Goal: Task Accomplishment & Management: Use online tool/utility

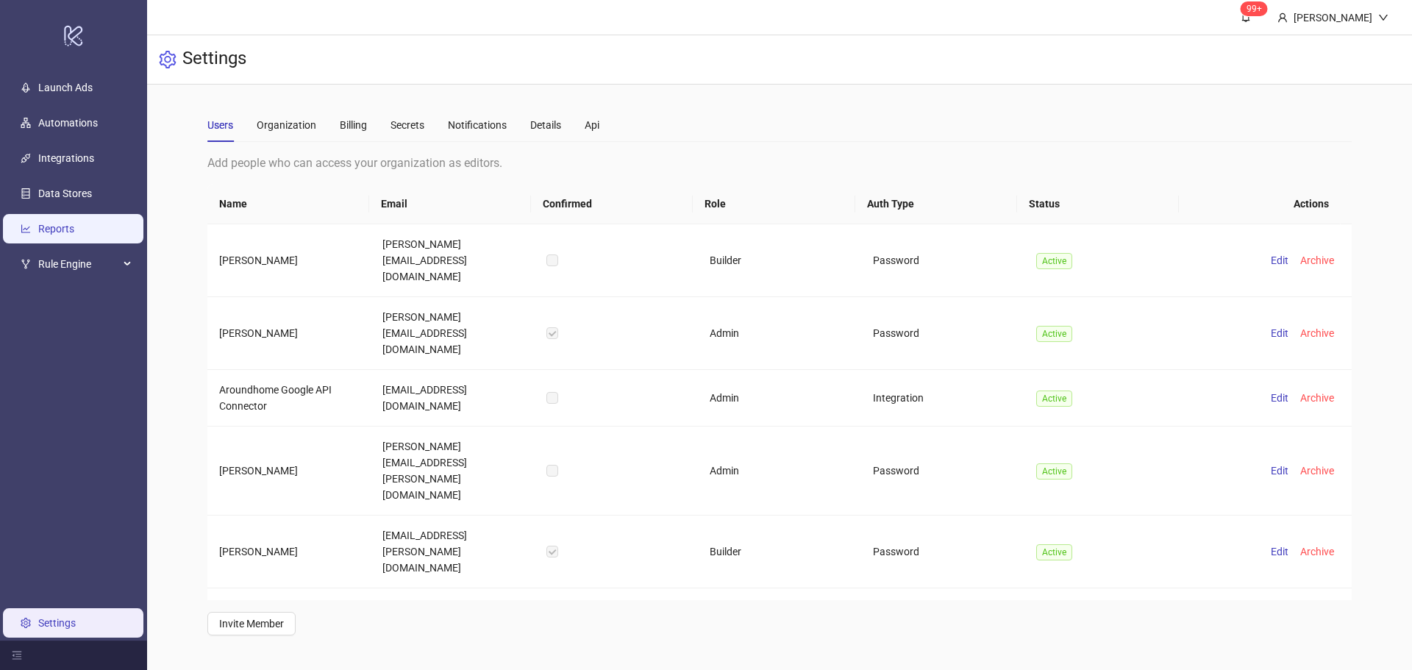
click at [74, 232] on link "Reports" at bounding box center [56, 229] width 36 height 12
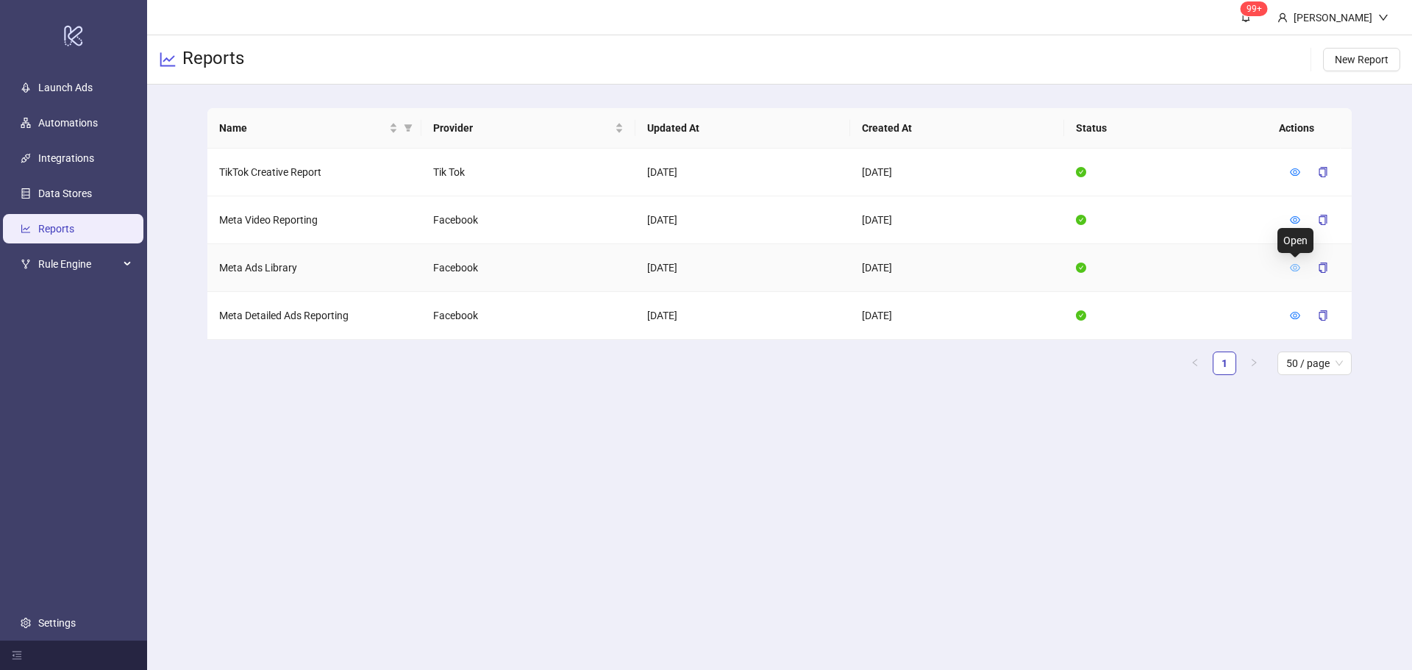
click at [1293, 268] on icon "eye" at bounding box center [1295, 267] width 10 height 7
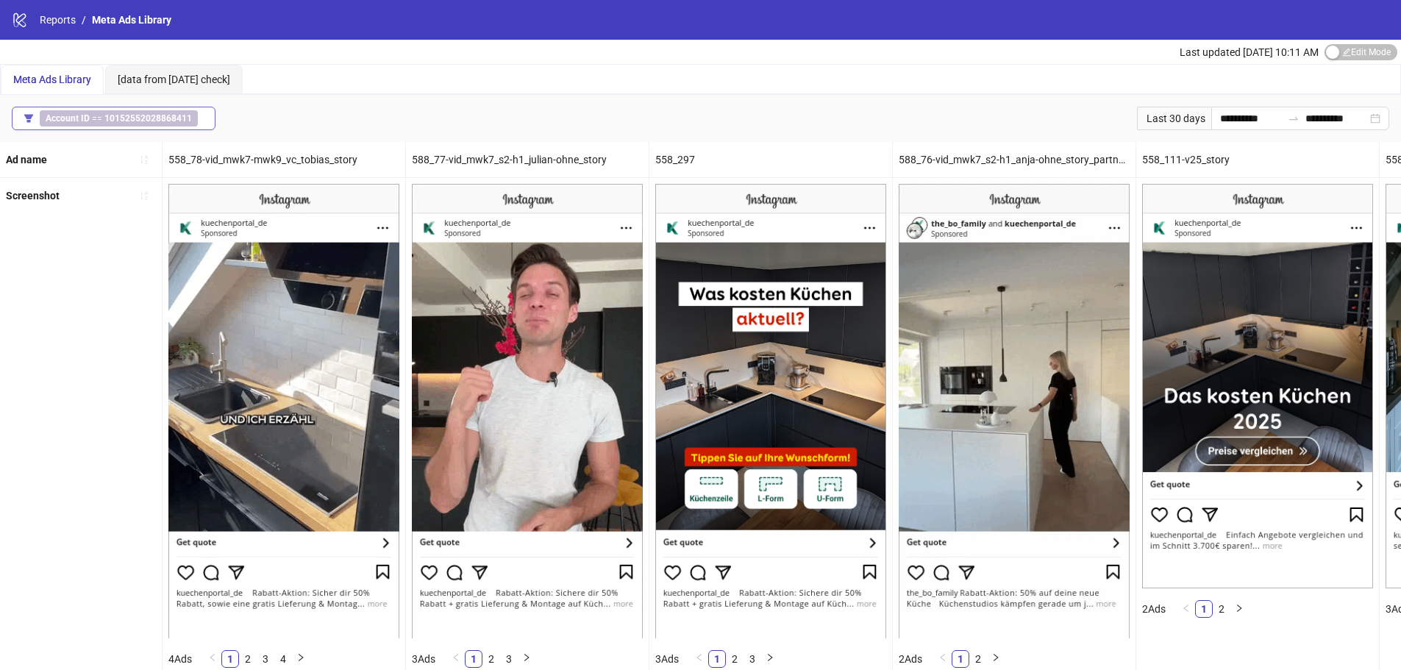
click at [154, 122] on b "10152552028868411" at bounding box center [147, 118] width 87 height 10
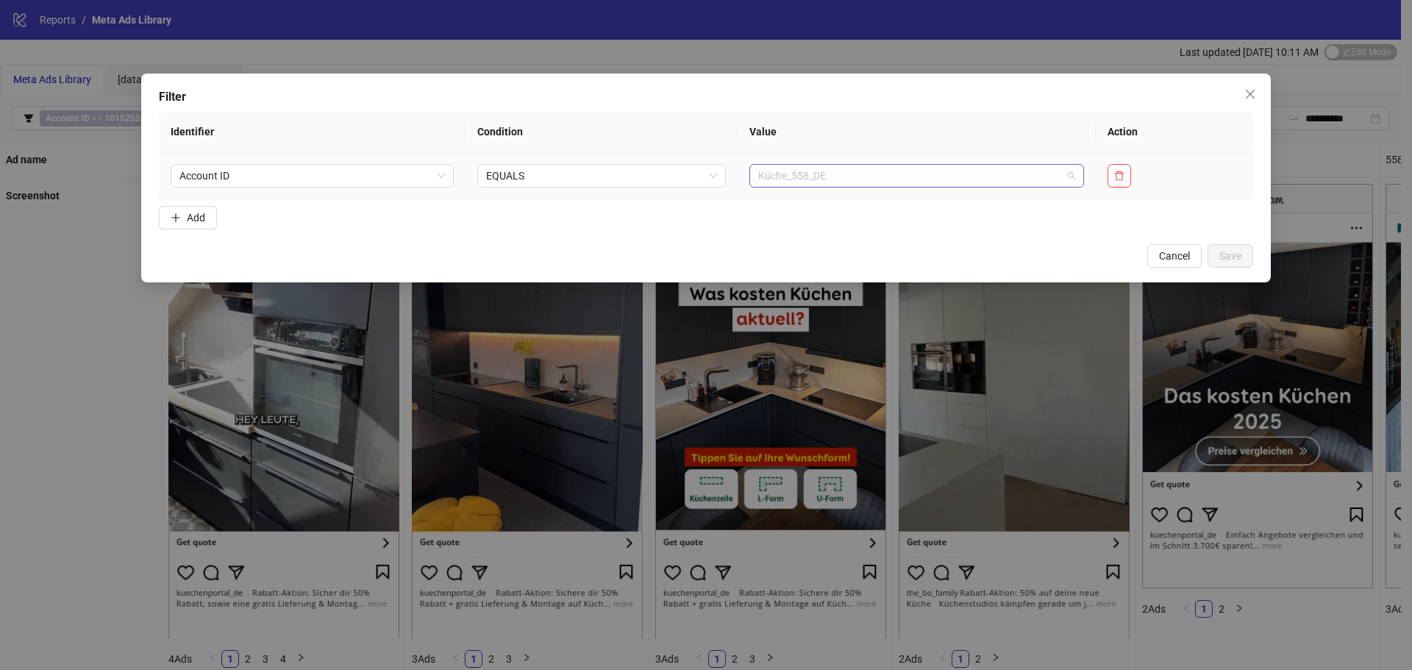
click at [813, 172] on span "Küche_558_DE" at bounding box center [916, 176] width 317 height 22
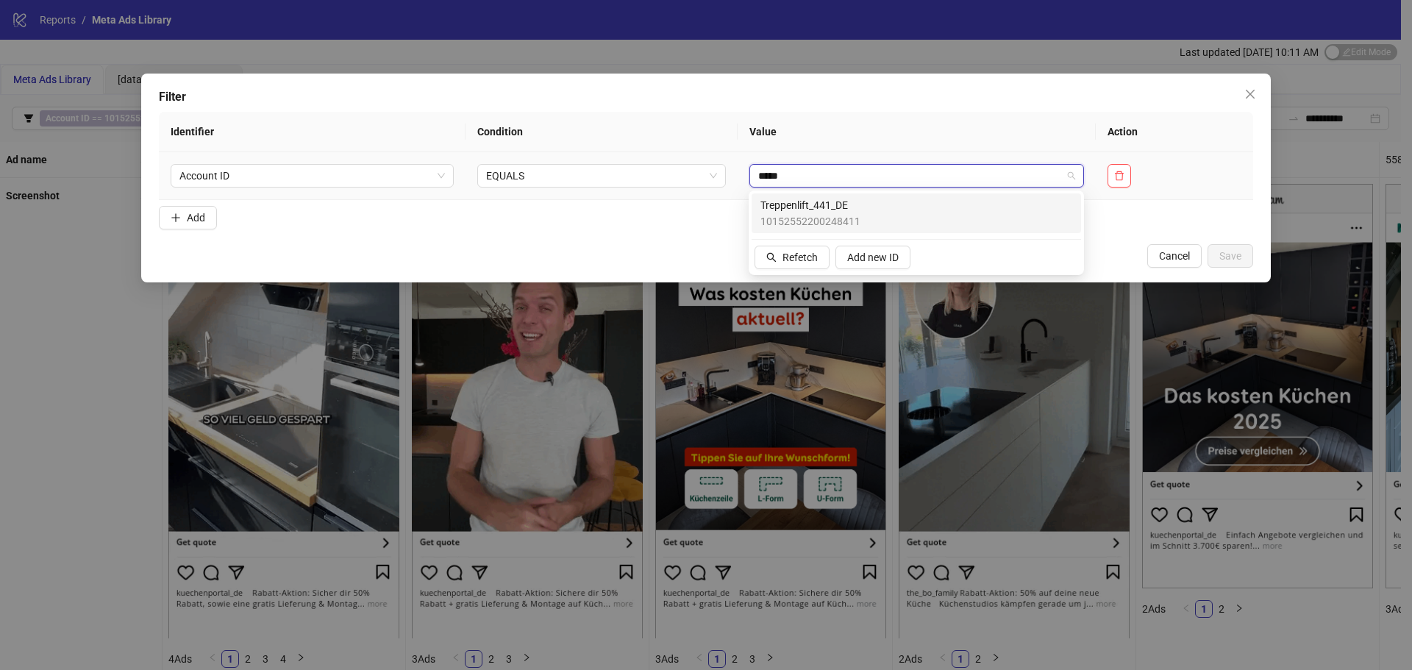
type input "******"
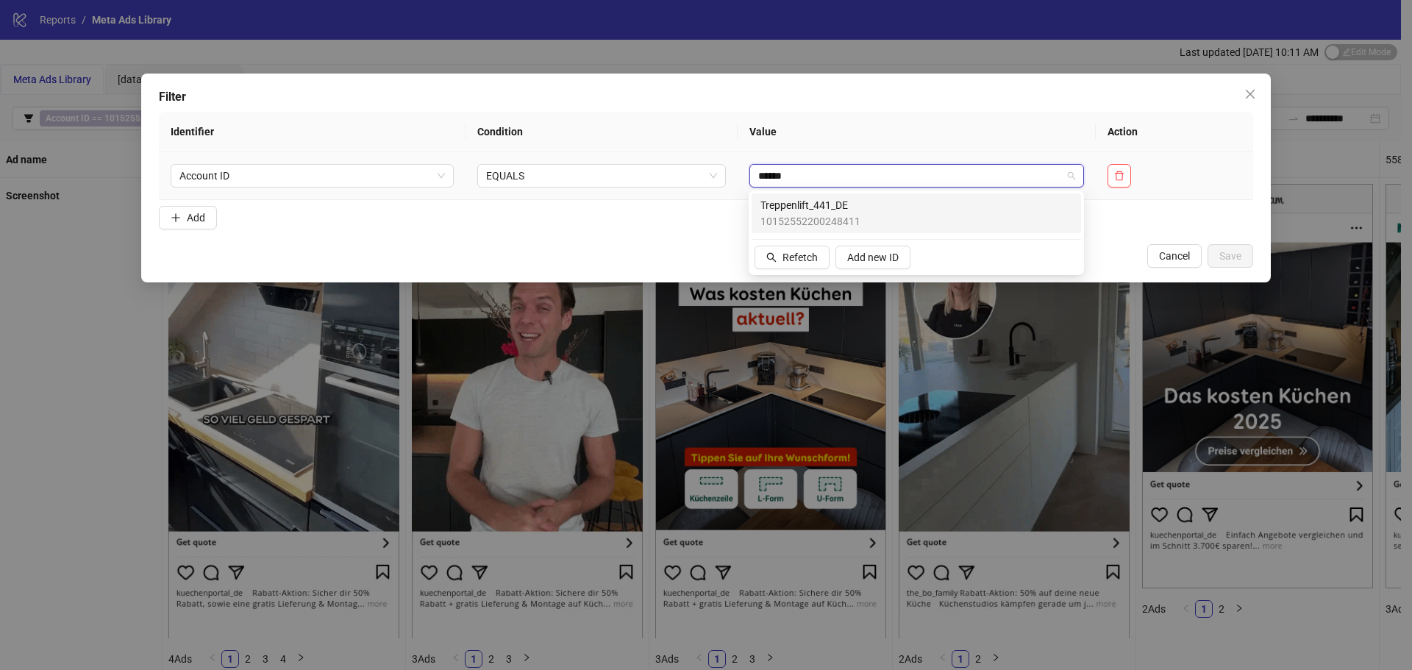
click at [821, 213] on span "10152552200248411" at bounding box center [810, 221] width 100 height 16
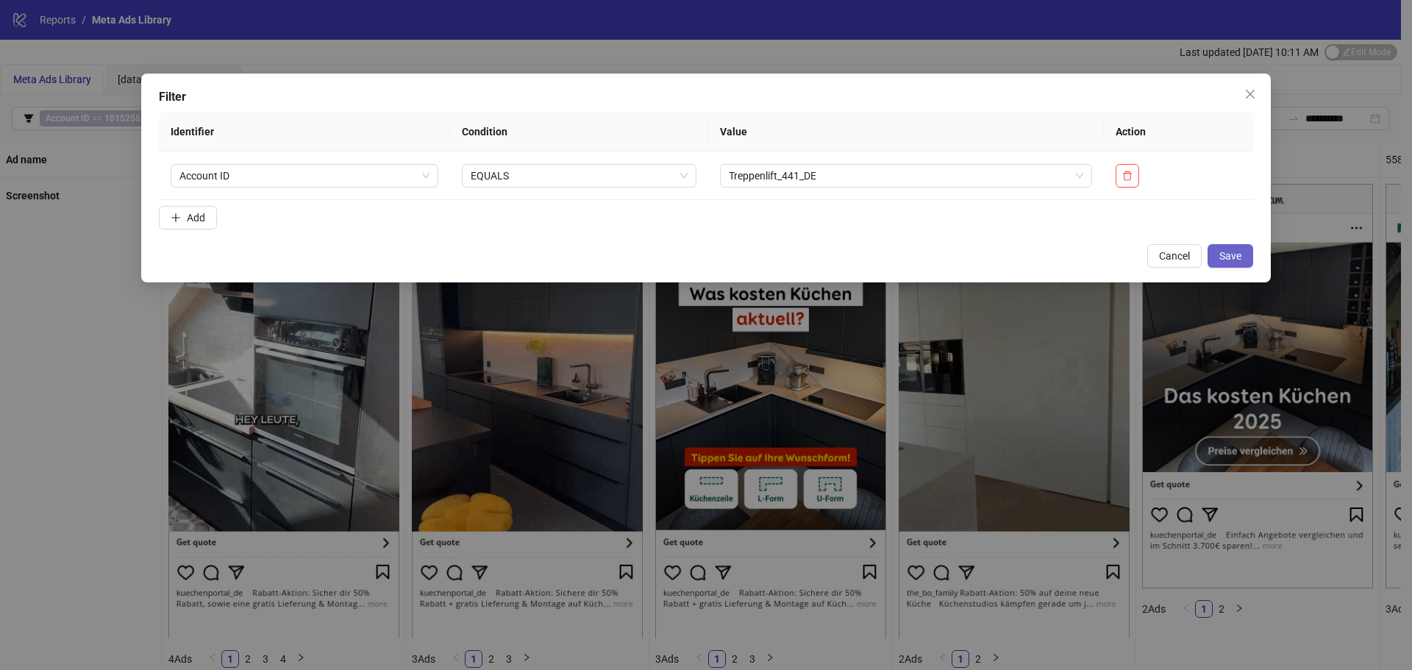
click at [1232, 256] on span "Save" at bounding box center [1230, 256] width 22 height 12
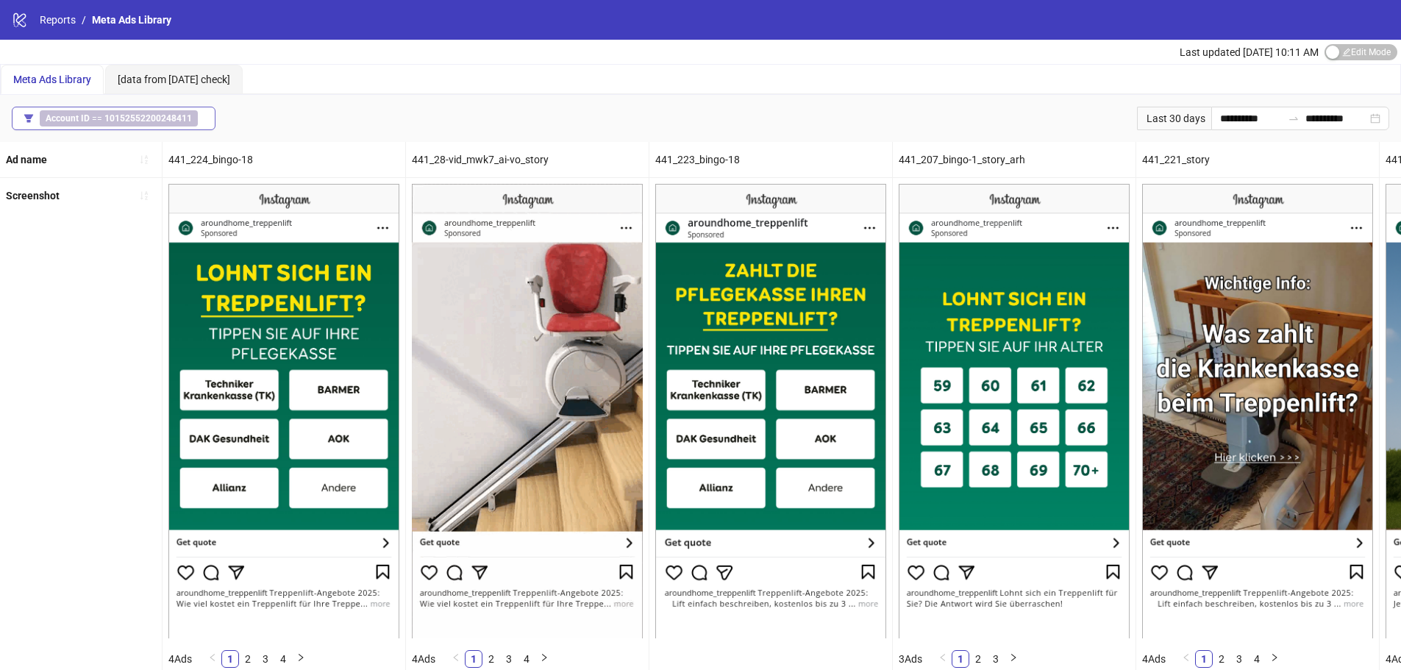
click at [151, 118] on b "10152552200248411" at bounding box center [147, 118] width 87 height 10
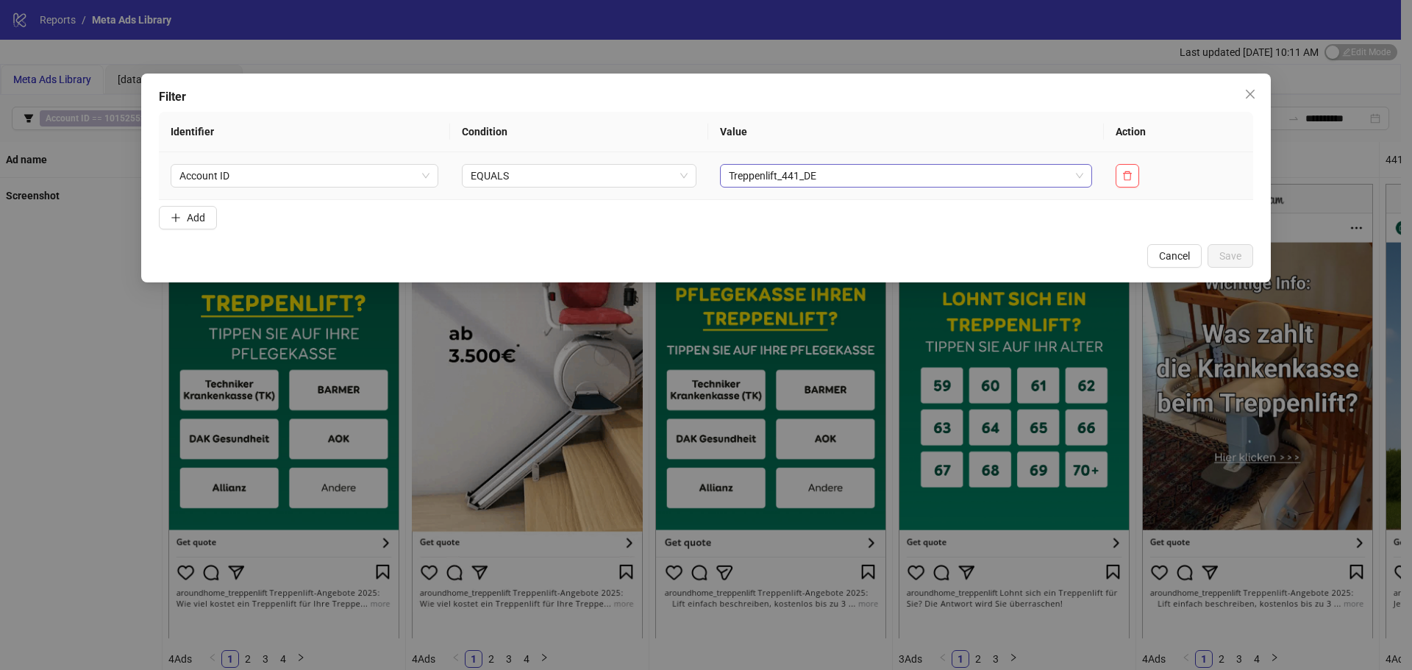
click at [751, 174] on span "Treppenlift_441_DE" at bounding box center [906, 176] width 354 height 22
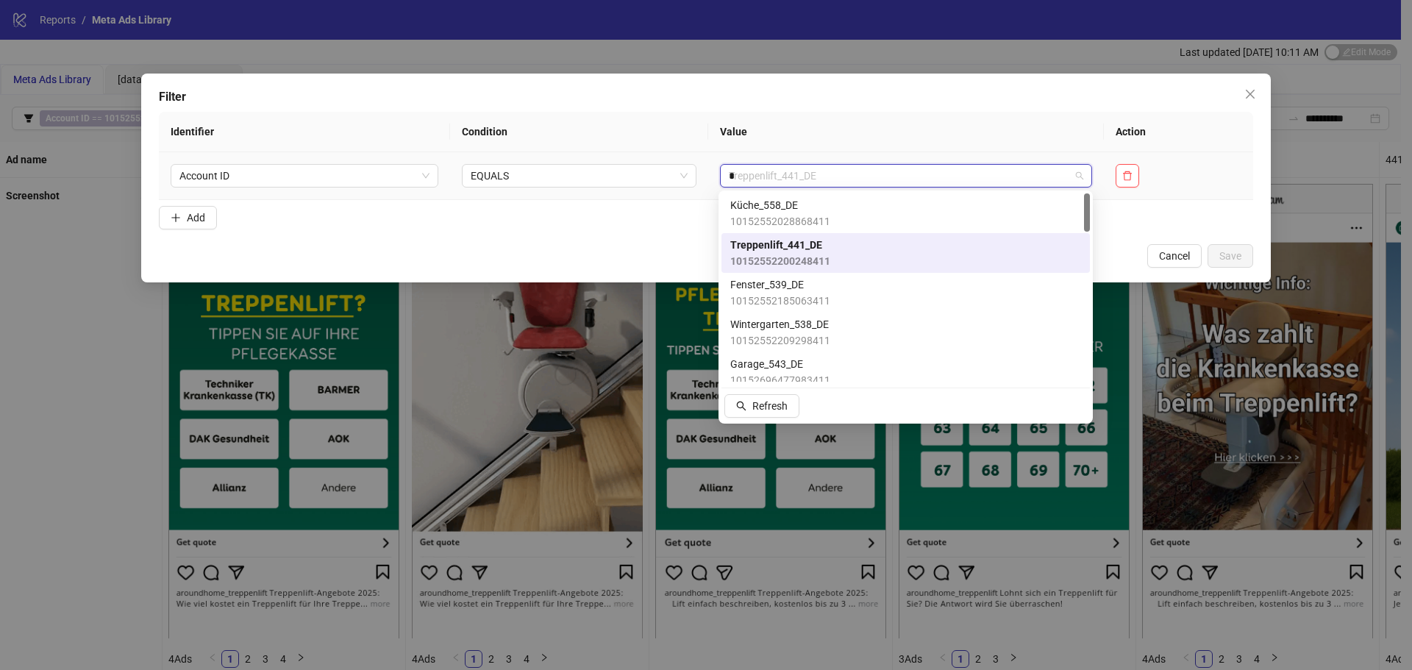
type input "**"
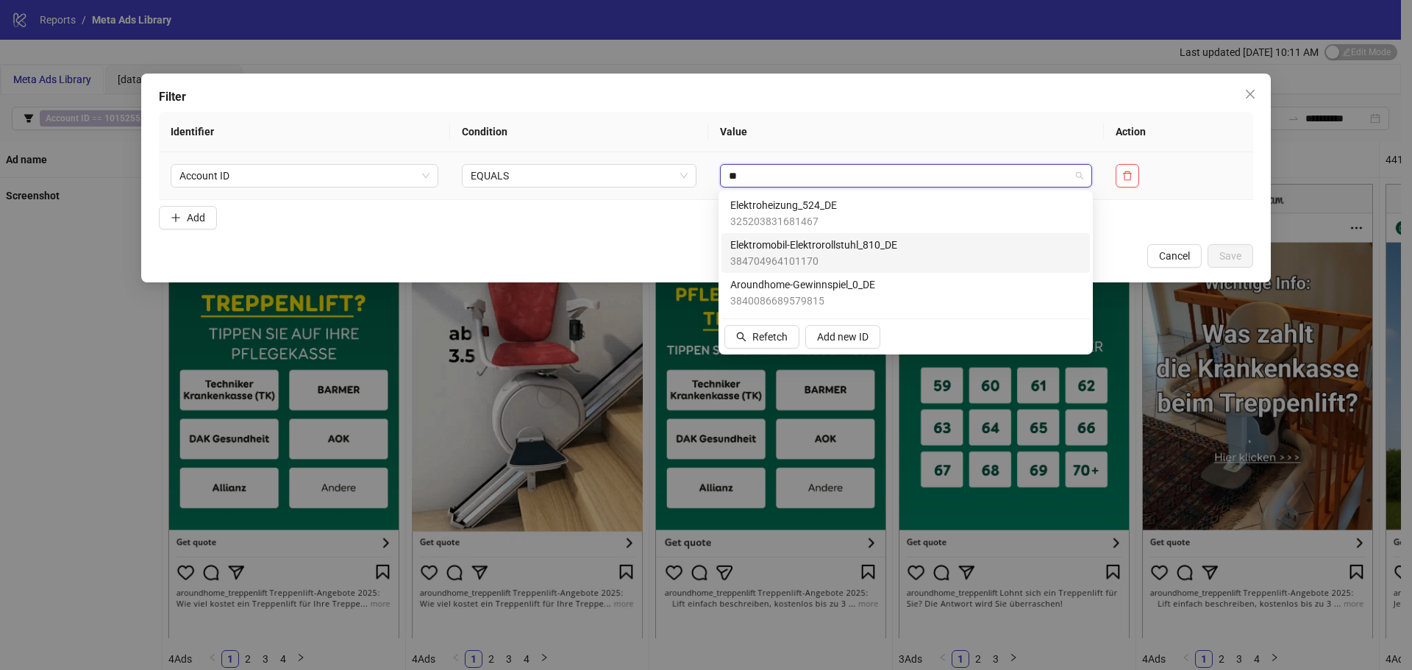
click at [865, 257] on span "384704964101170" at bounding box center [813, 261] width 167 height 16
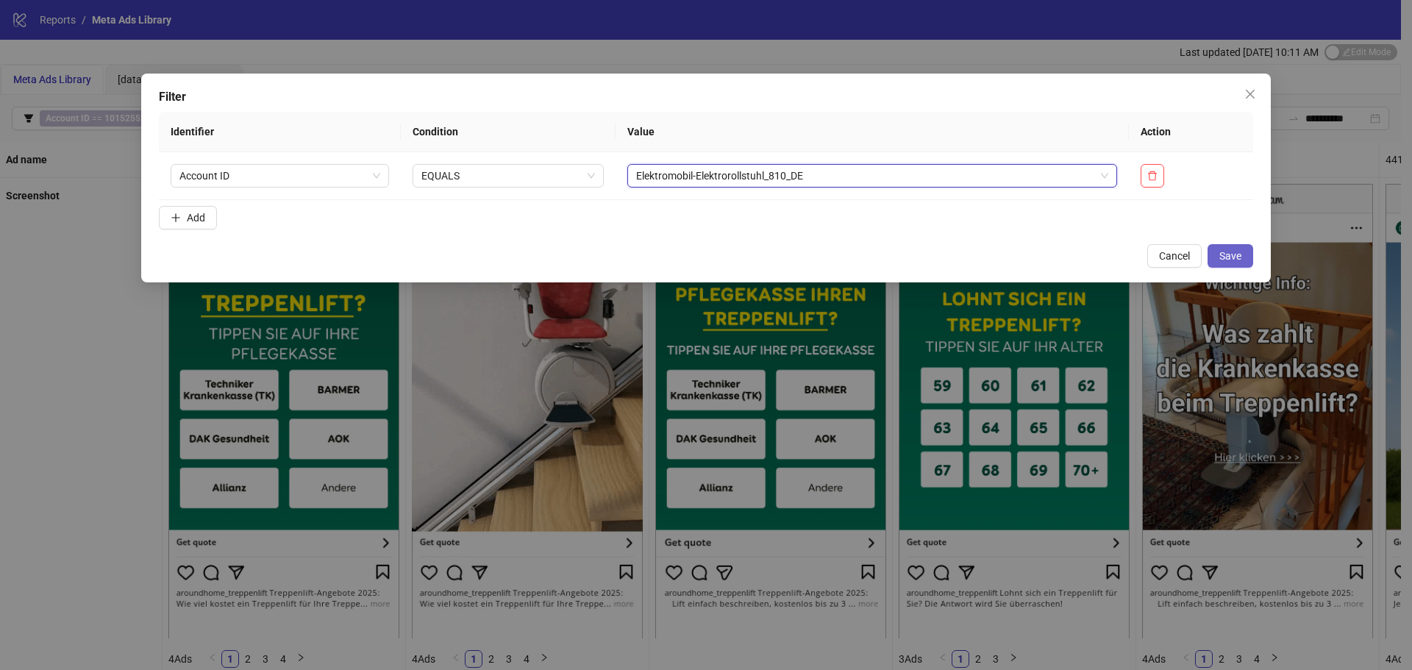
click at [1218, 257] on button "Save" at bounding box center [1230, 256] width 46 height 24
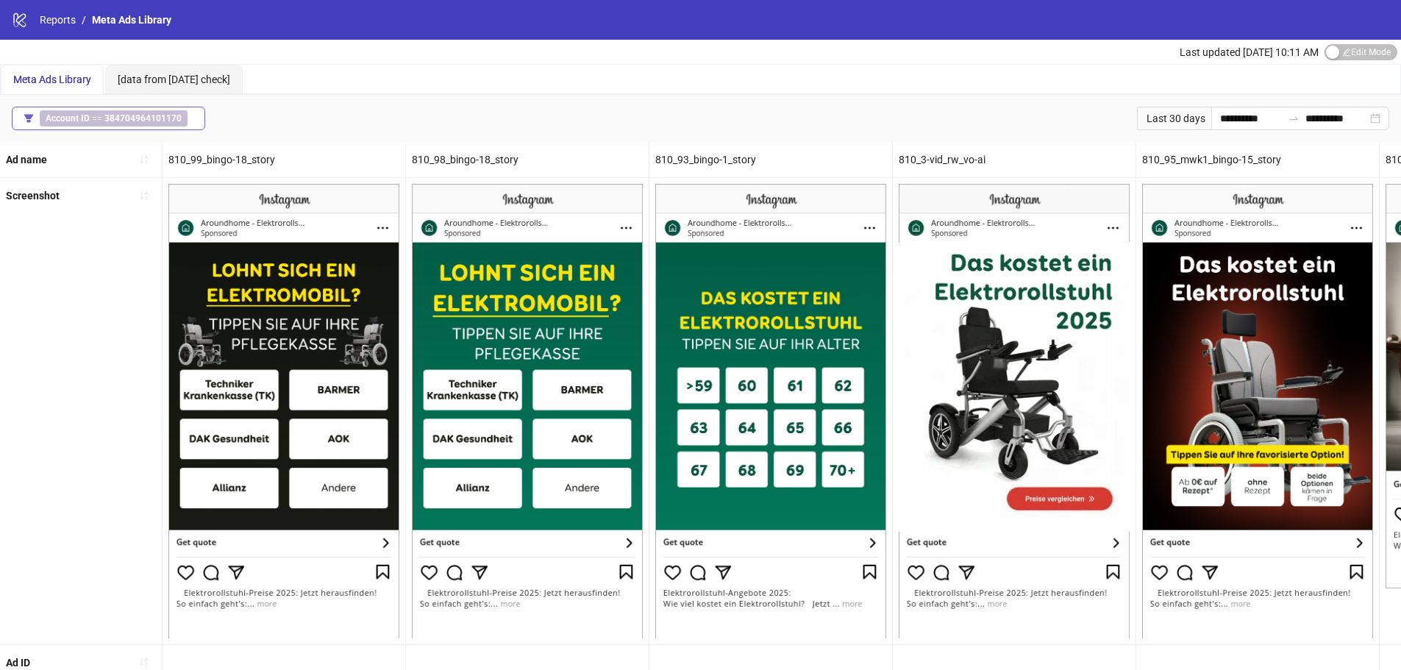
click at [178, 117] on b "384704964101170" at bounding box center [142, 118] width 77 height 10
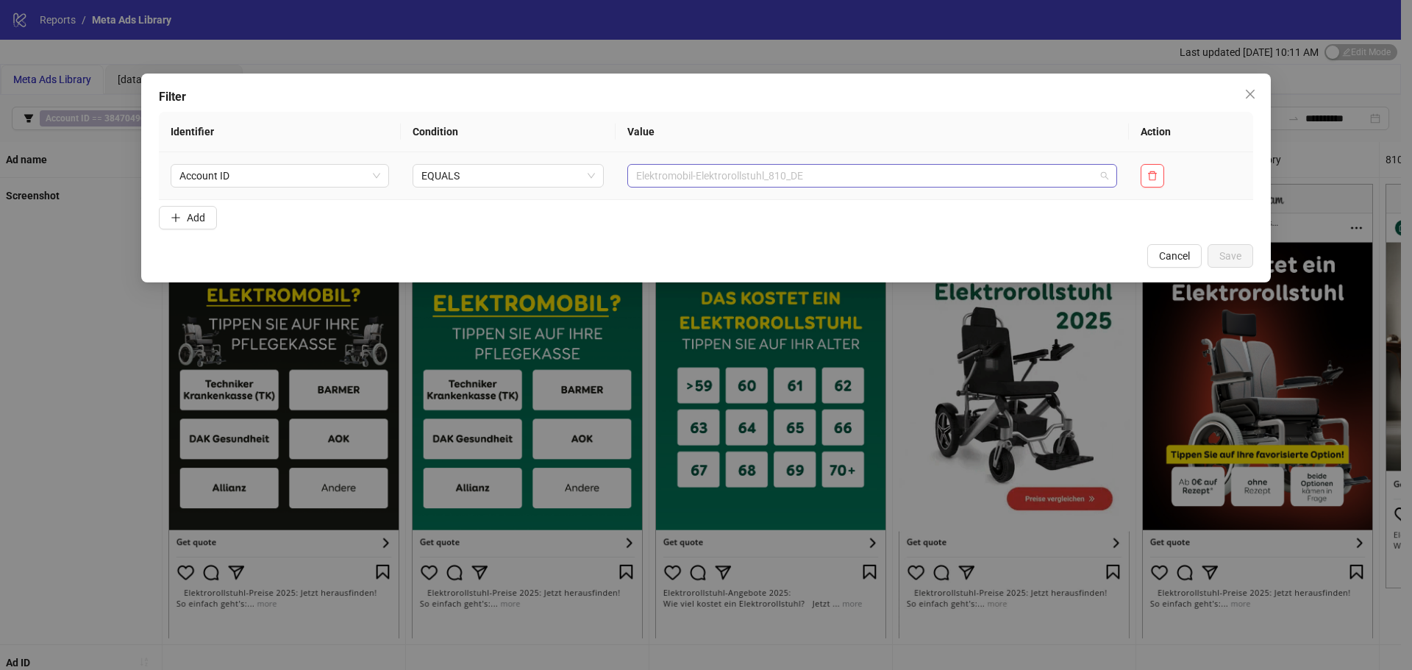
click at [746, 178] on span "Elektromobil-Elektrorollstuhl_810_DE" at bounding box center [872, 176] width 472 height 22
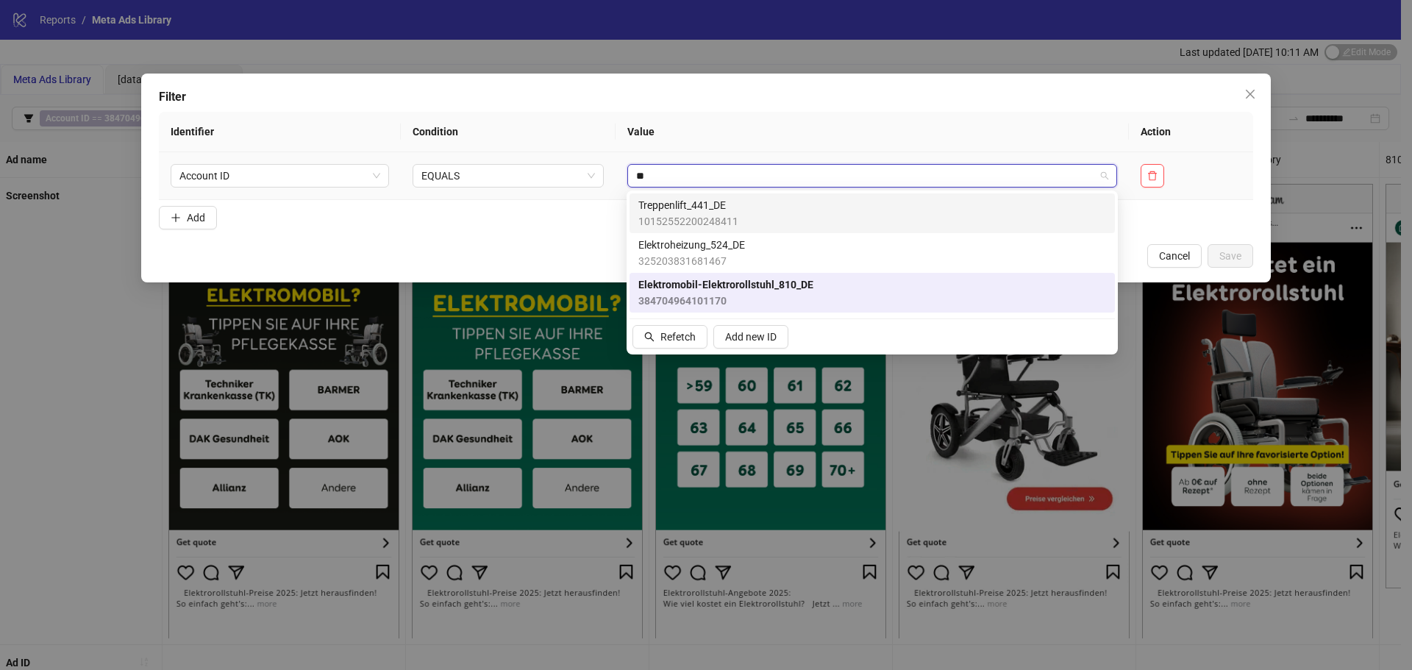
type input "***"
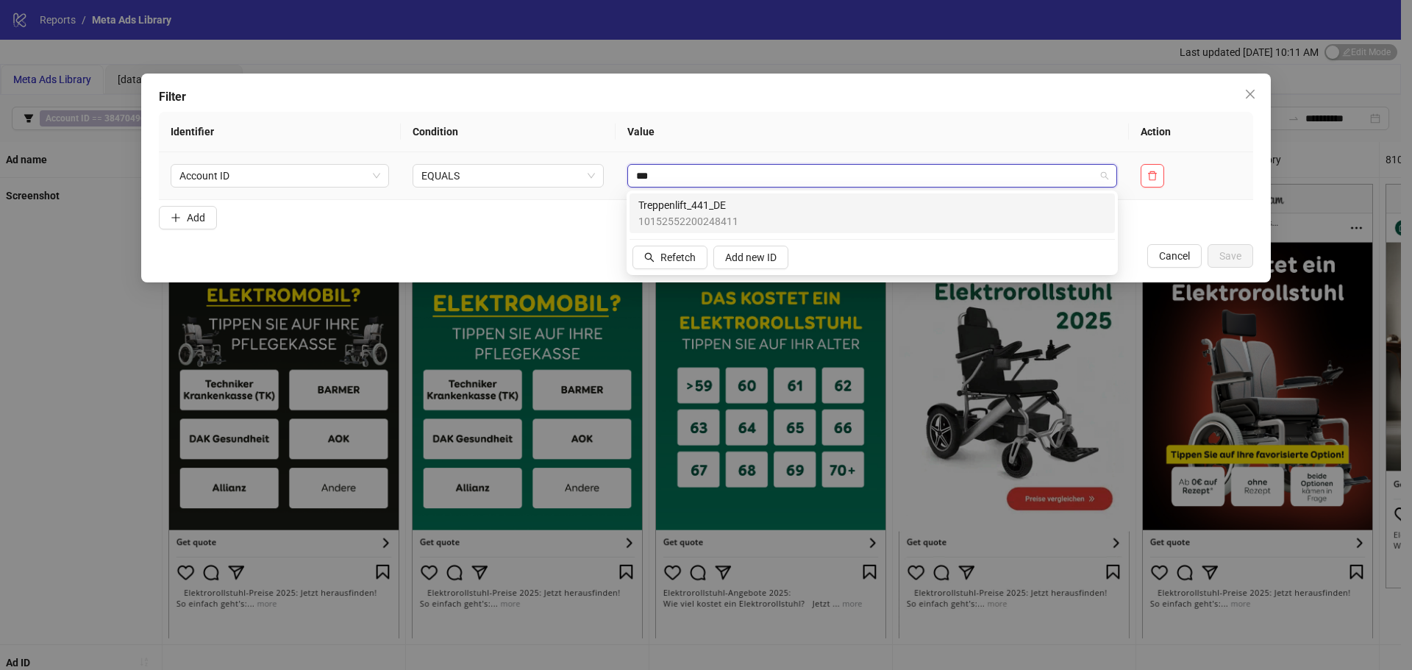
click at [762, 224] on div "Treppenlift_441_DE 10152552200248411" at bounding box center [872, 213] width 468 height 32
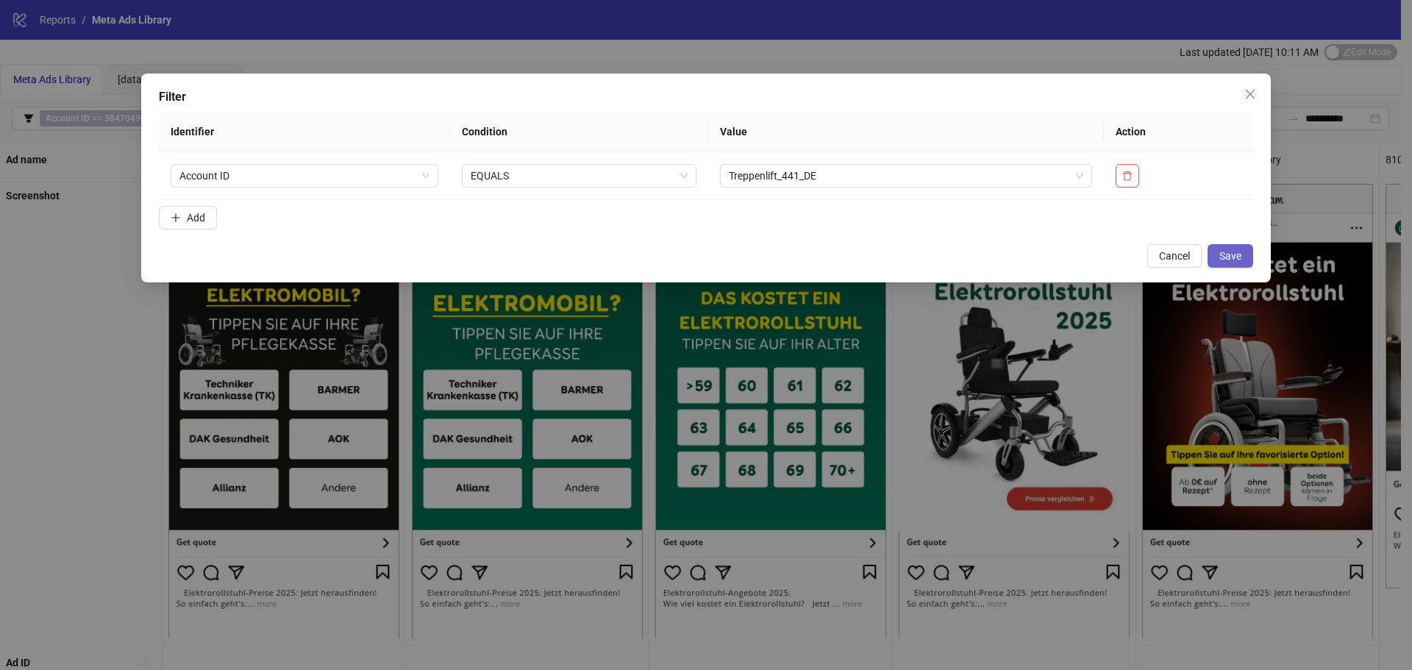
click at [1220, 258] on span "Save" at bounding box center [1230, 256] width 22 height 12
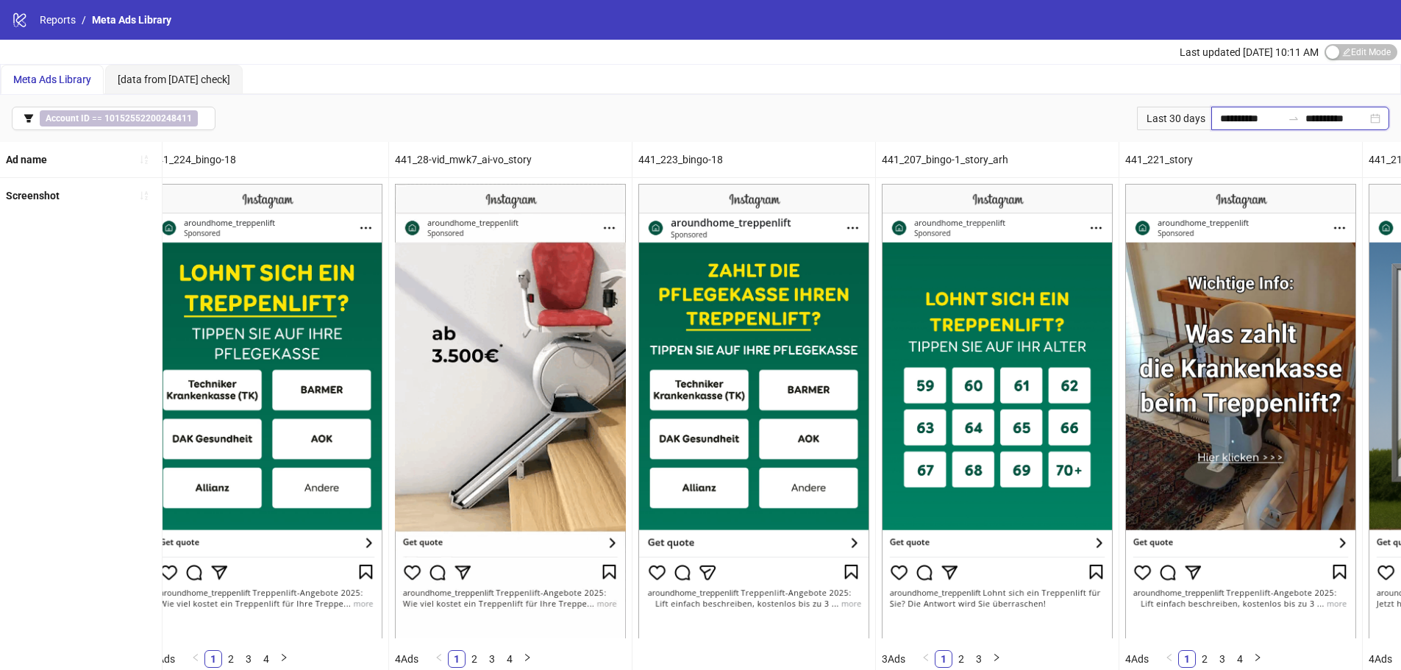
click at [1220, 115] on input "**********" at bounding box center [1251, 118] width 62 height 16
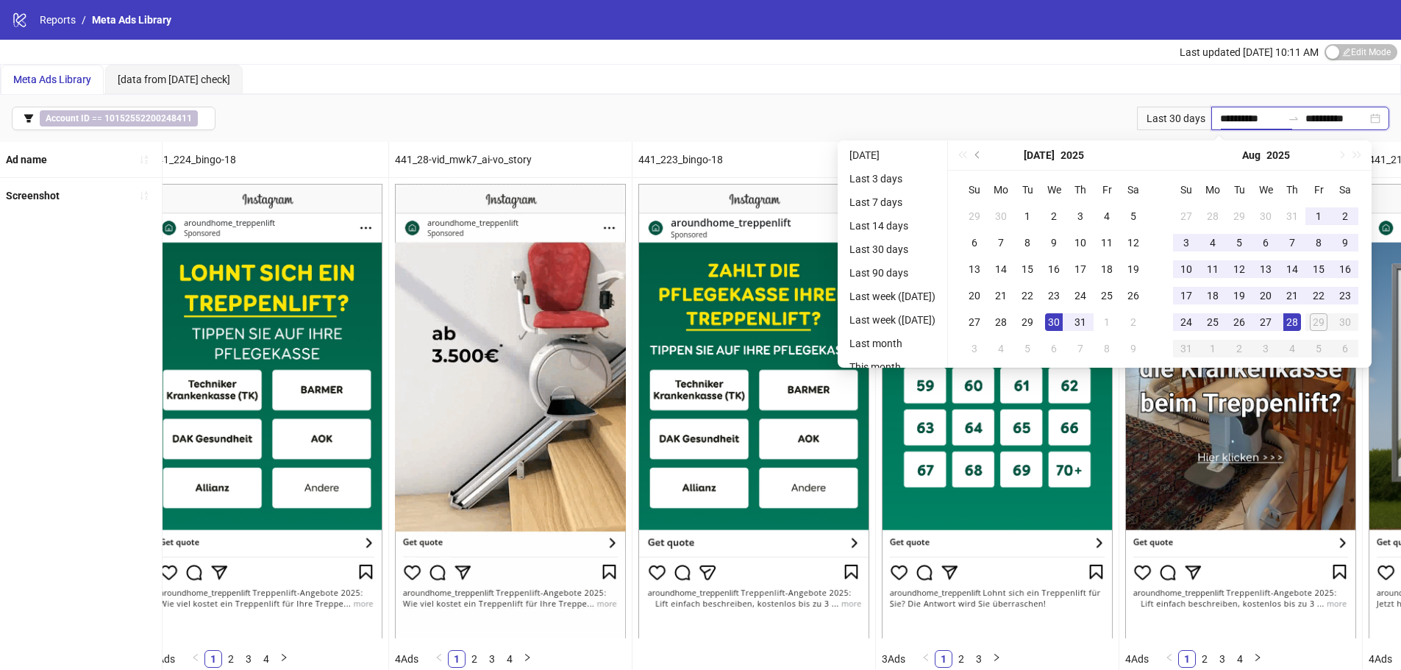
click at [1220, 115] on input "**********" at bounding box center [1251, 118] width 62 height 16
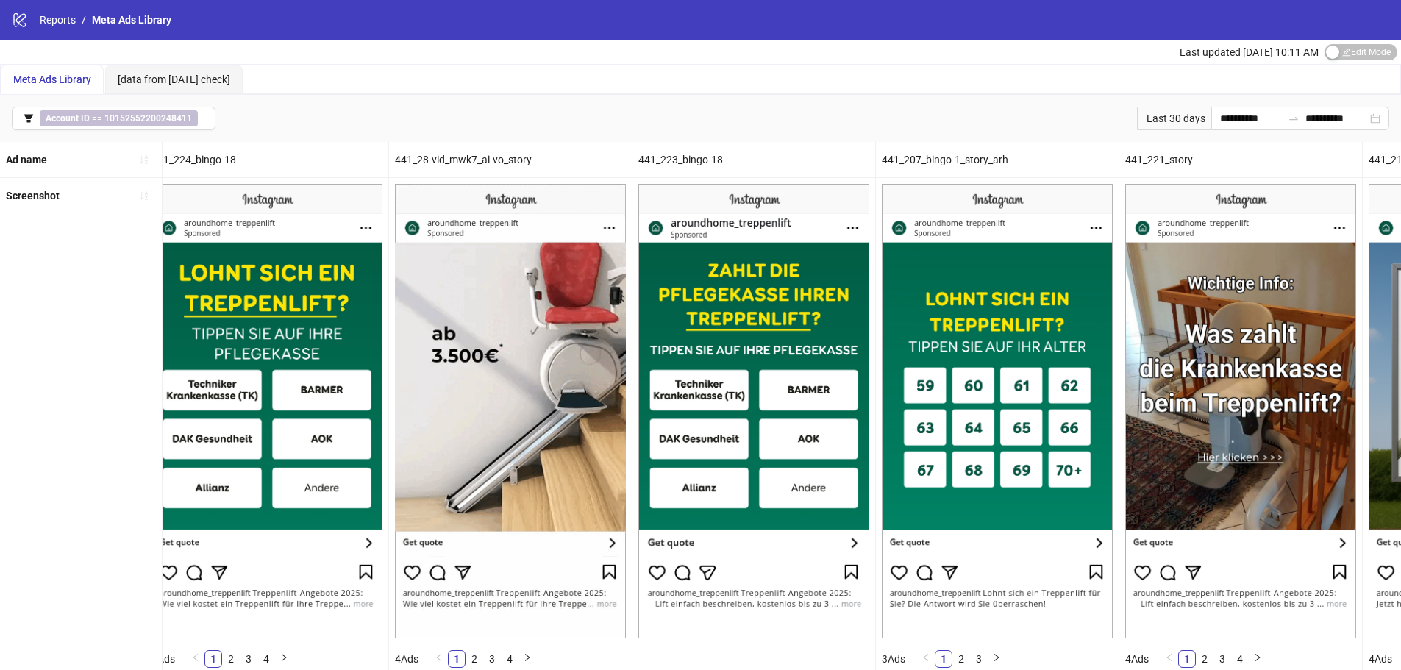
click at [1011, 115] on div "**********" at bounding box center [700, 118] width 1401 height 47
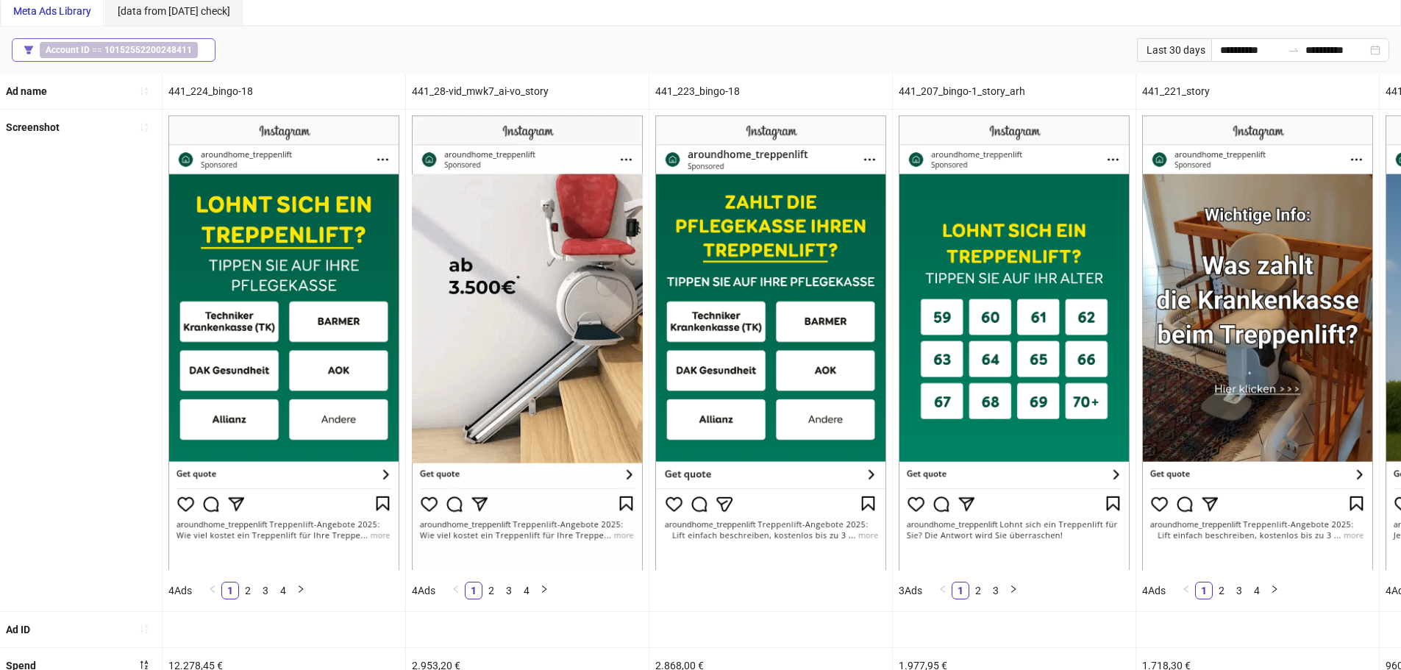
click at [171, 49] on b "10152552200248411" at bounding box center [147, 50] width 87 height 10
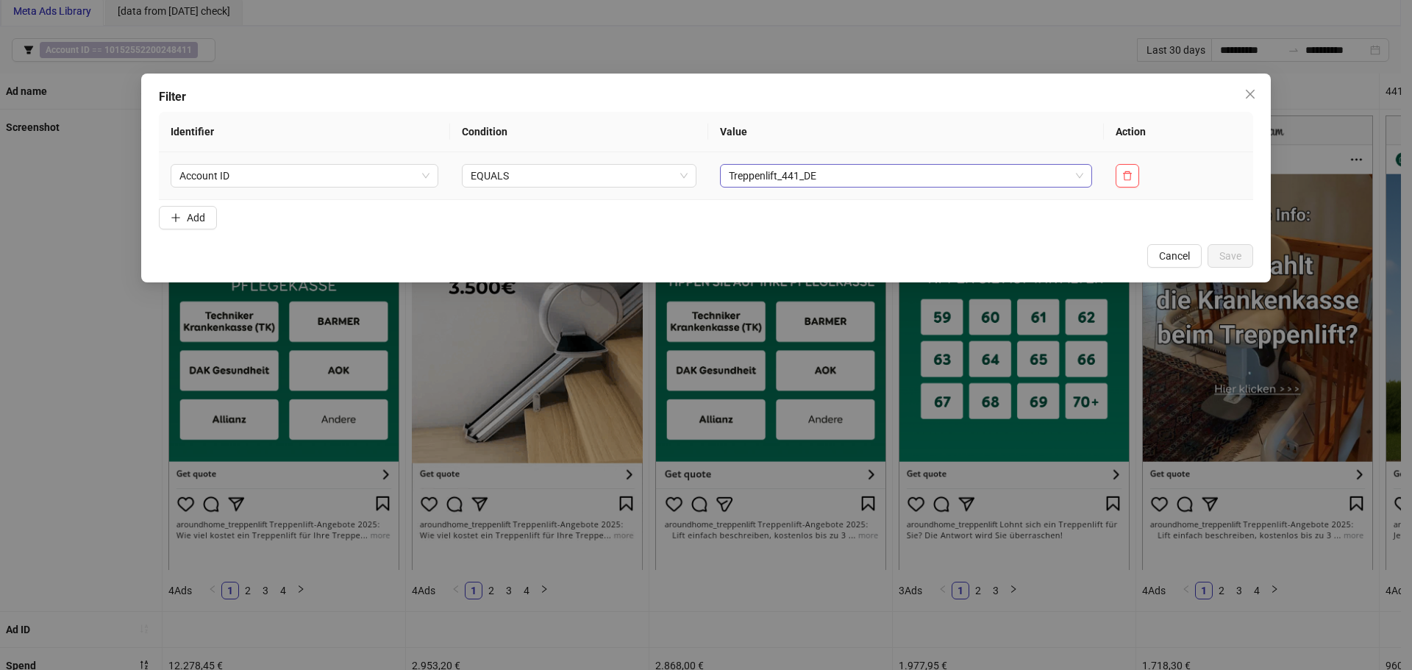
click at [796, 176] on span "Treppenlift_441_DE" at bounding box center [906, 176] width 354 height 22
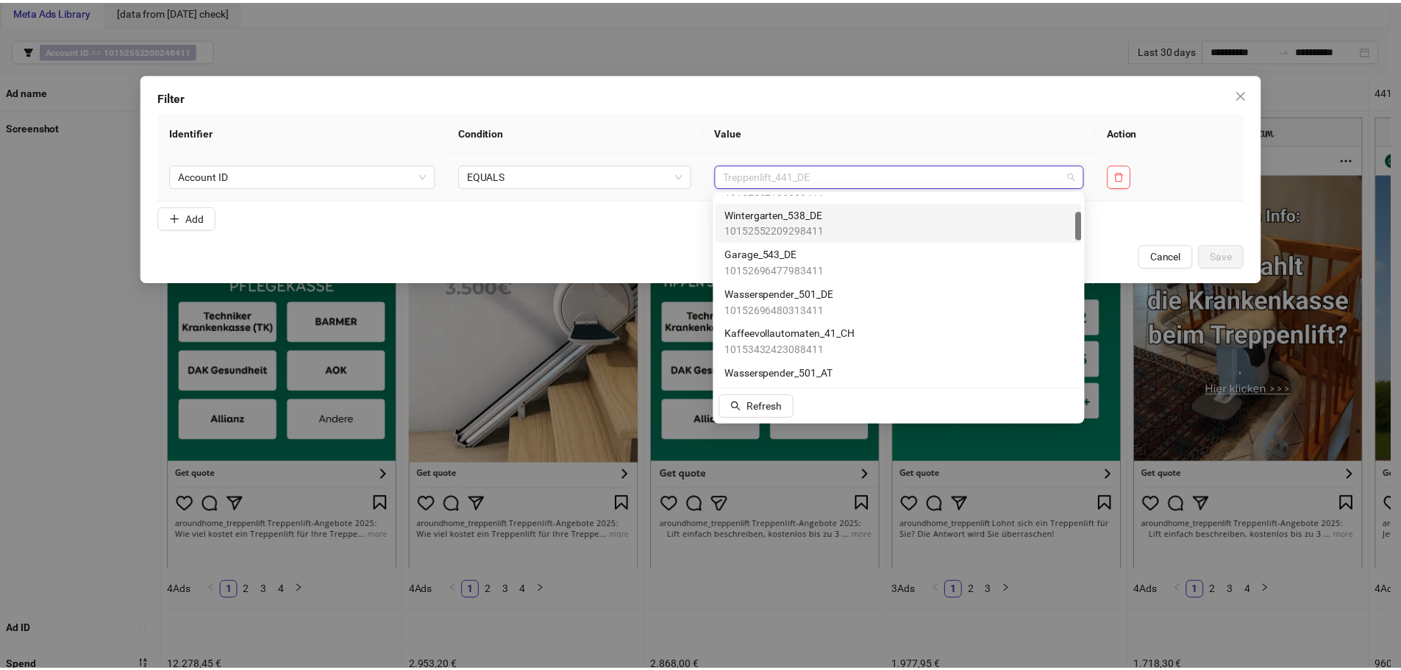
scroll to position [111, 0]
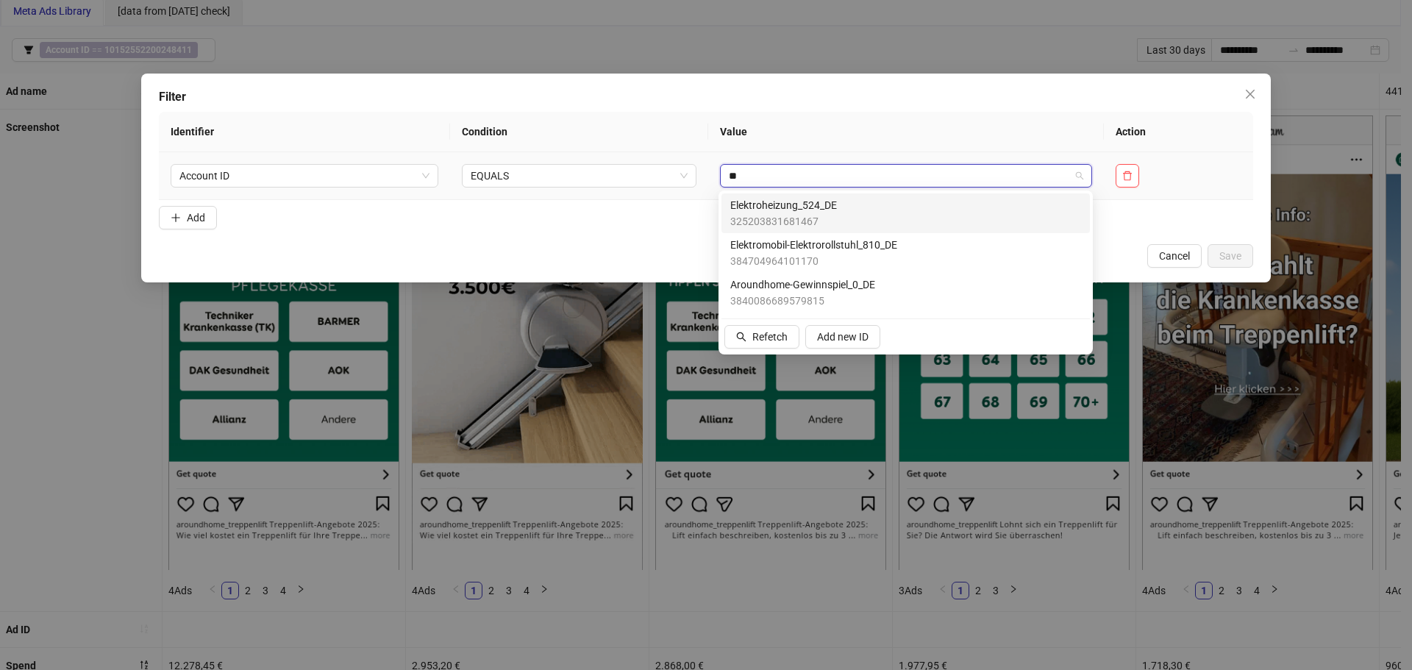
type input "***"
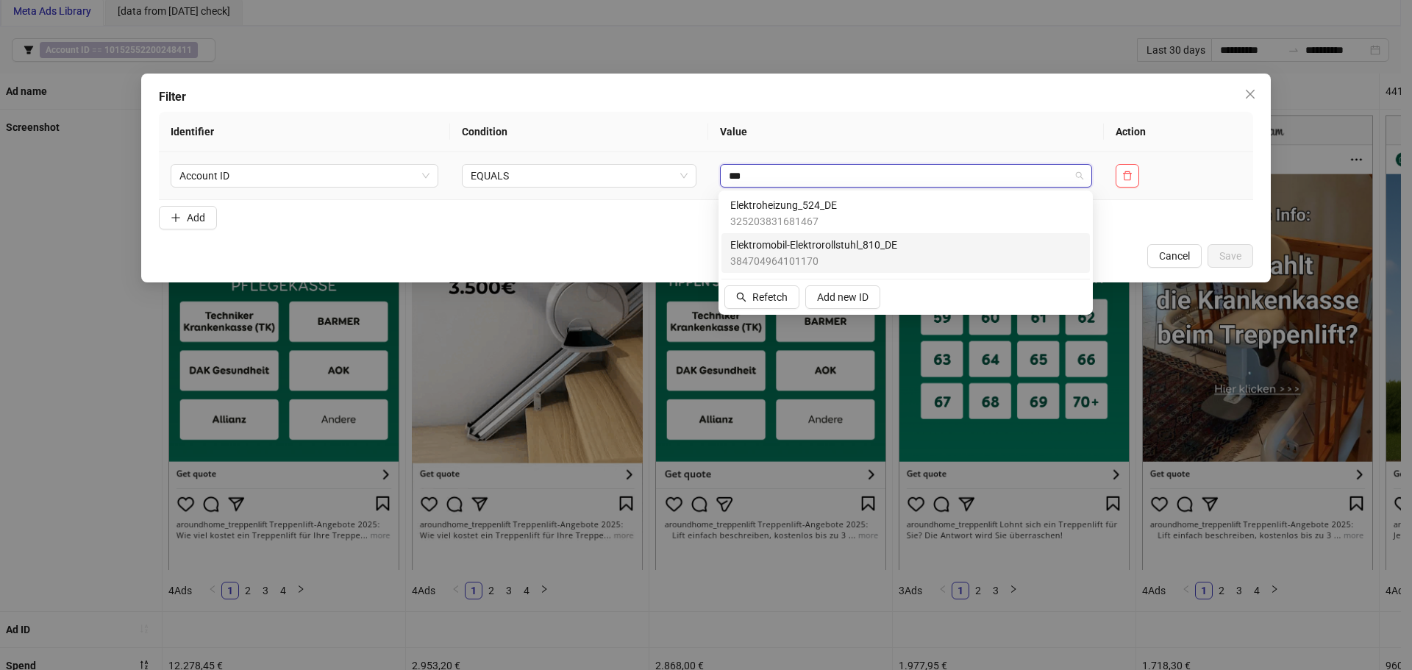
click at [872, 263] on span "384704964101170" at bounding box center [813, 261] width 167 height 16
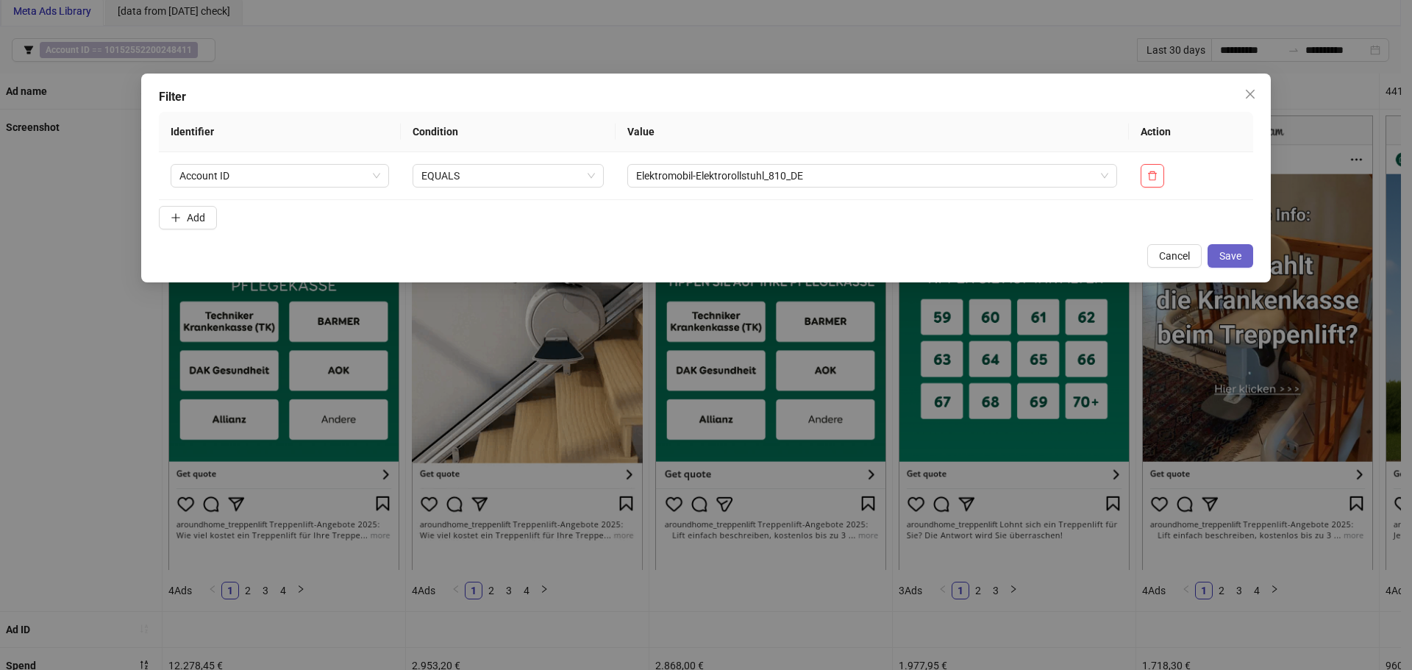
click at [1231, 247] on button "Save" at bounding box center [1230, 256] width 46 height 24
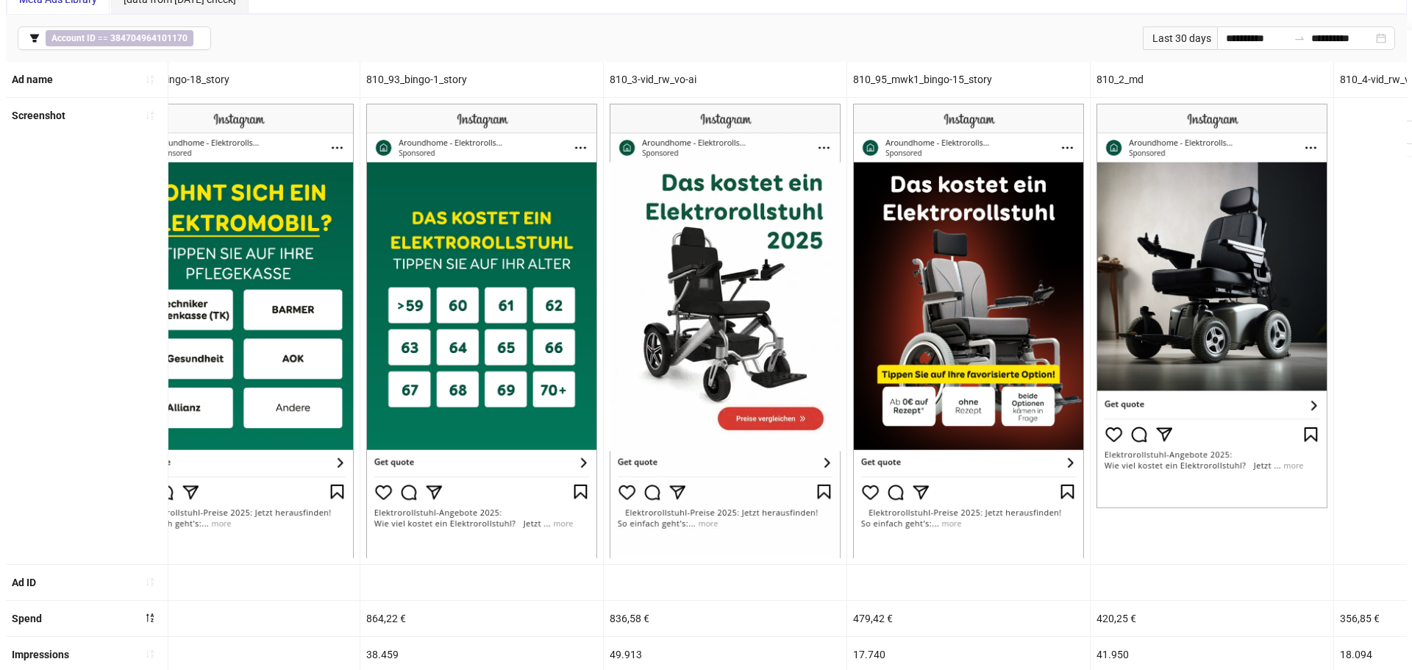
scroll to position [0, 0]
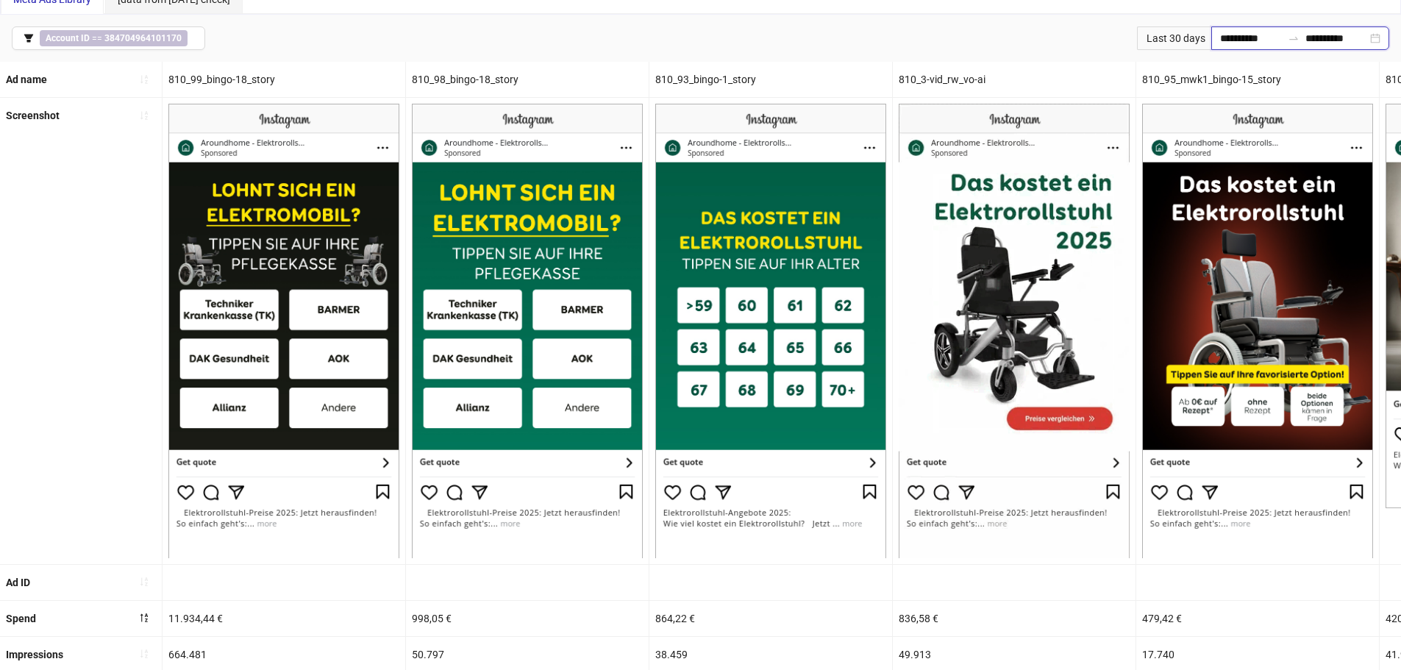
click at [1237, 33] on input "**********" at bounding box center [1251, 38] width 62 height 16
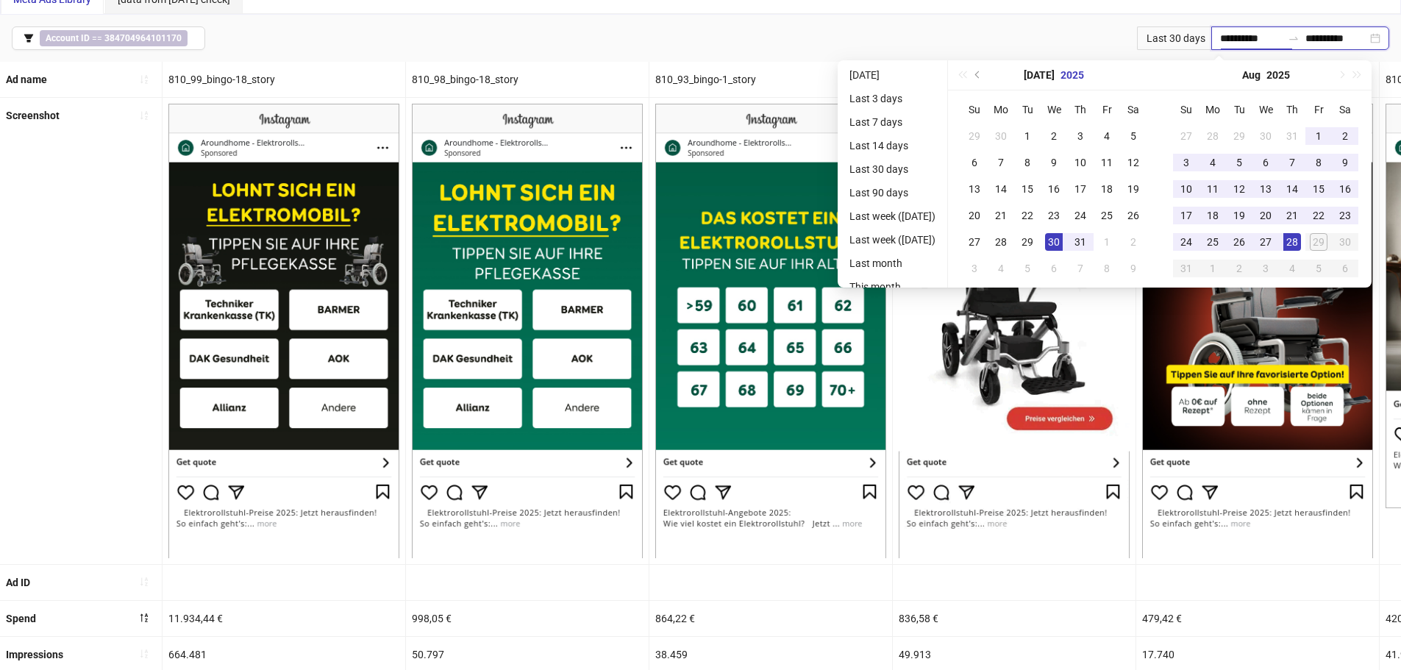
type input "**********"
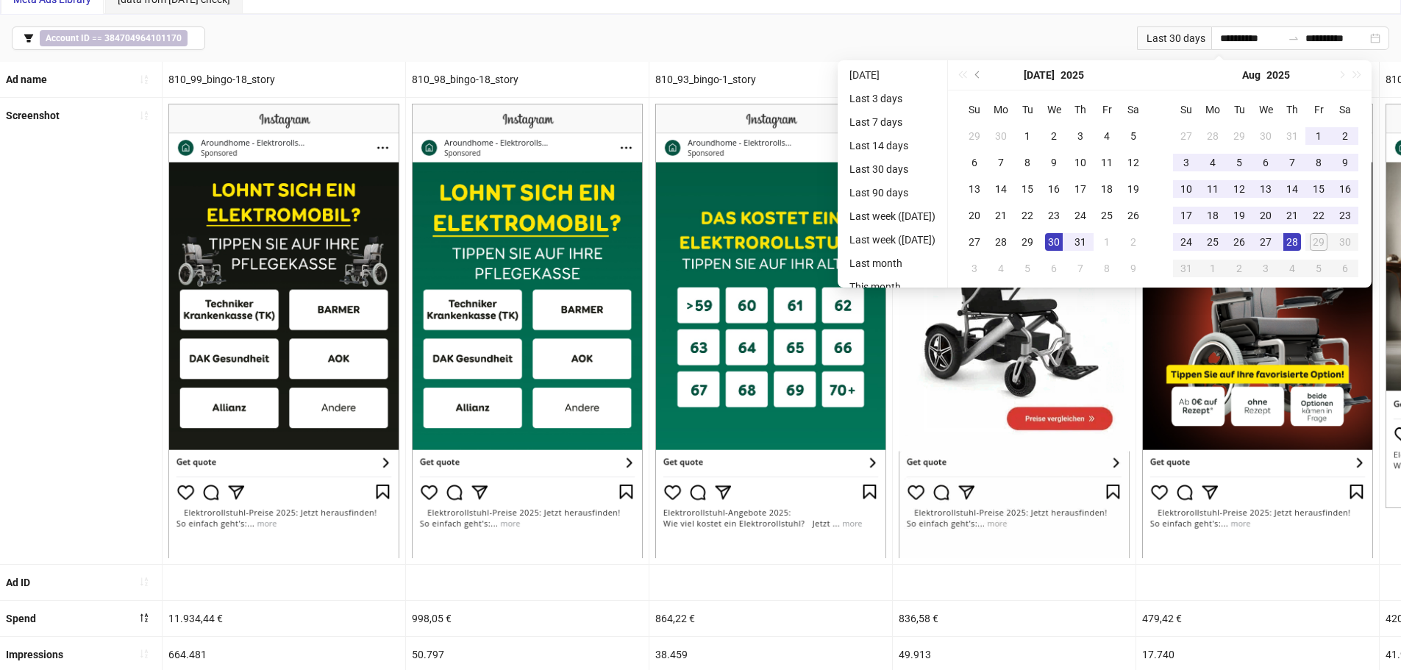
click at [954, 35] on div "**********" at bounding box center [700, 38] width 1401 height 47
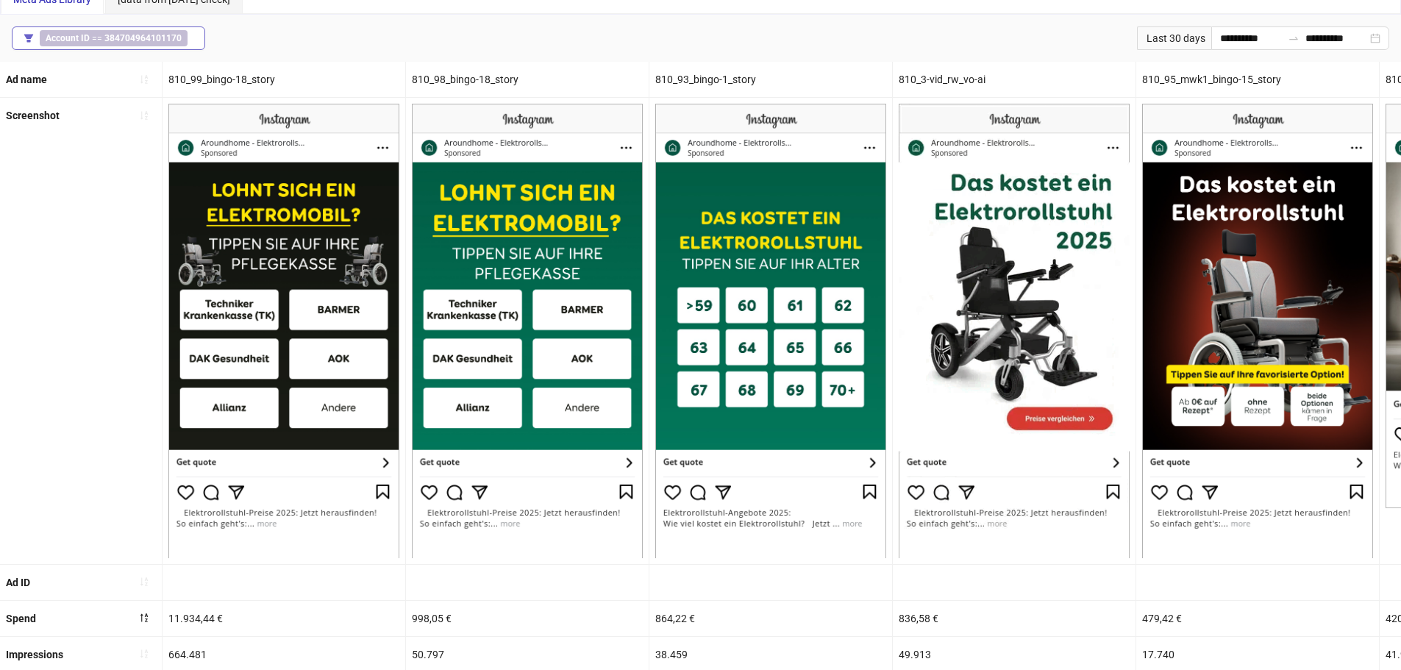
click at [128, 29] on button "Account ID == 384704964101170" at bounding box center [108, 38] width 193 height 24
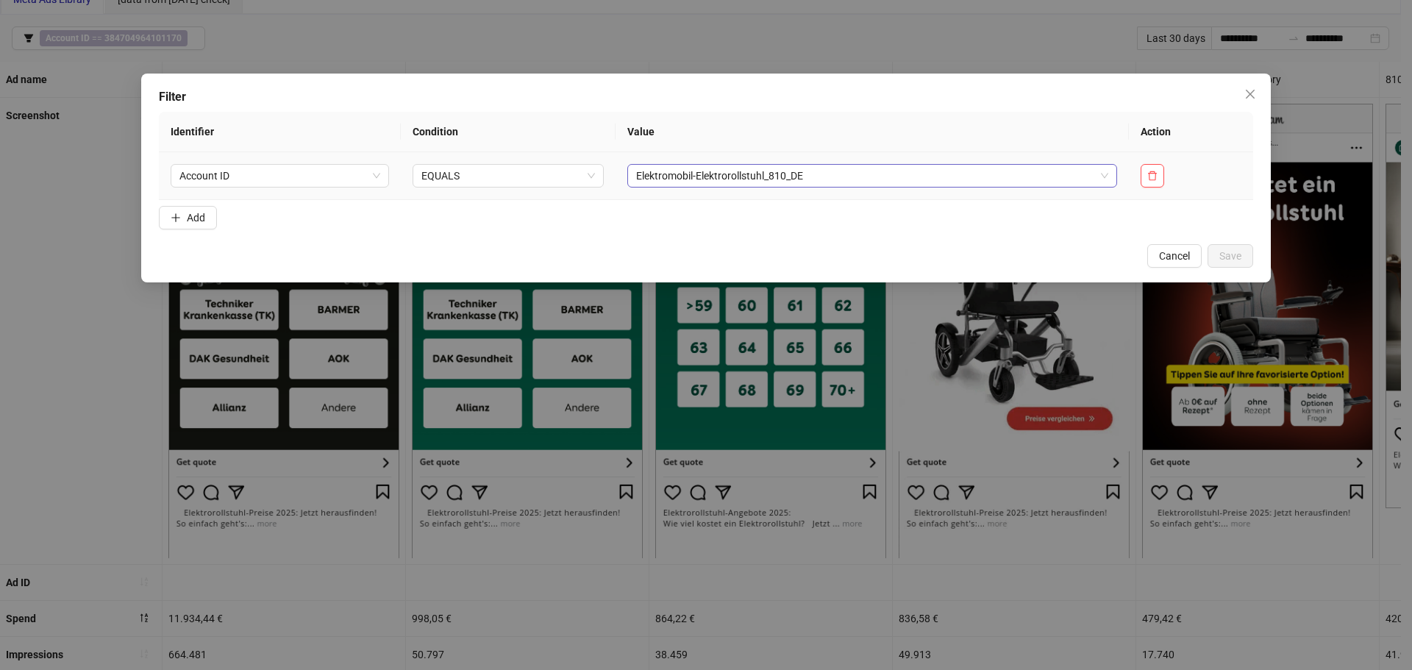
click at [676, 174] on span "Elektromobil-Elektrorollstuhl_810_DE" at bounding box center [872, 176] width 472 height 22
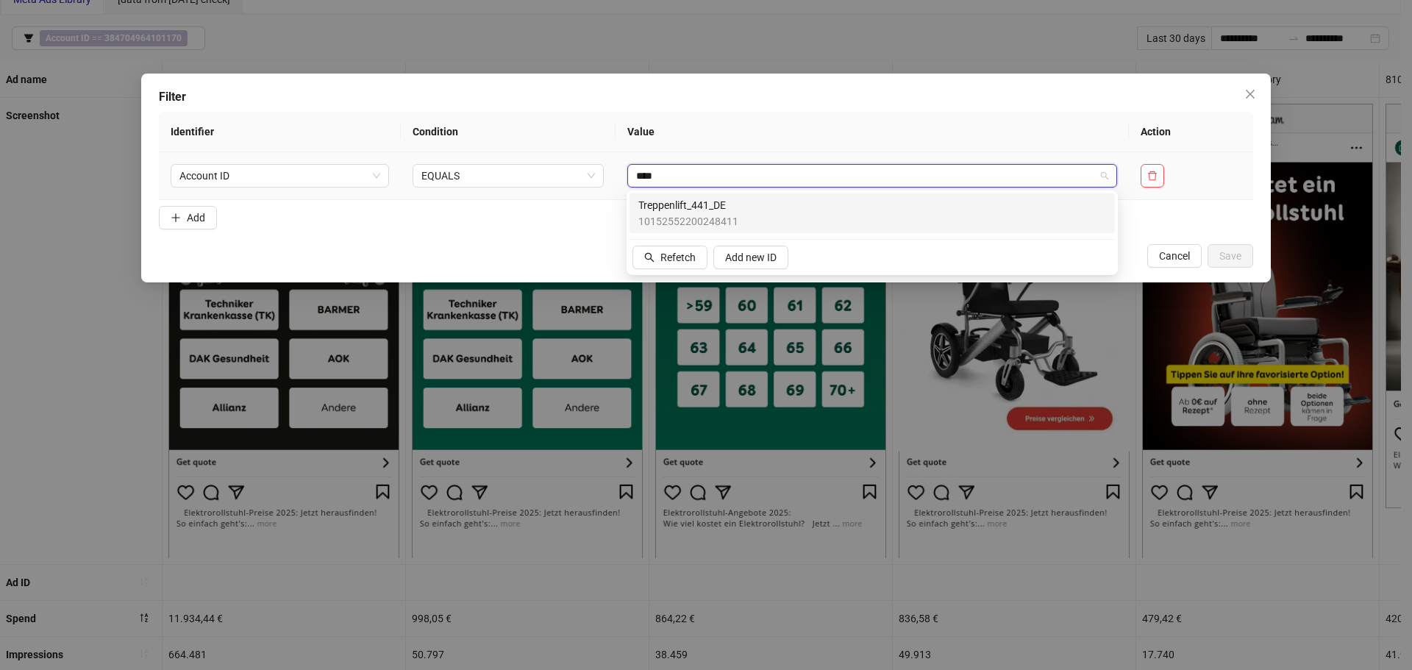
type input "*****"
click at [739, 217] on div "Treppenlift_441_DE 10152552200248411" at bounding box center [872, 213] width 468 height 32
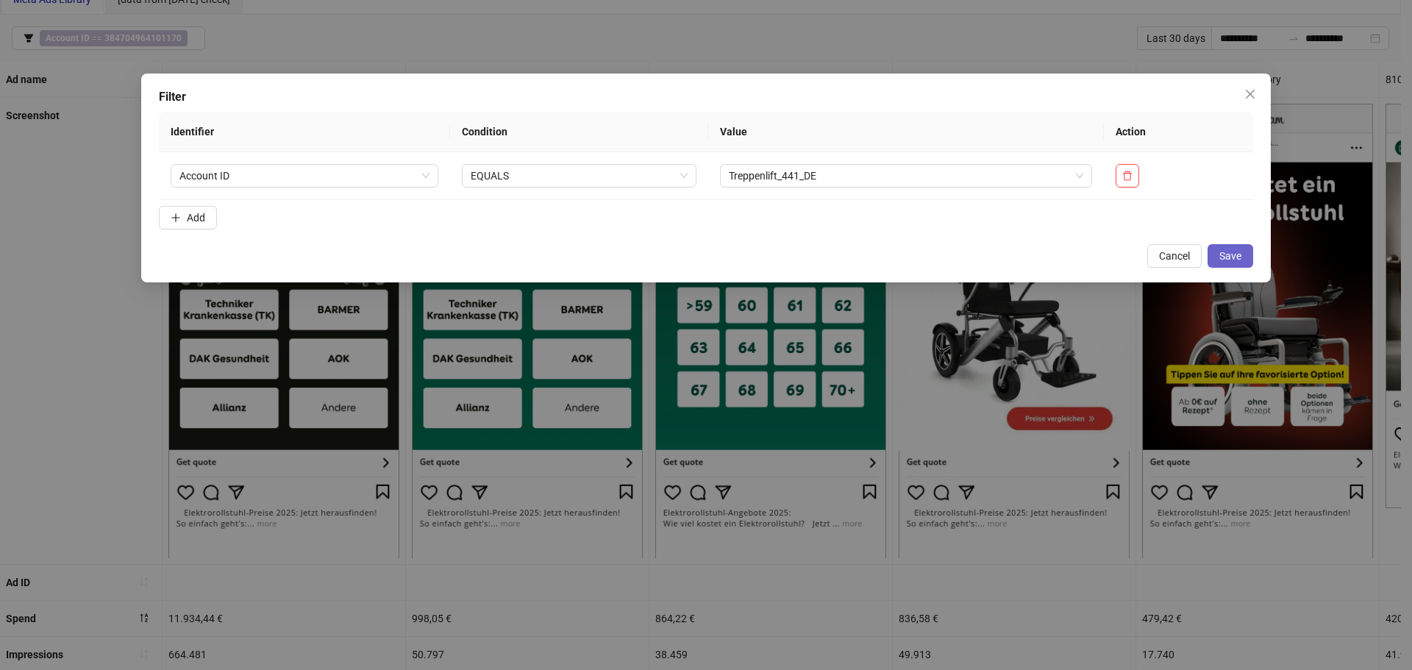
click at [1220, 262] on span "Save" at bounding box center [1230, 256] width 22 height 12
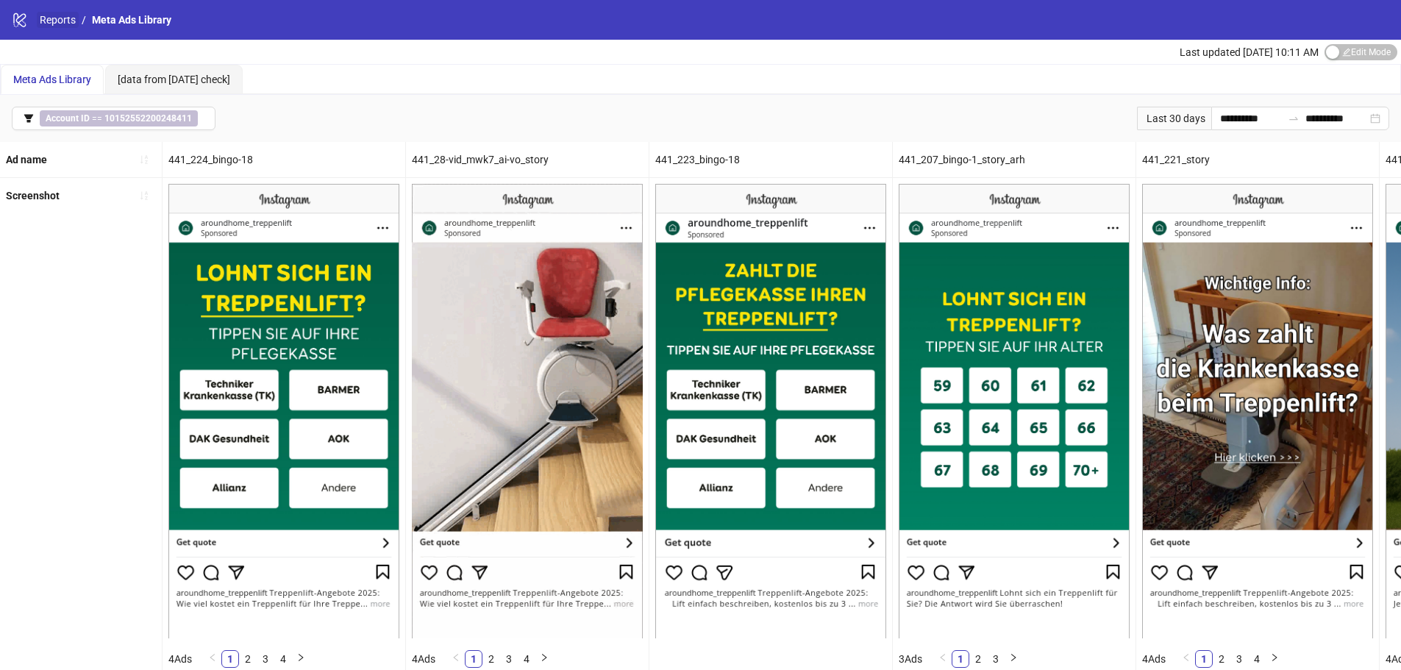
click at [67, 18] on link "Reports" at bounding box center [58, 20] width 42 height 16
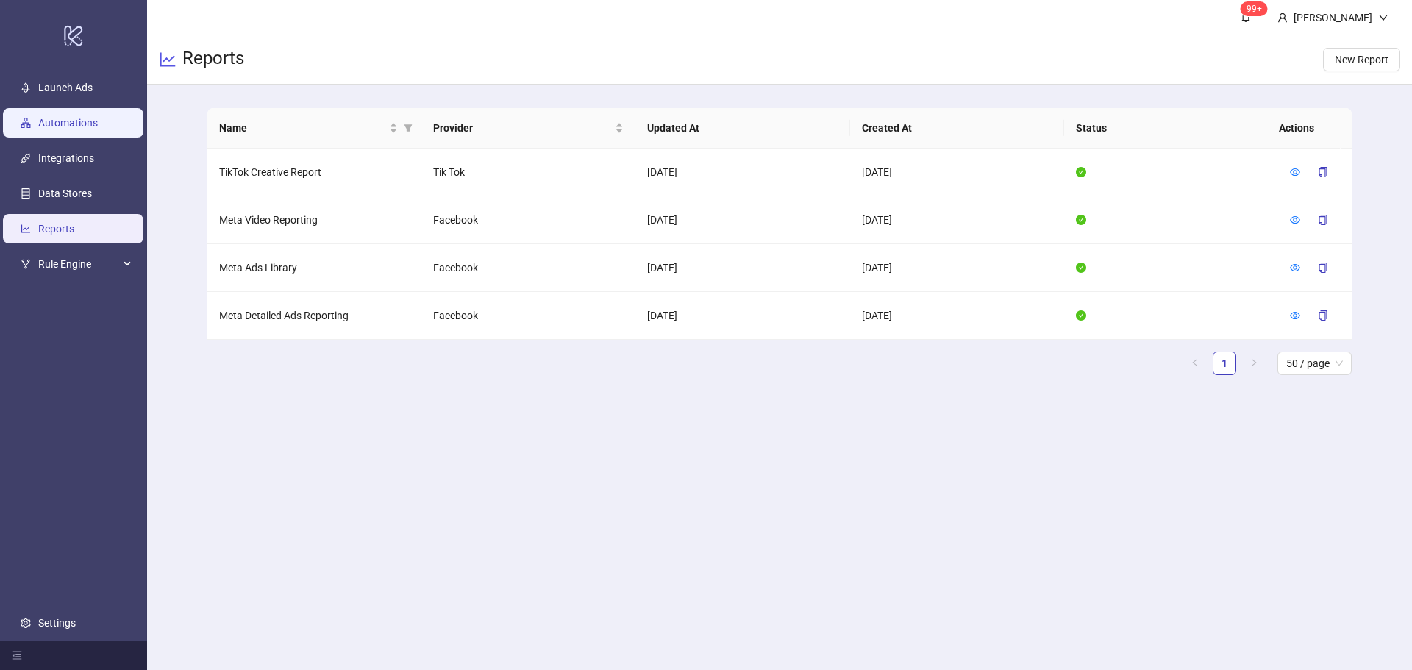
click at [74, 117] on link "Automations" at bounding box center [68, 123] width 60 height 12
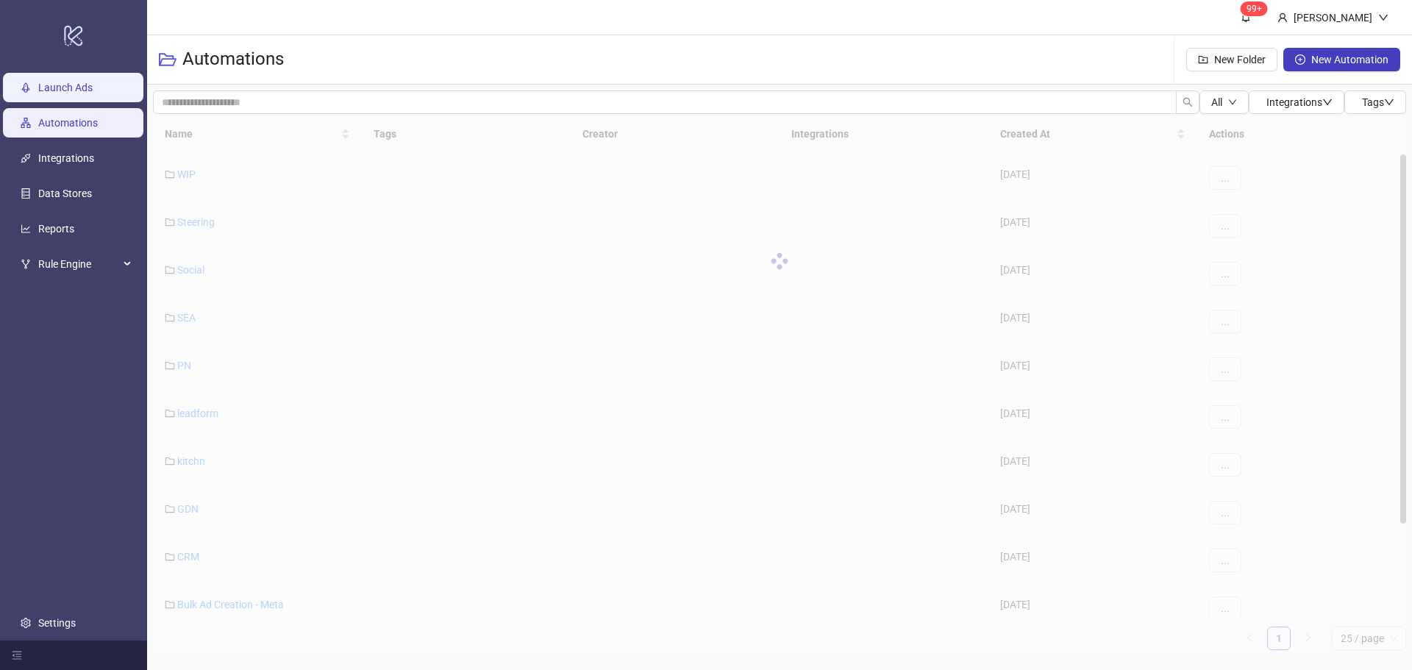
click at [93, 91] on link "Launch Ads" at bounding box center [65, 88] width 54 height 12
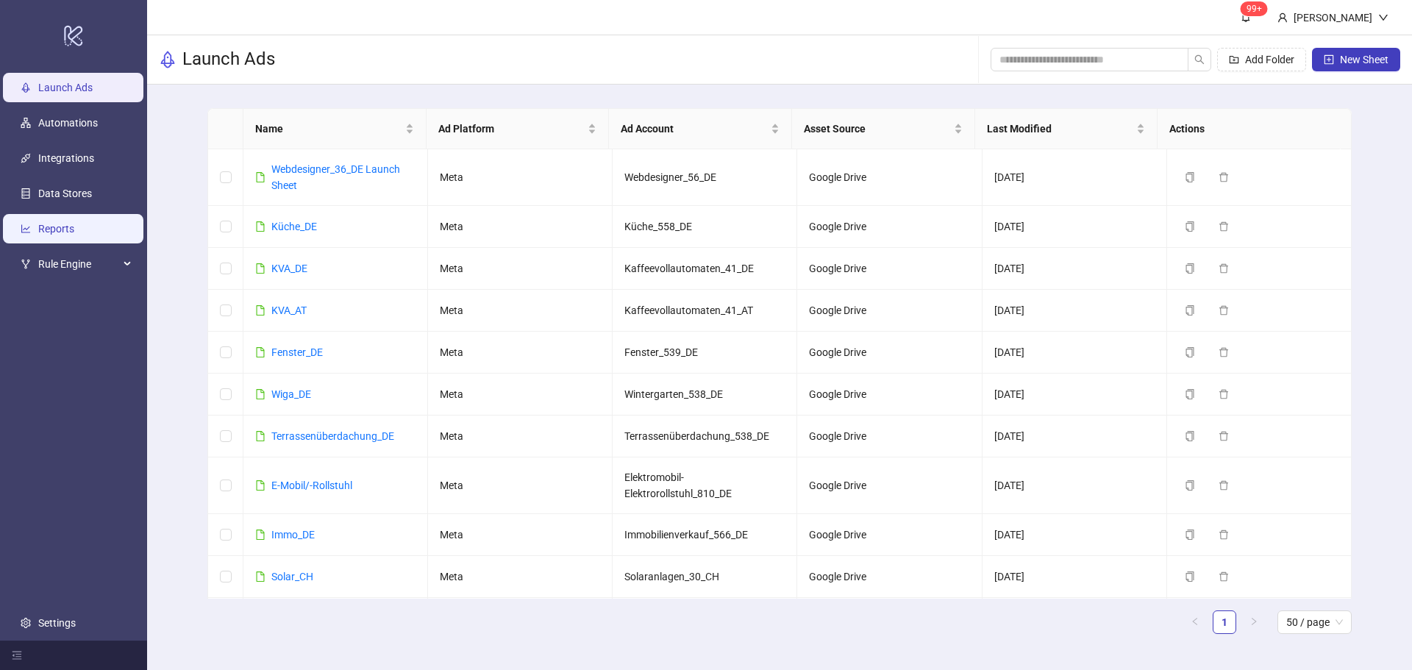
click at [74, 223] on link "Reports" at bounding box center [56, 229] width 36 height 12
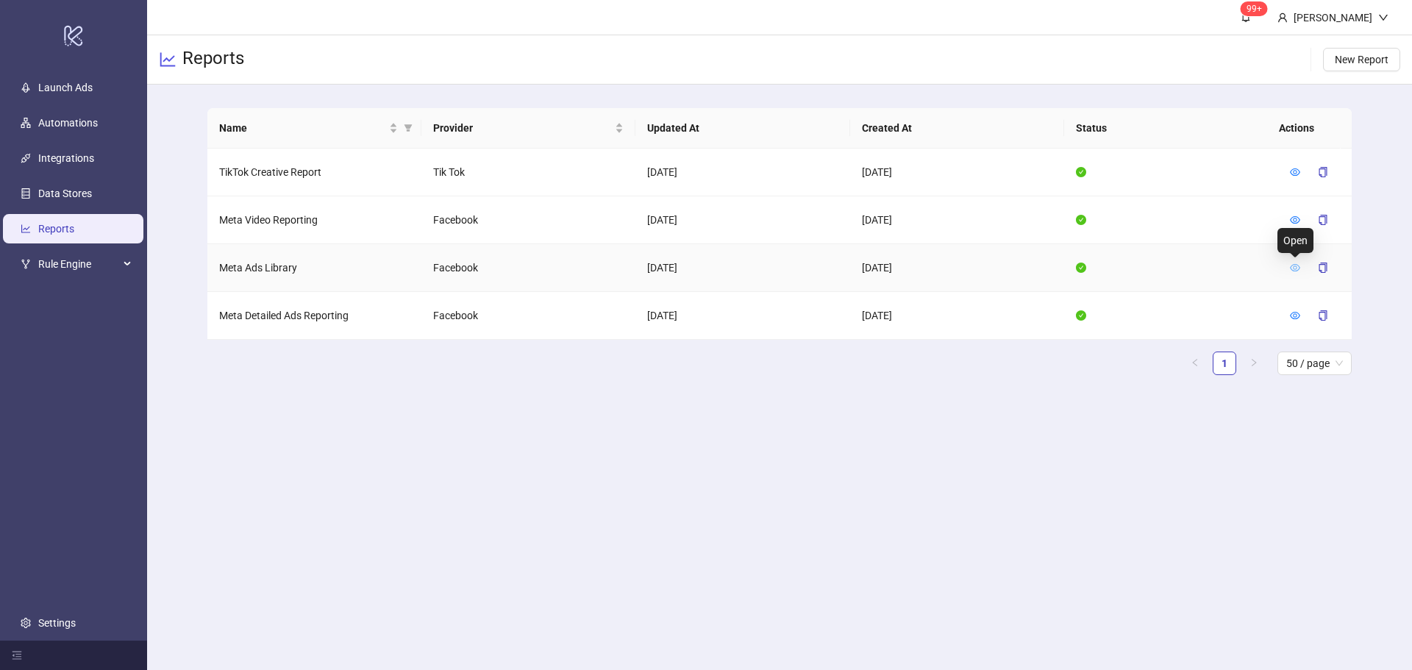
click at [1296, 268] on icon "eye" at bounding box center [1295, 267] width 10 height 10
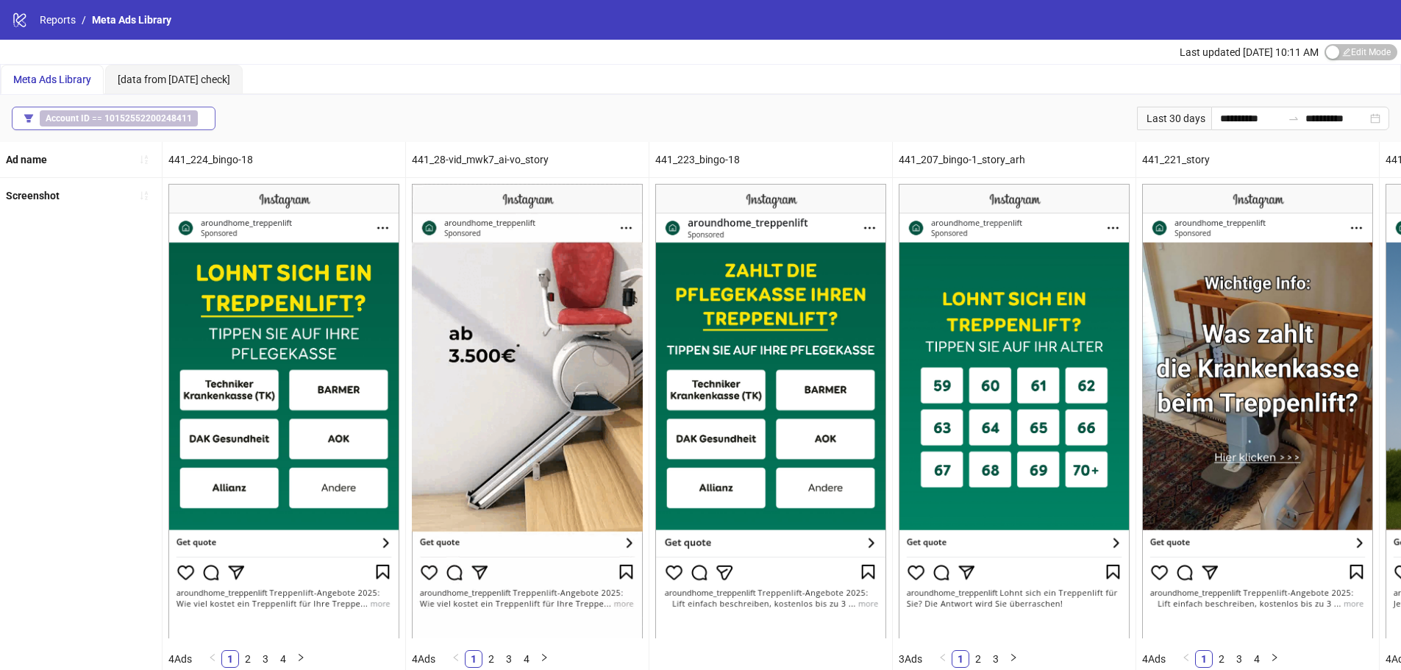
click at [136, 121] on b "10152552200248411" at bounding box center [147, 118] width 87 height 10
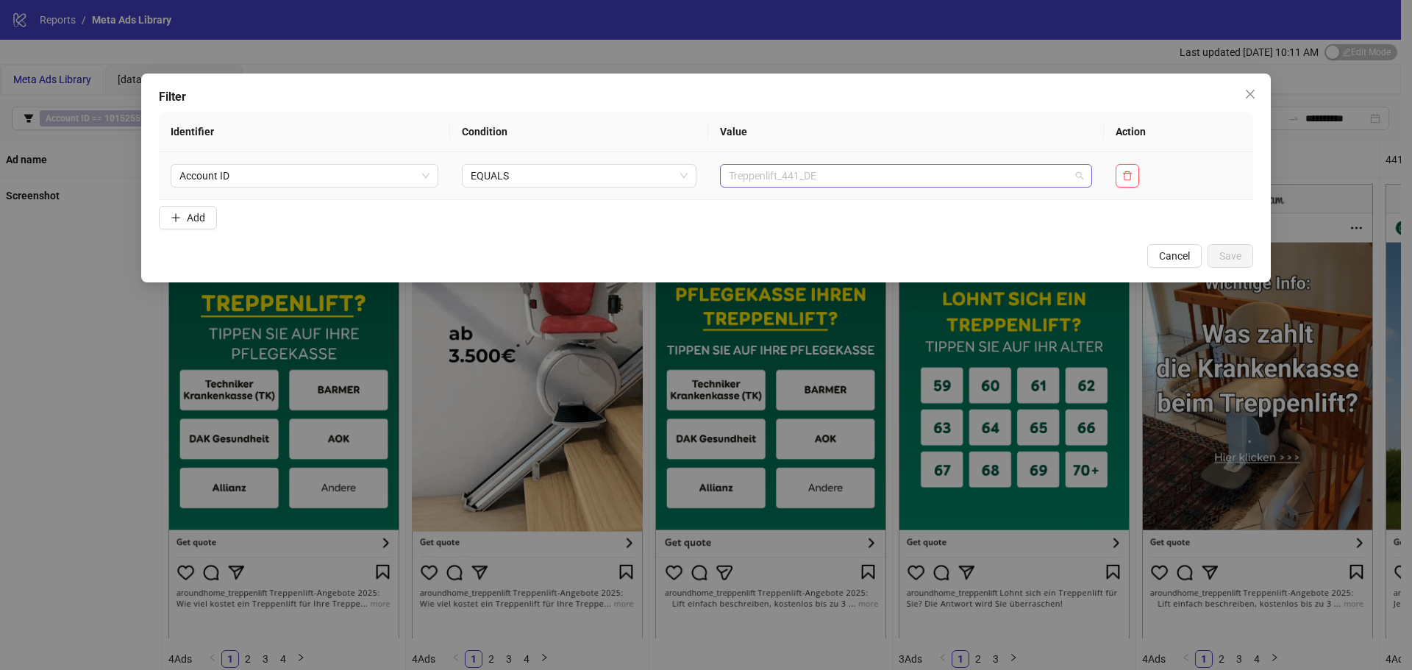
click at [798, 173] on span "Treppenlift_441_DE" at bounding box center [906, 176] width 354 height 22
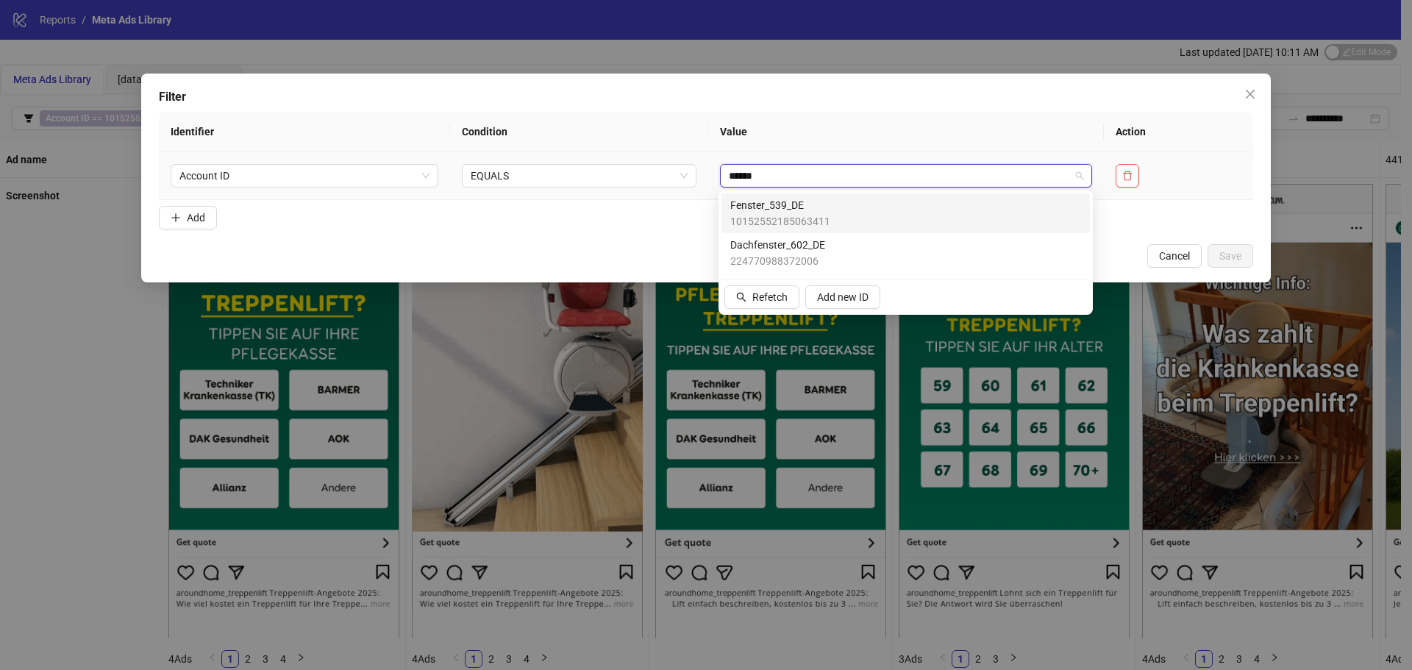
type input "*******"
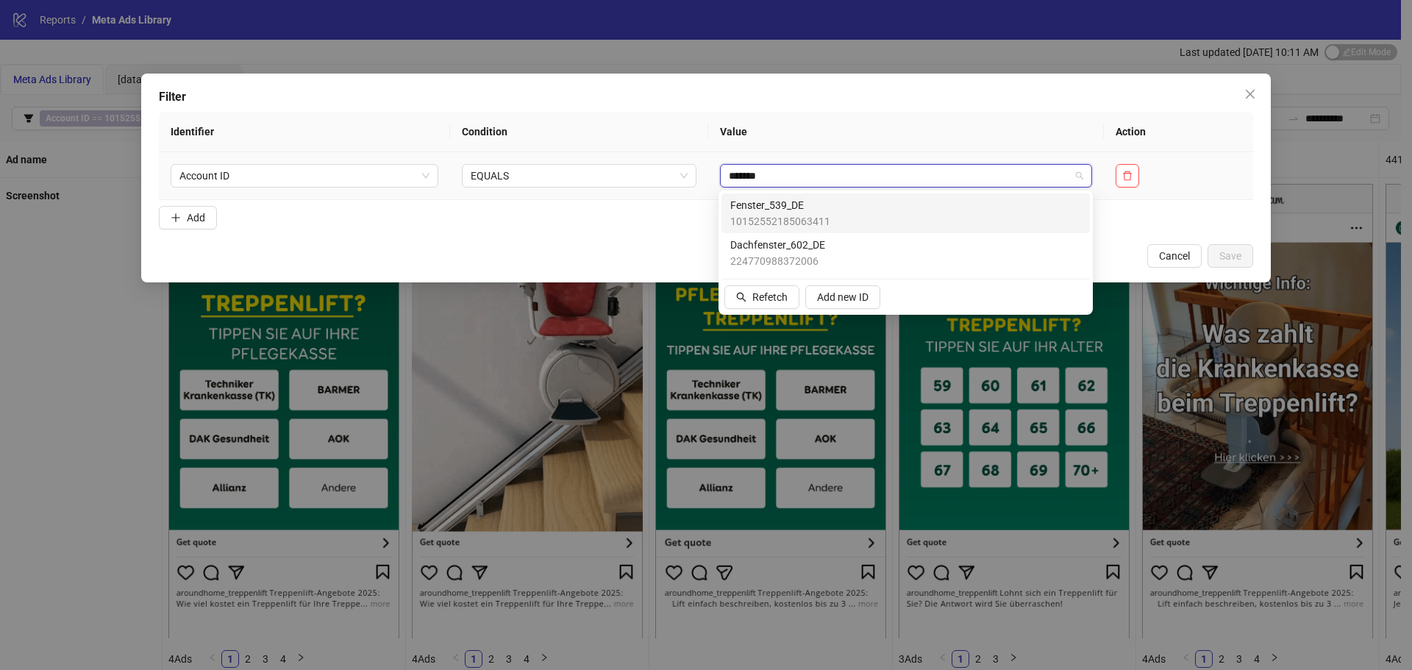
click at [893, 211] on div "Fenster_539_DE 10152552185063411" at bounding box center [905, 213] width 351 height 32
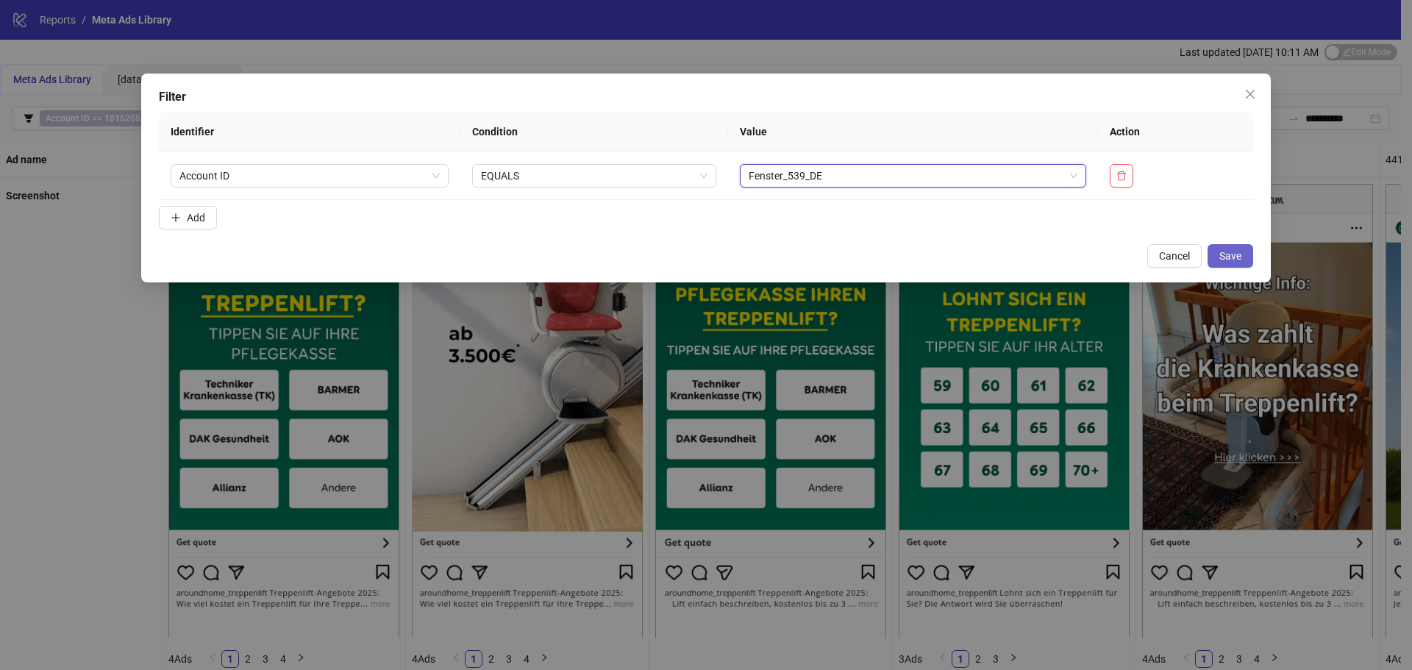
click at [1230, 253] on span "Save" at bounding box center [1230, 256] width 22 height 12
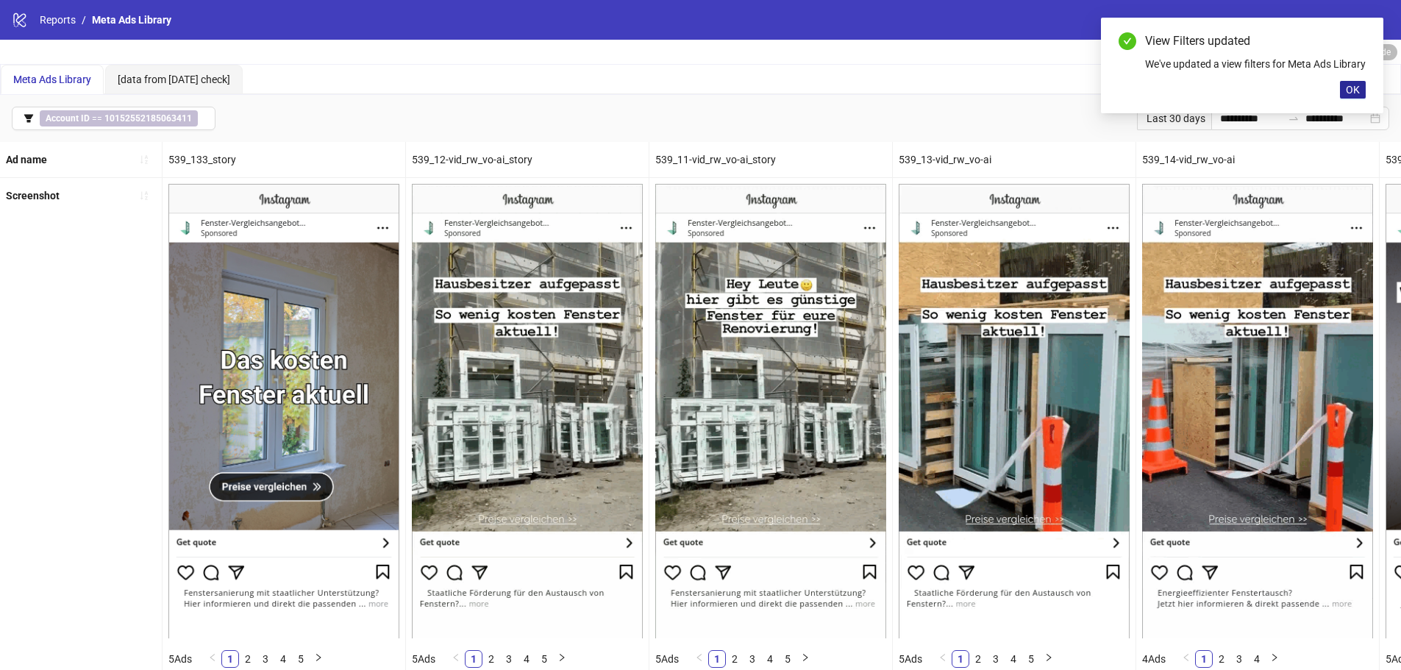
click at [1343, 99] on button "OK" at bounding box center [1353, 90] width 26 height 18
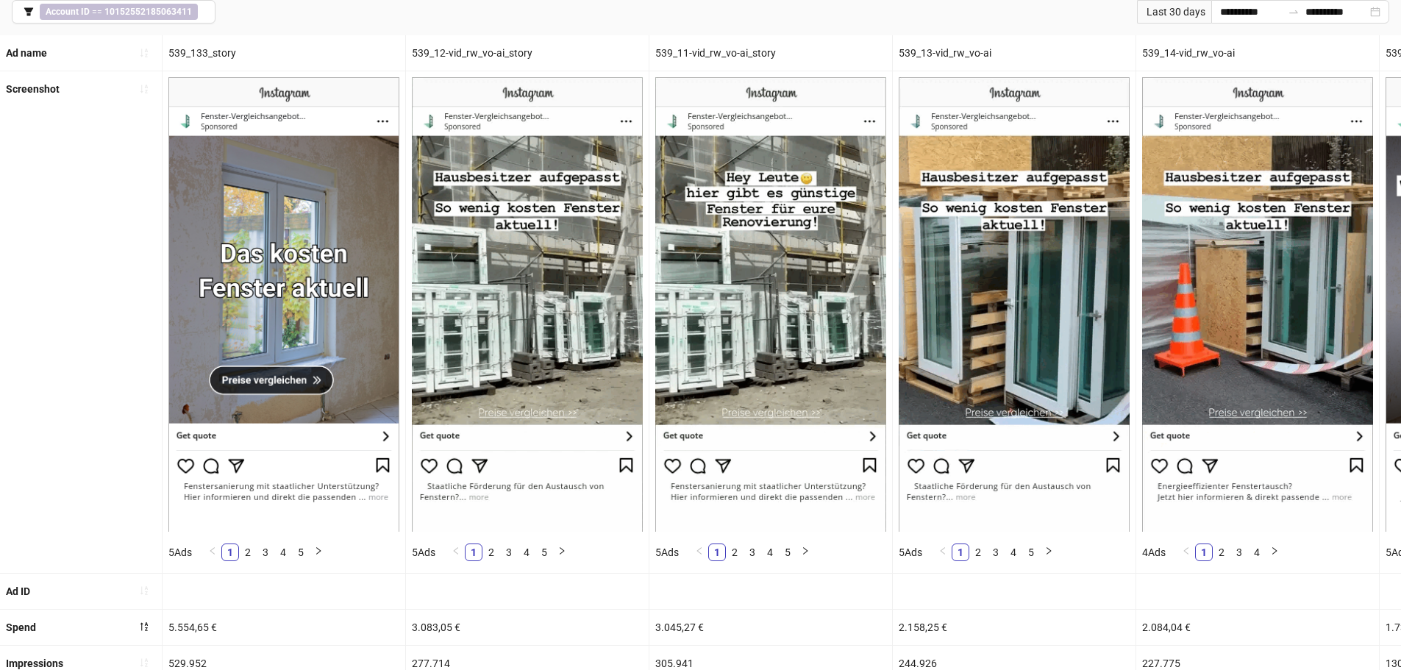
scroll to position [108, 0]
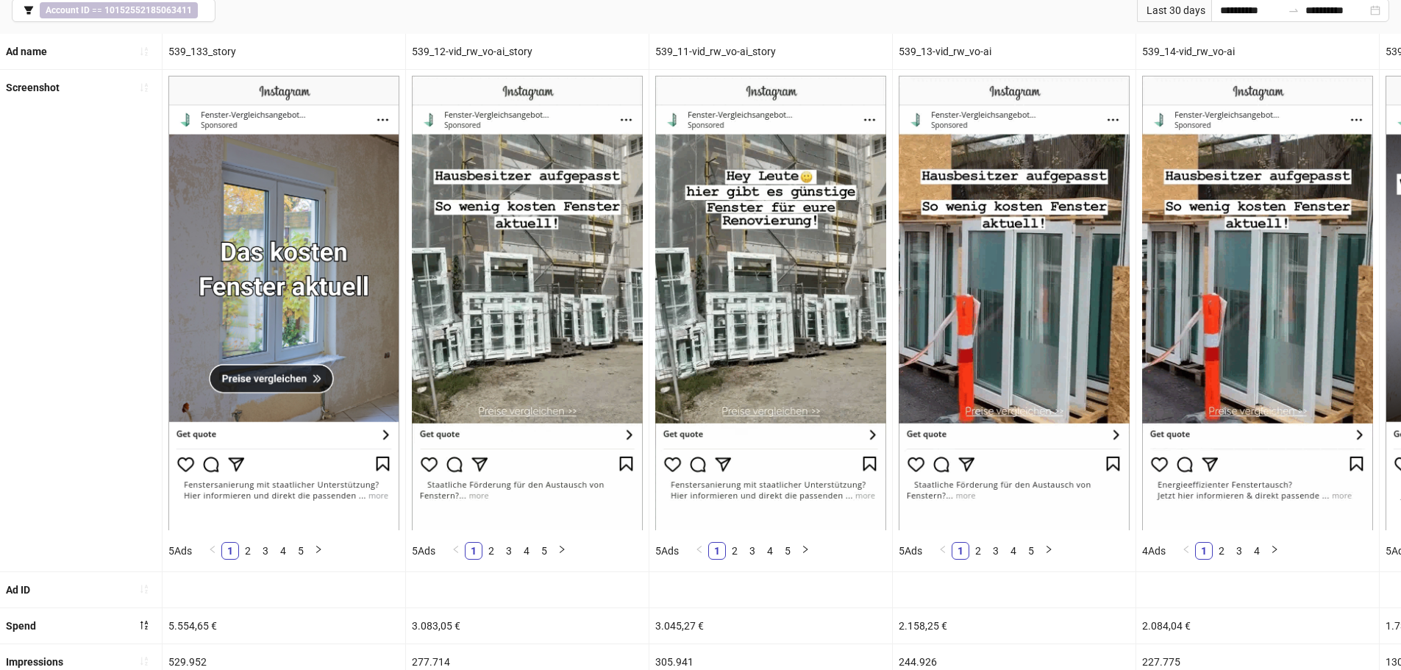
click at [505, 50] on div "539_12-vid_rw_vo-ai_story" at bounding box center [527, 51] width 243 height 35
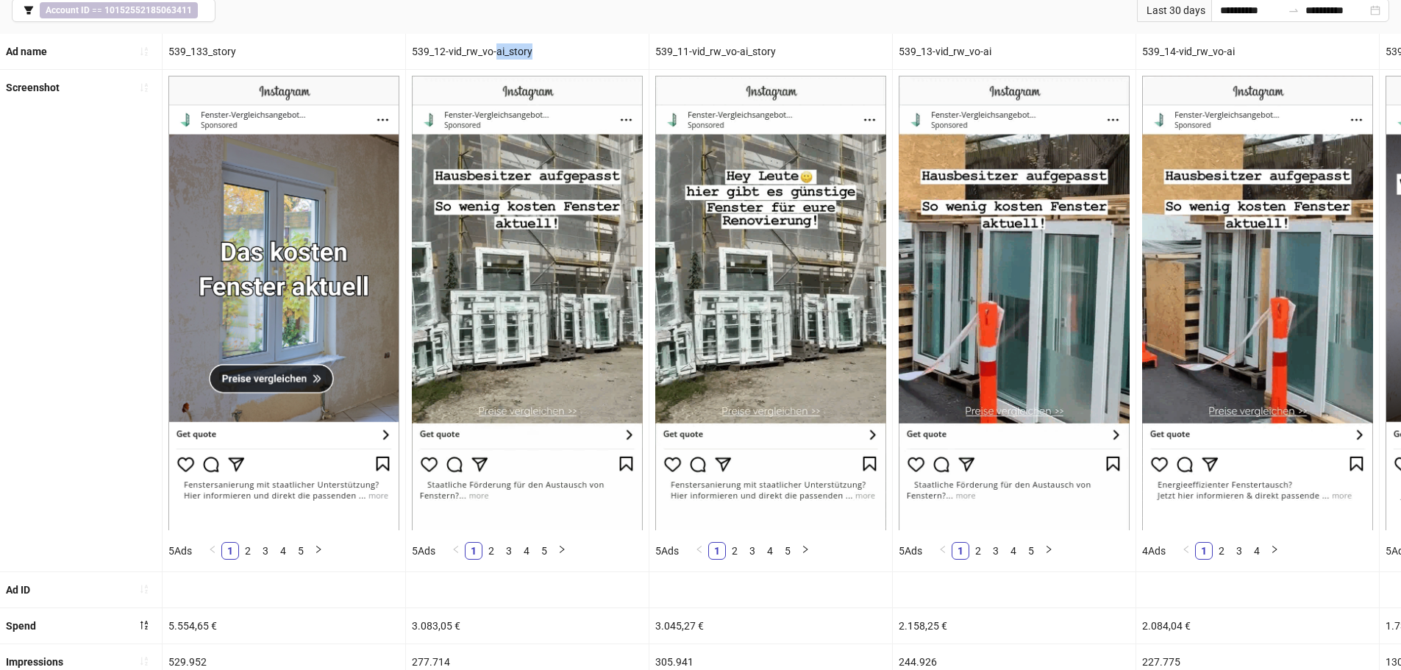
click at [505, 50] on div "539_12-vid_rw_vo-ai_story" at bounding box center [527, 51] width 243 height 35
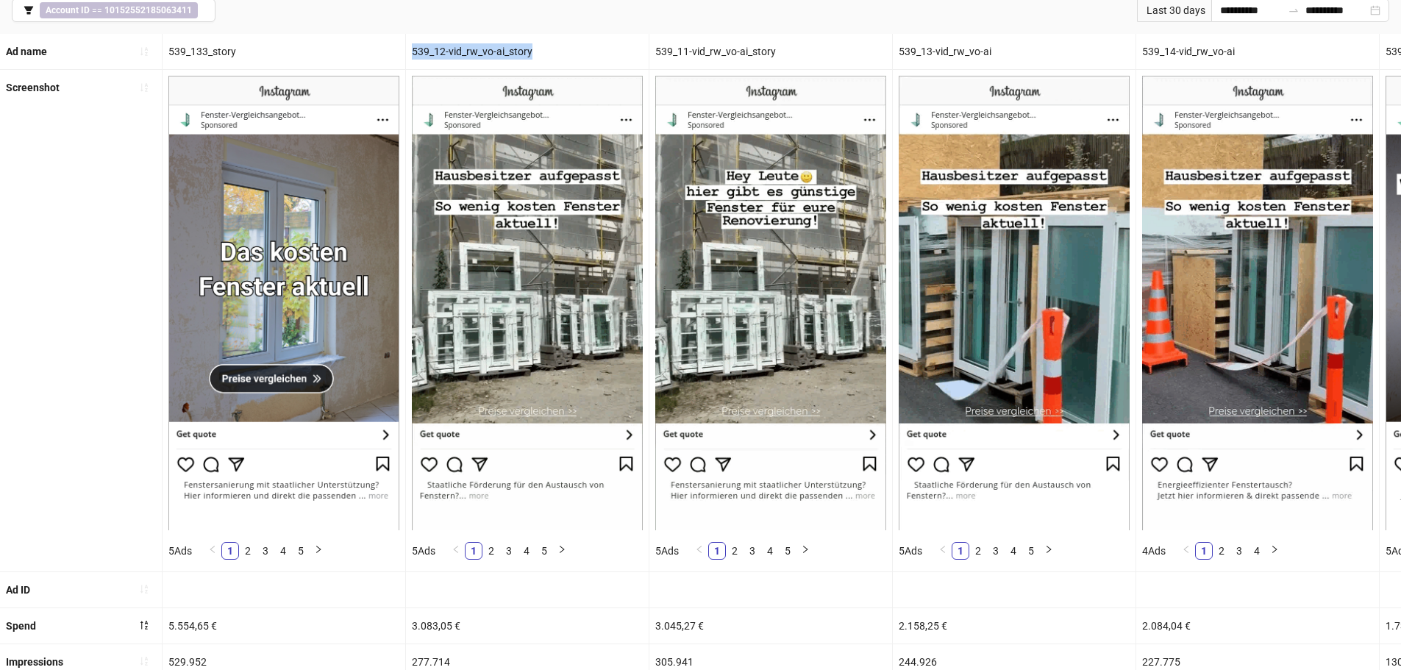
click at [505, 50] on div "539_12-vid_rw_vo-ai_story" at bounding box center [527, 51] width 243 height 35
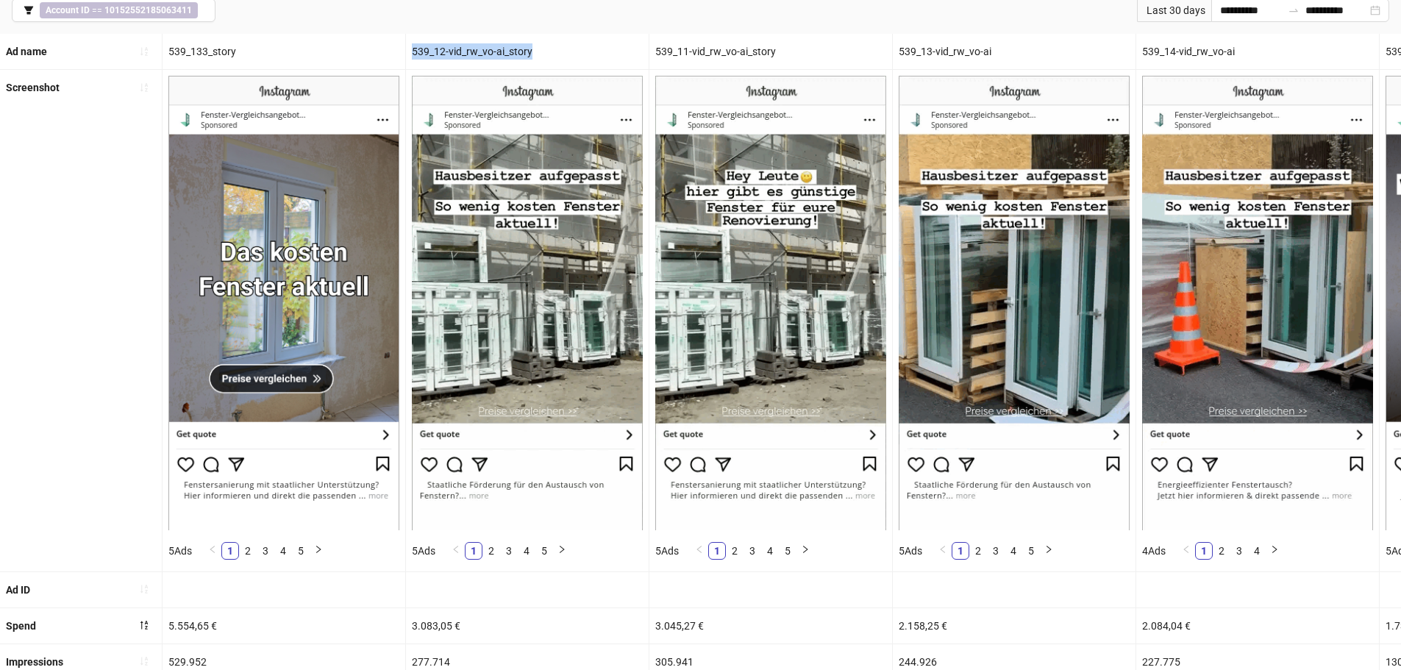
copy div "539_12-vid_rw_vo-ai_story"
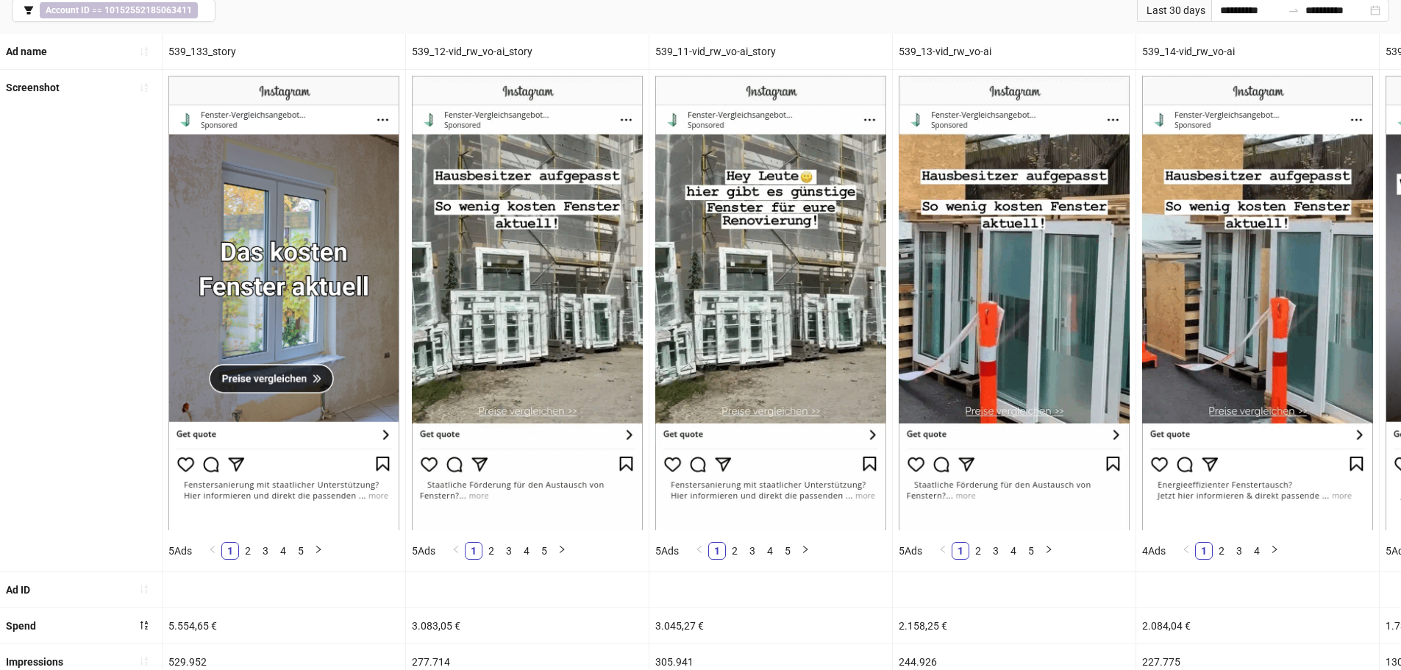
click at [712, 49] on div "539_11-vid_rw_vo-ai_story" at bounding box center [770, 51] width 243 height 35
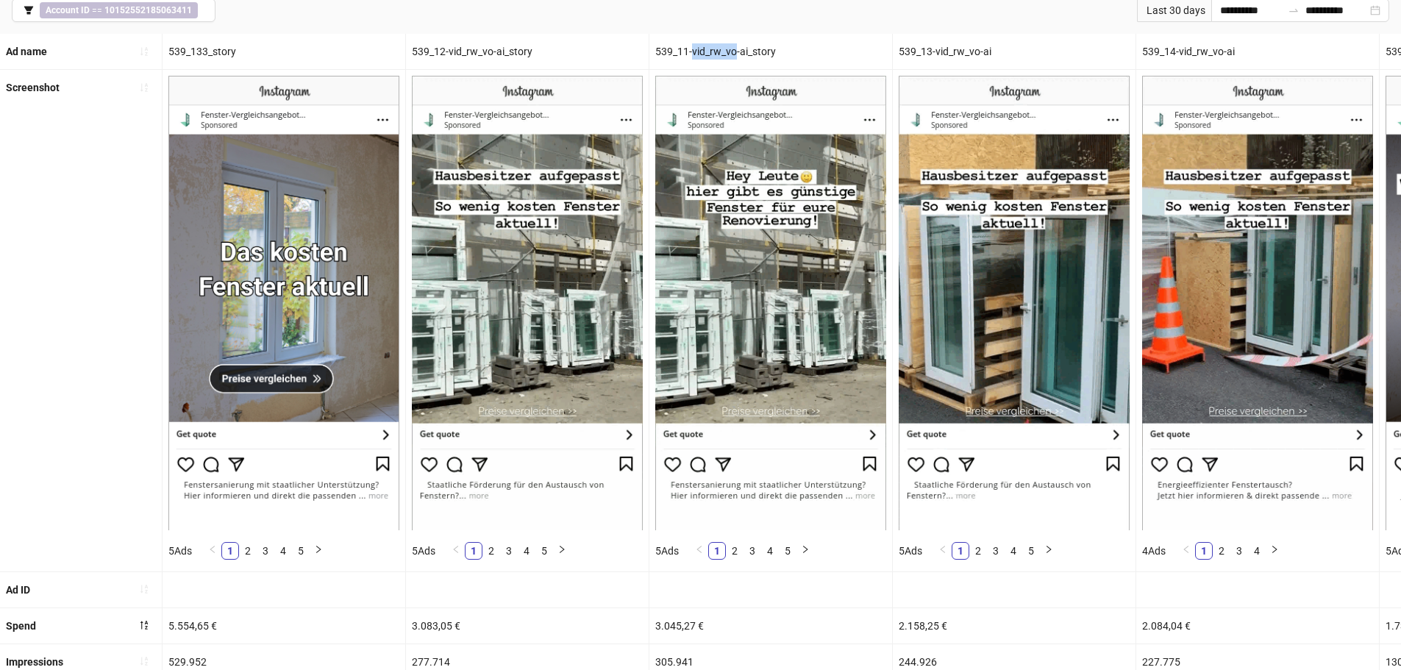
click at [712, 49] on div "539_11-vid_rw_vo-ai_story" at bounding box center [770, 51] width 243 height 35
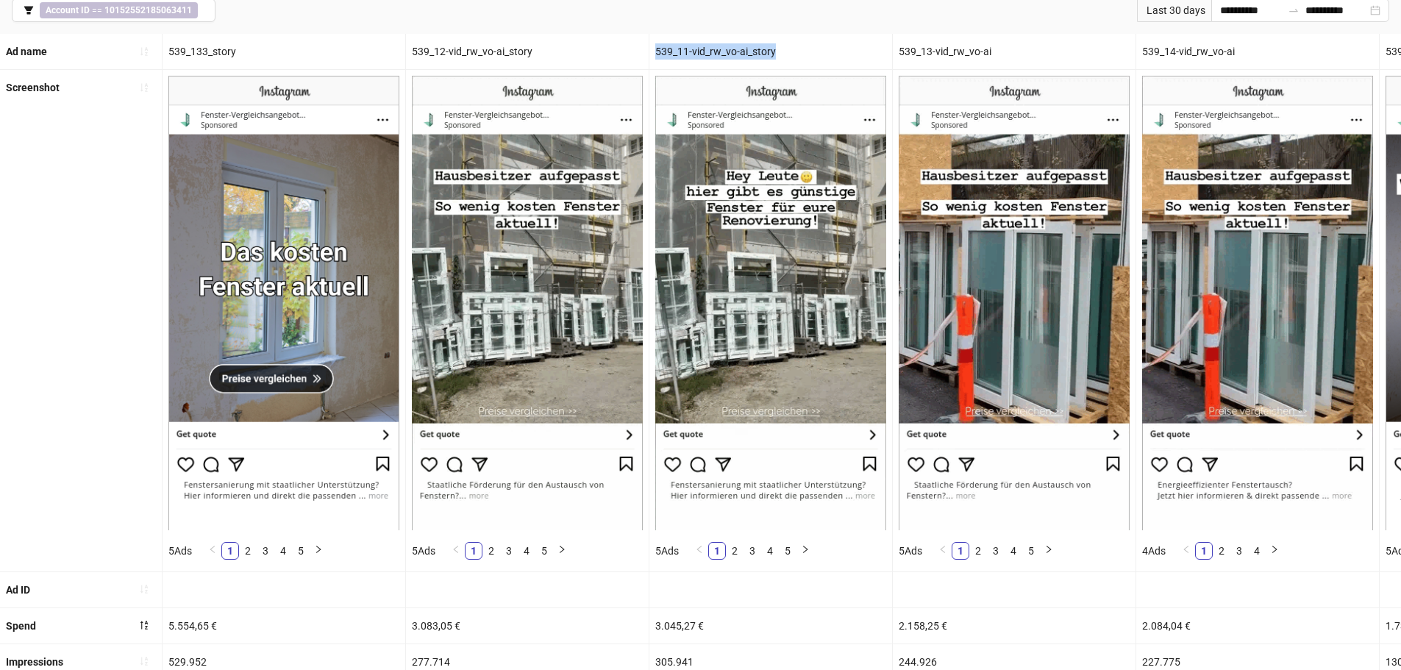
click at [712, 49] on div "539_11-vid_rw_vo-ai_story" at bounding box center [770, 51] width 243 height 35
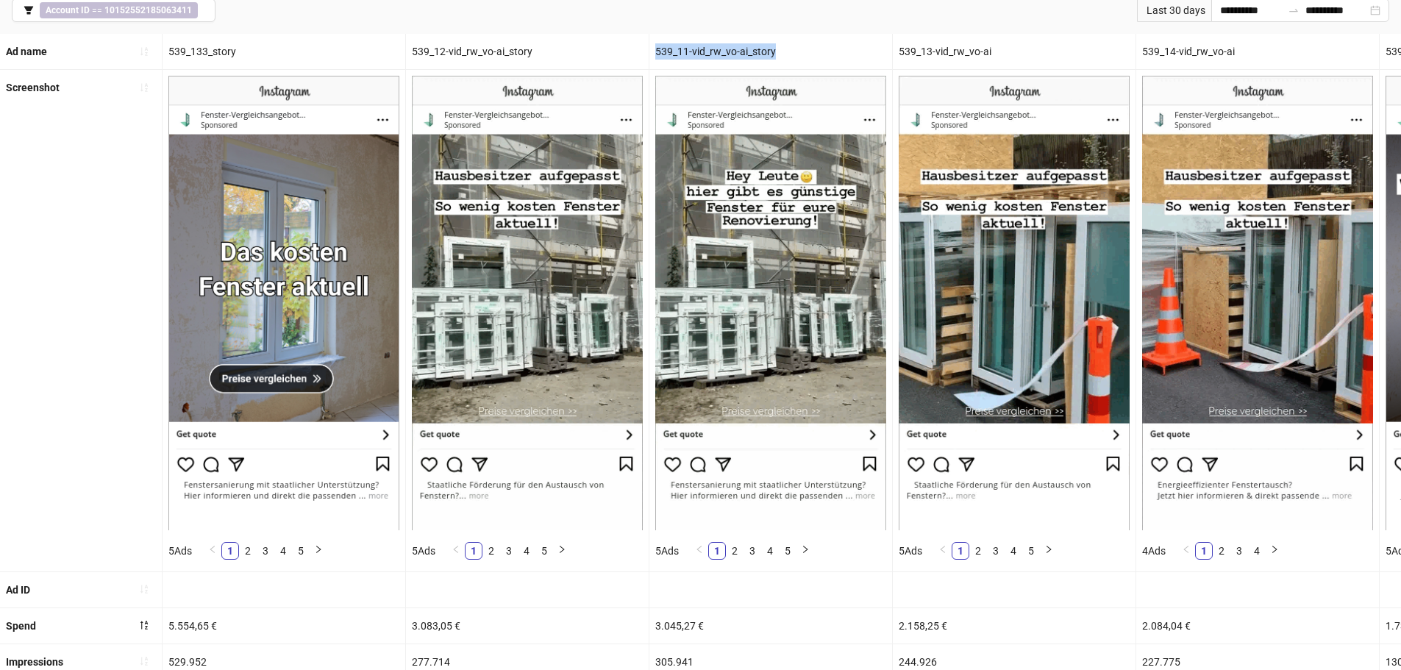
copy div "539_11-vid_rw_vo-ai_story"
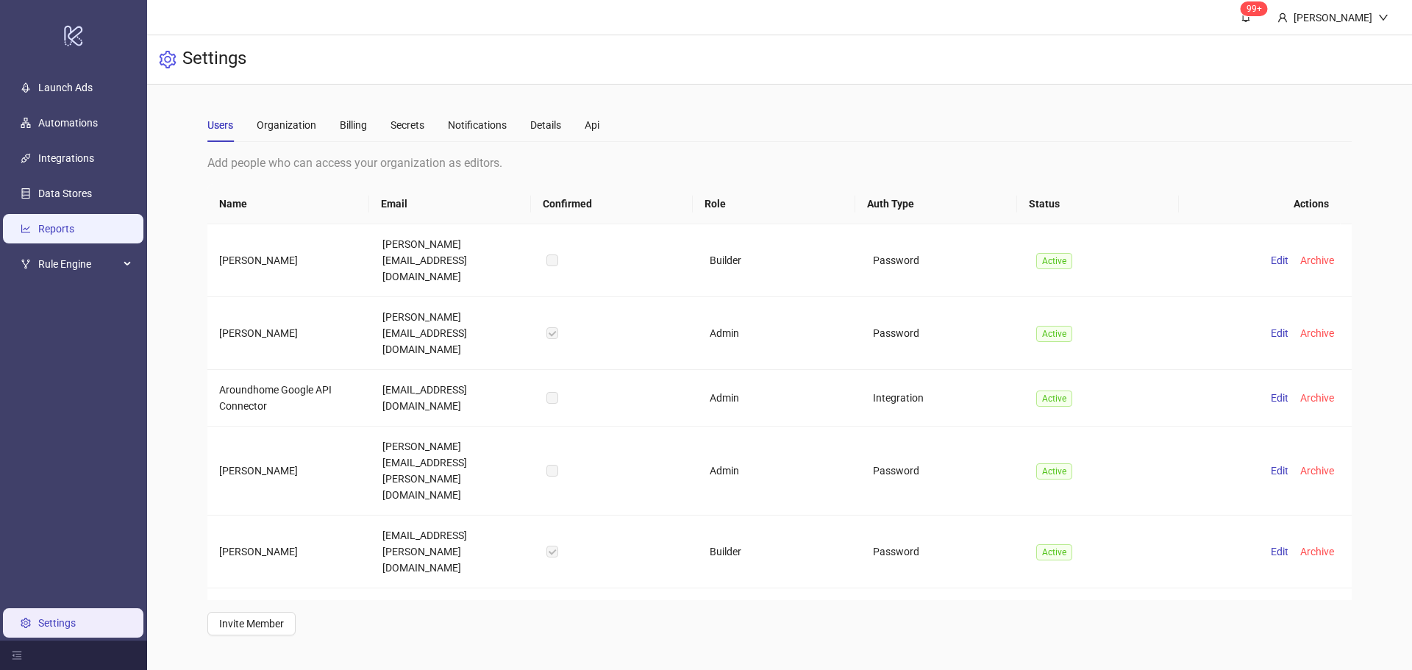
click at [74, 233] on link "Reports" at bounding box center [56, 229] width 36 height 12
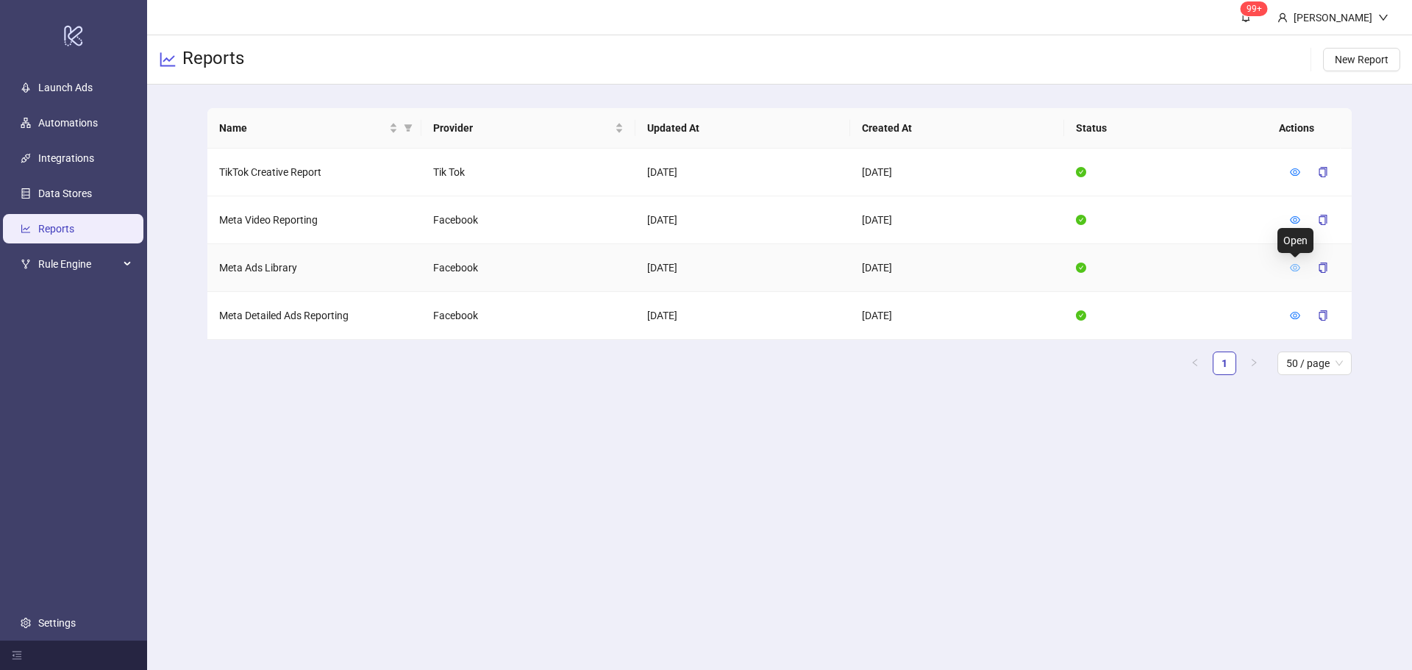
click at [1291, 265] on icon "eye" at bounding box center [1295, 267] width 10 height 7
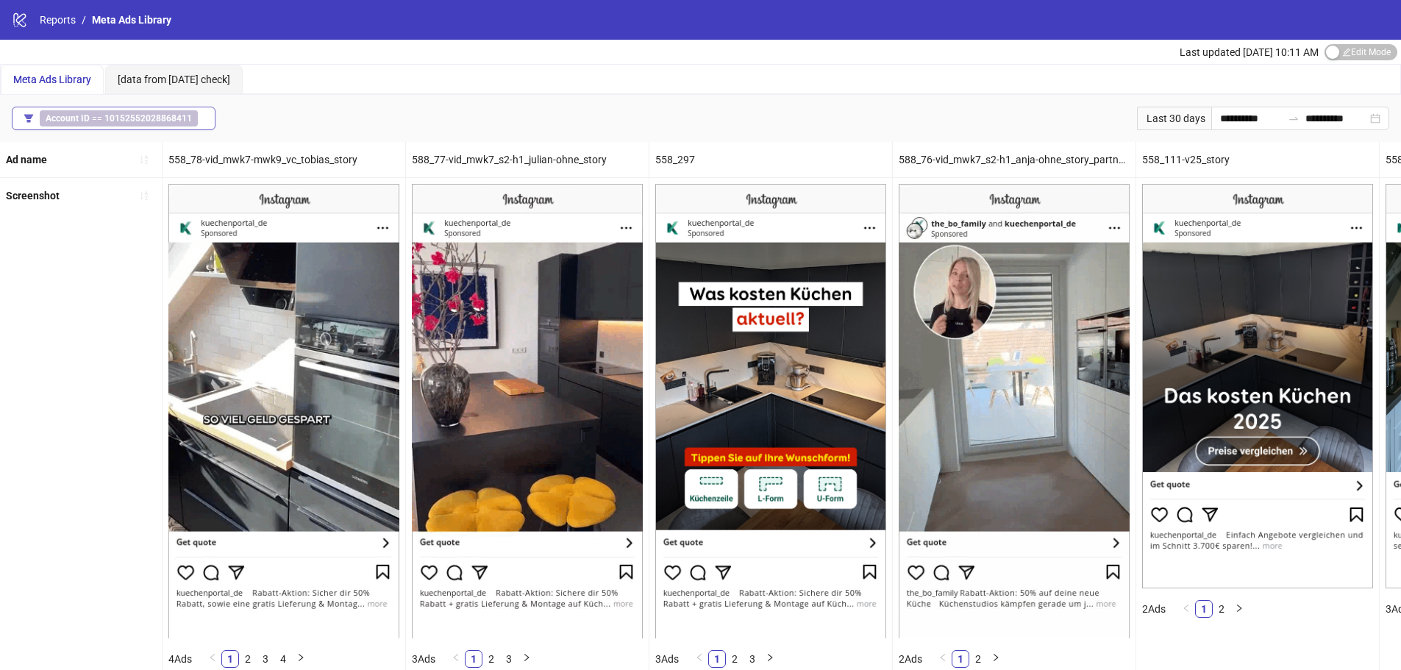
click at [144, 114] on b "10152552028868411" at bounding box center [147, 118] width 87 height 10
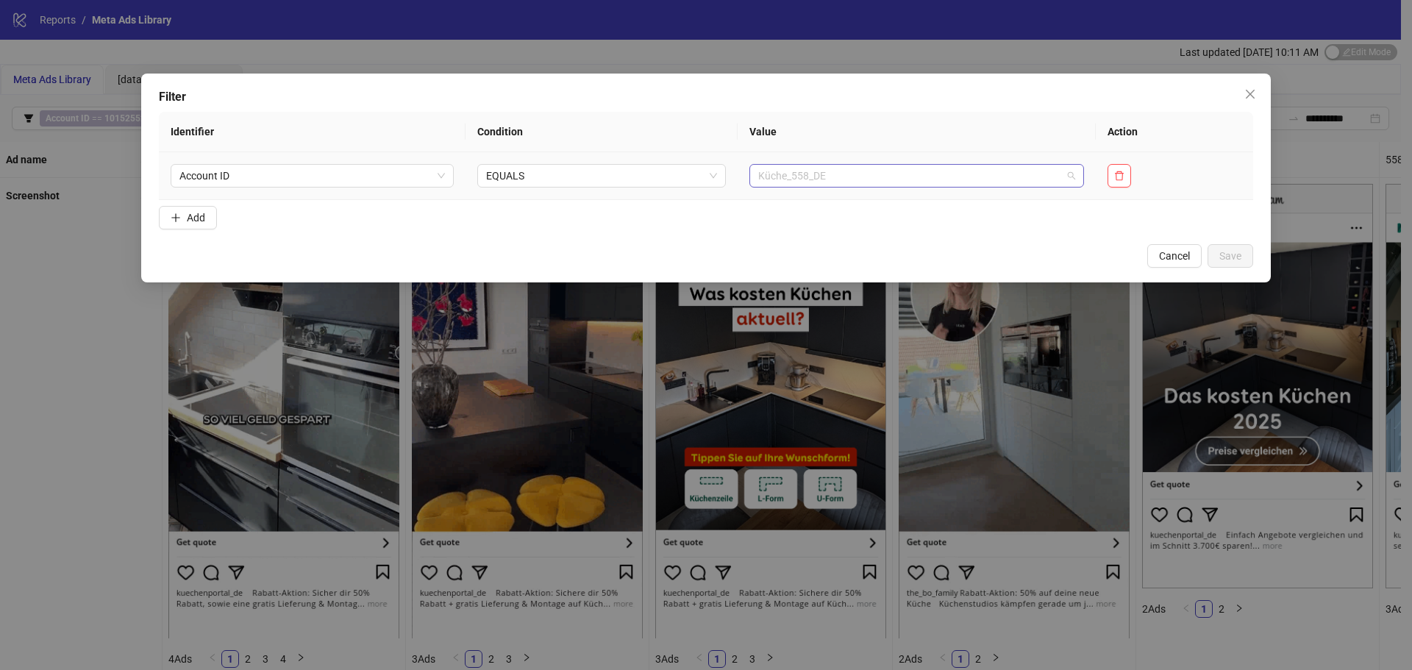
click at [788, 174] on span "Küche_558_DE" at bounding box center [916, 176] width 317 height 22
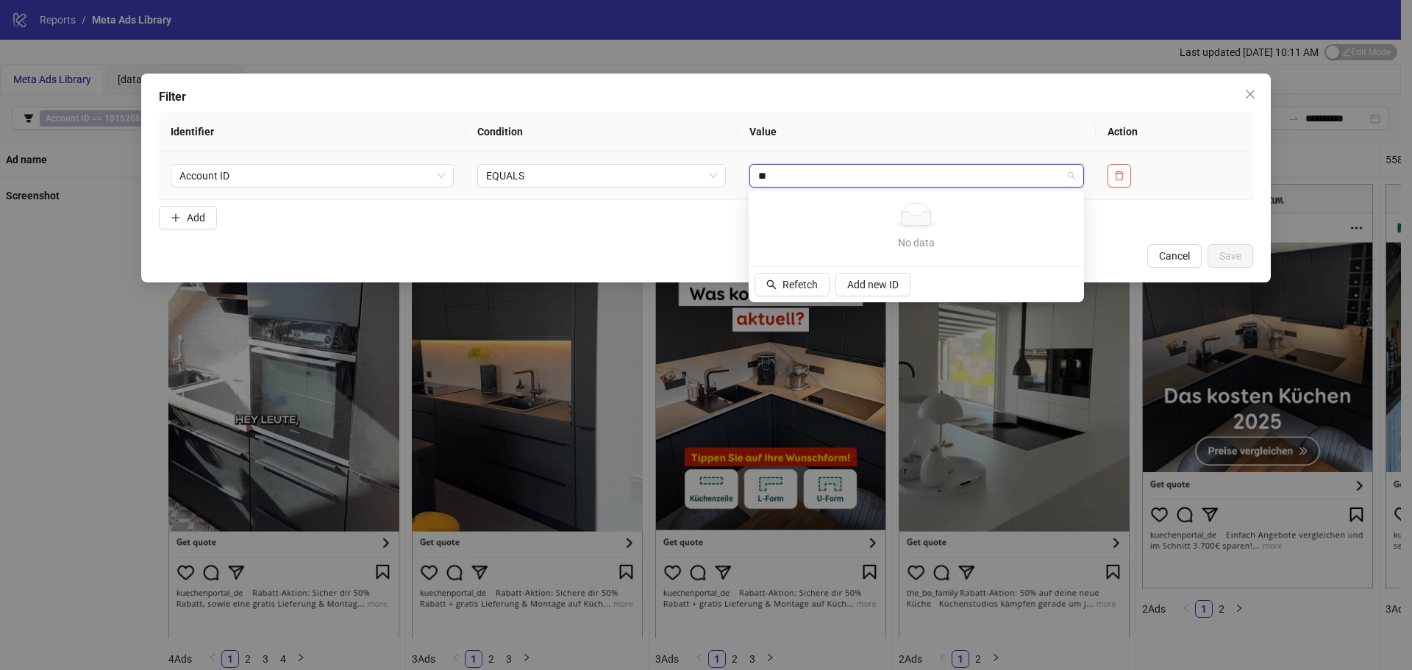
type input "*"
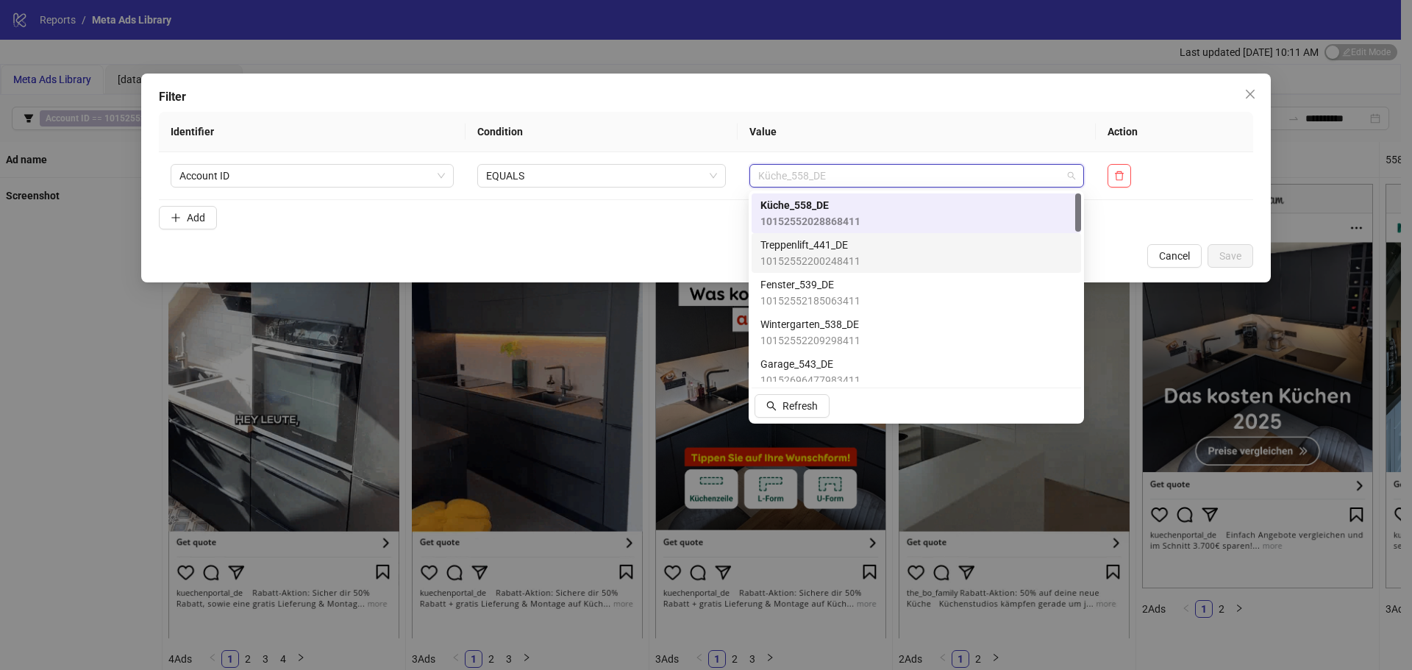
click at [1173, 253] on span "Cancel" at bounding box center [1174, 256] width 31 height 12
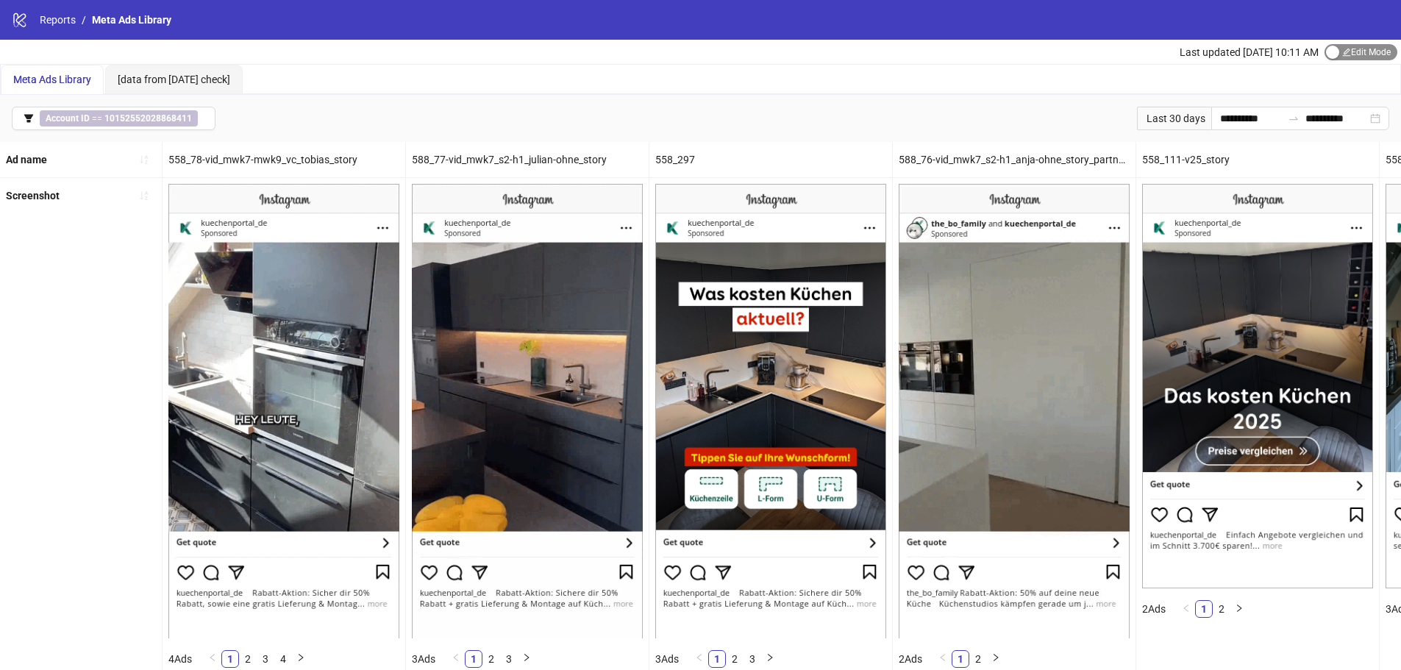
click at [1373, 49] on span "Edit Mode Edit Mode" at bounding box center [1360, 52] width 73 height 16
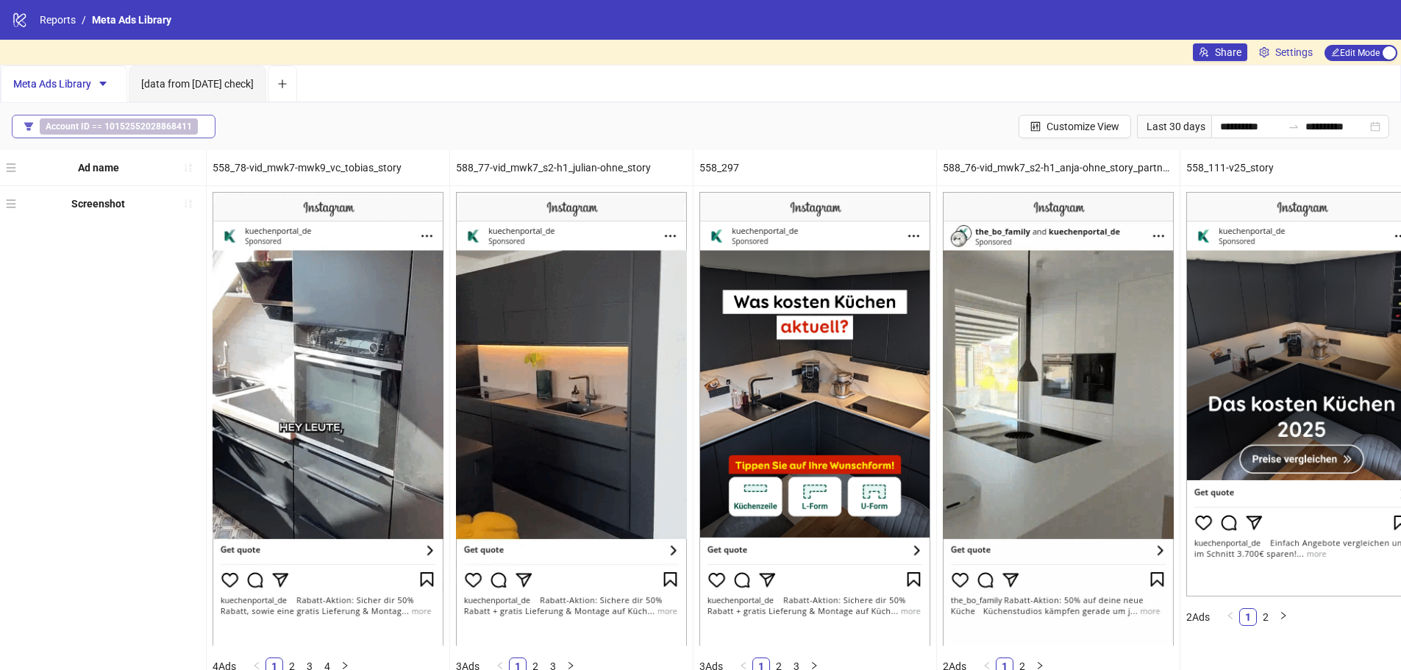
click at [130, 129] on b "10152552028868411" at bounding box center [147, 126] width 87 height 10
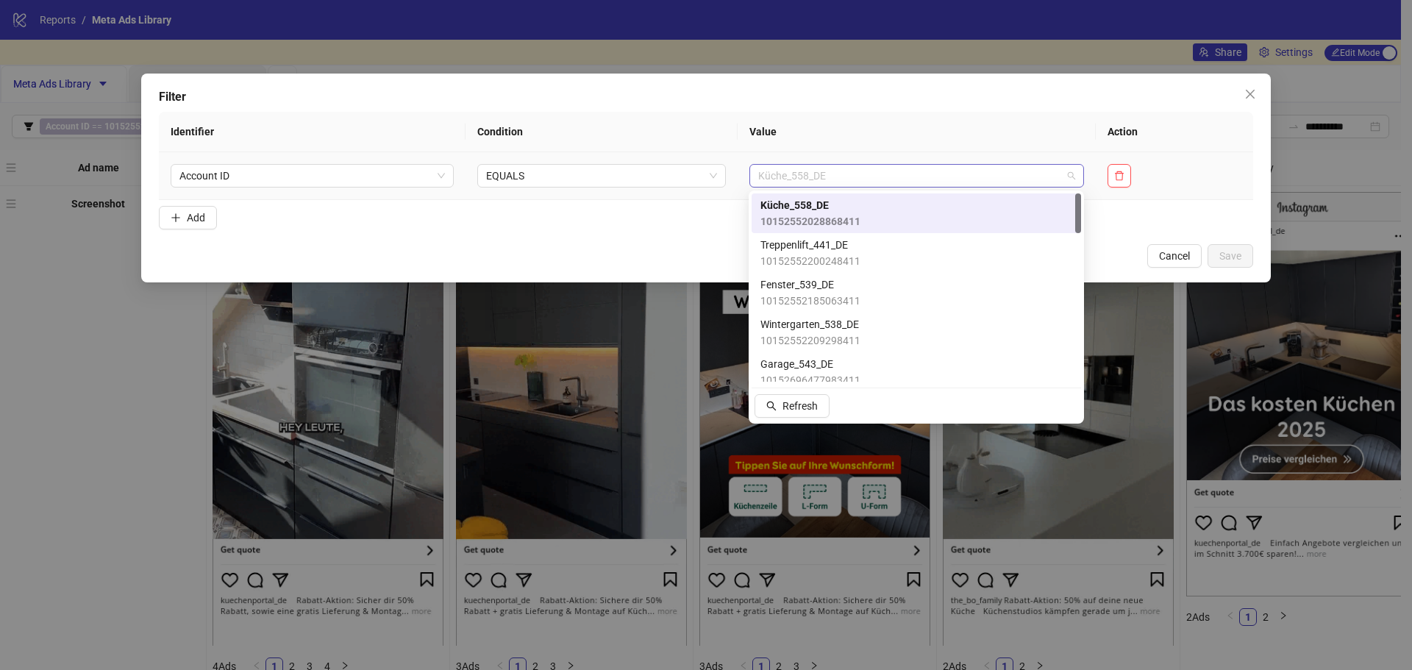
click at [887, 171] on span "Küche_558_DE" at bounding box center [916, 176] width 317 height 22
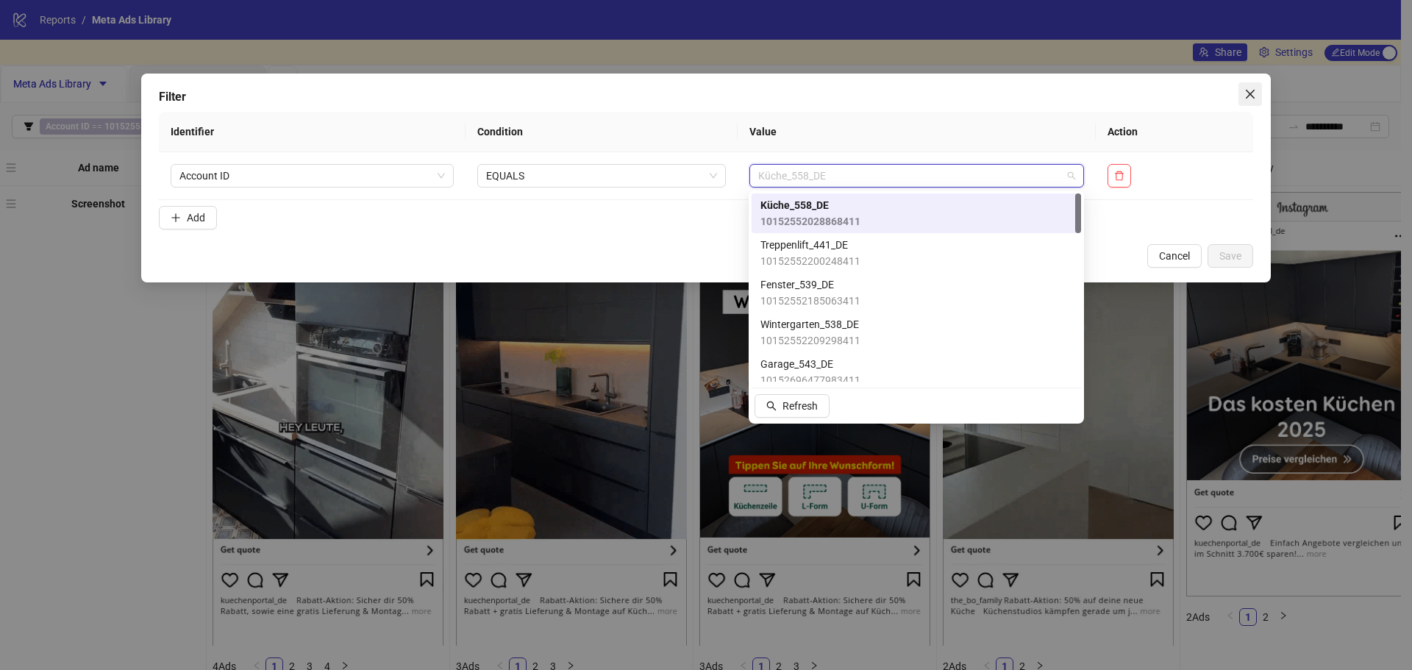
click at [1251, 90] on icon "close" at bounding box center [1250, 94] width 12 height 12
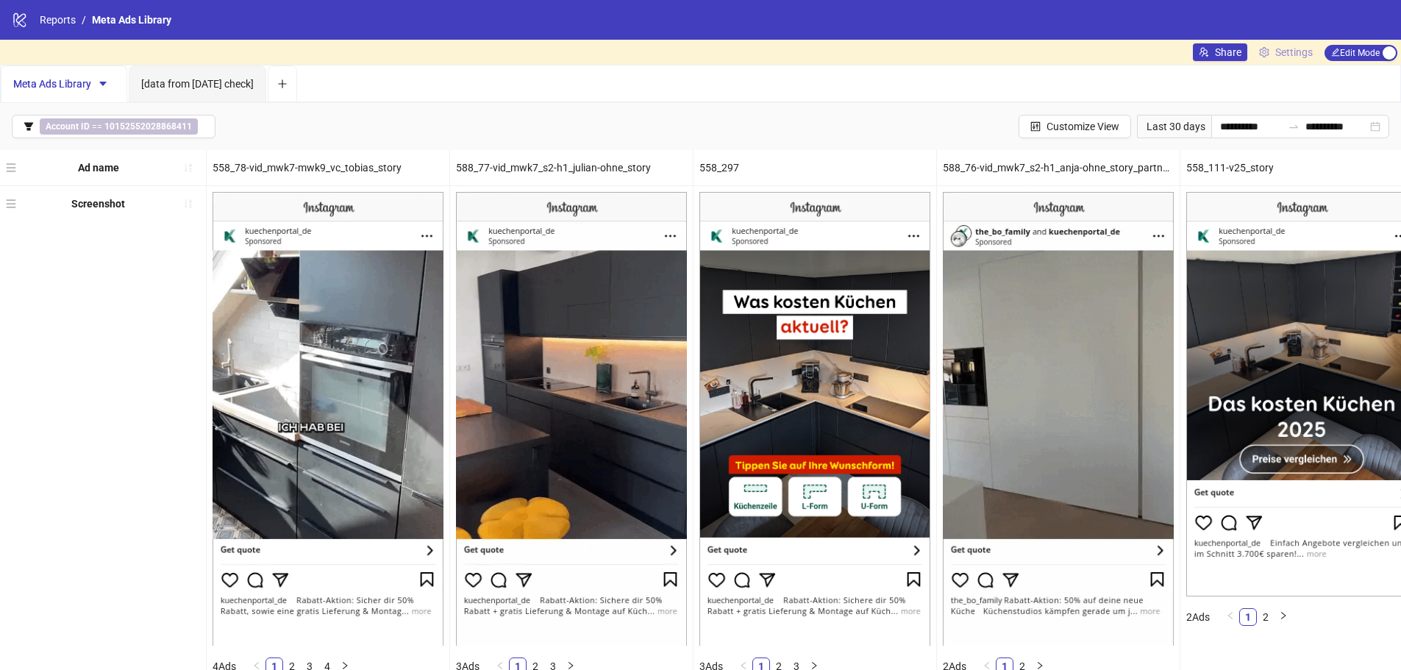
click at [1281, 51] on span "Settings" at bounding box center [1293, 52] width 37 height 16
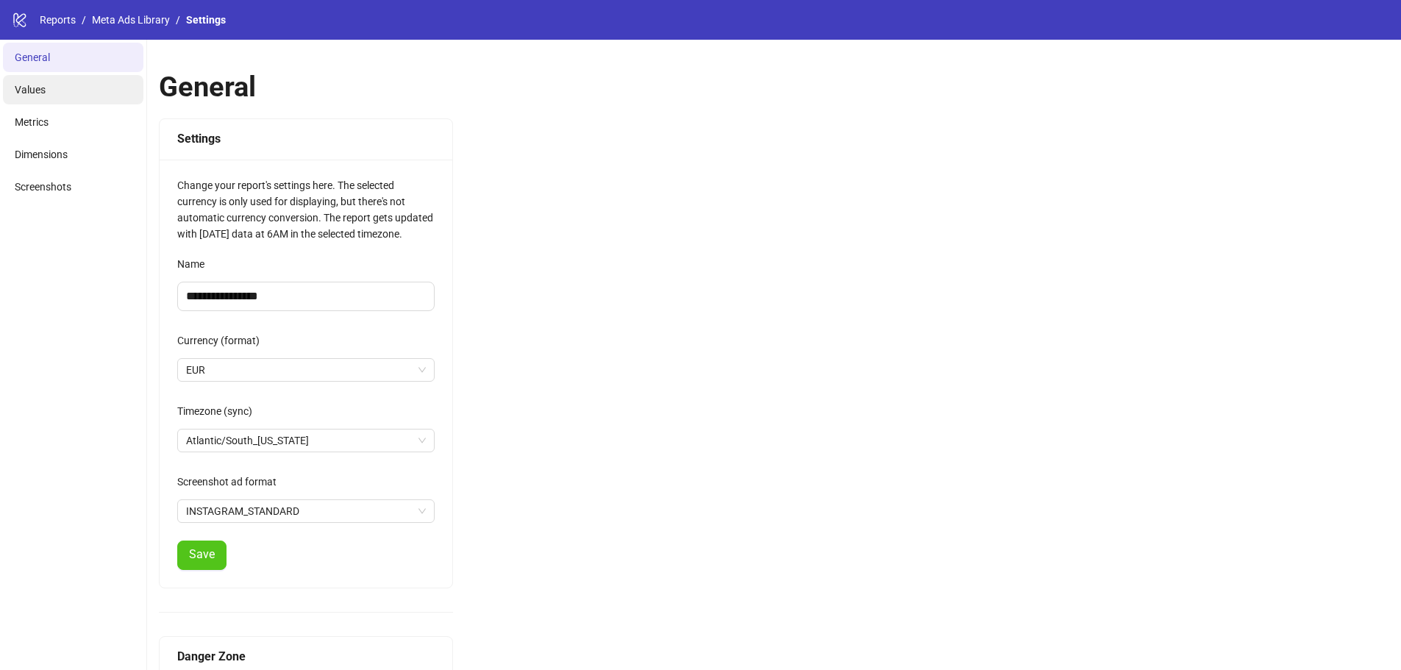
click at [34, 98] on li "Values" at bounding box center [73, 89] width 140 height 29
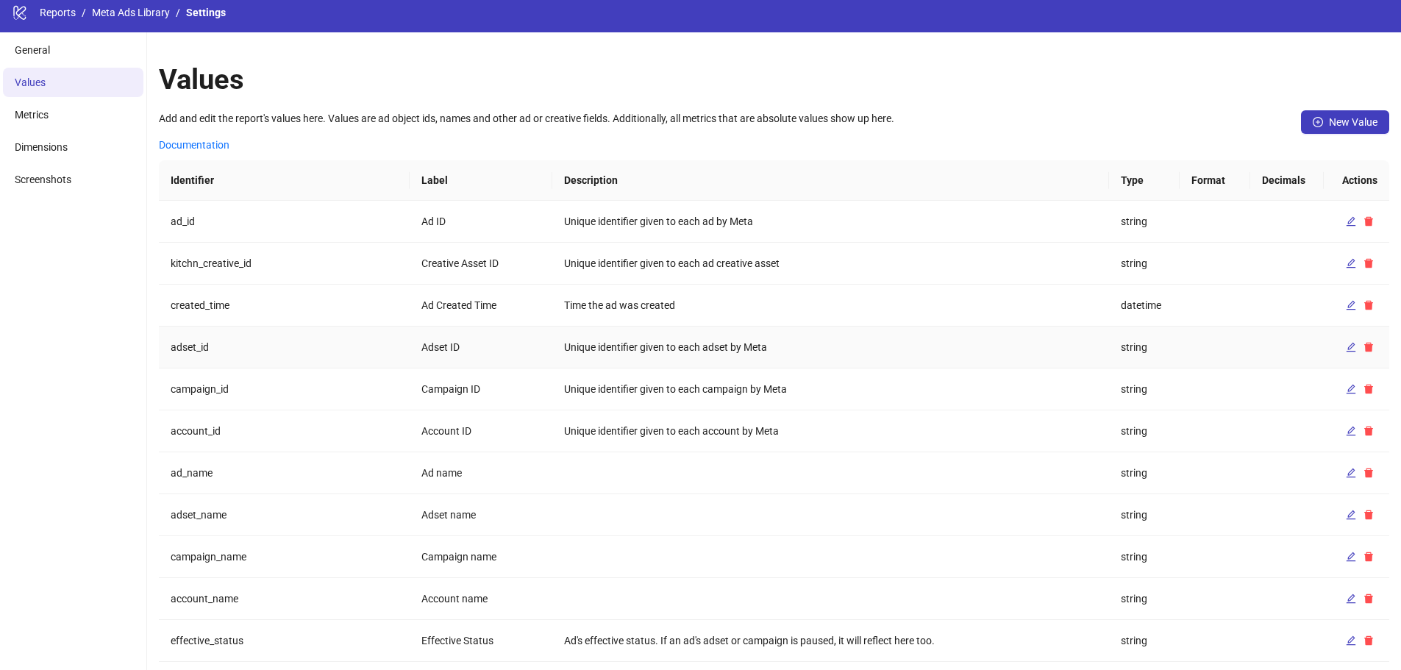
scroll to position [35, 0]
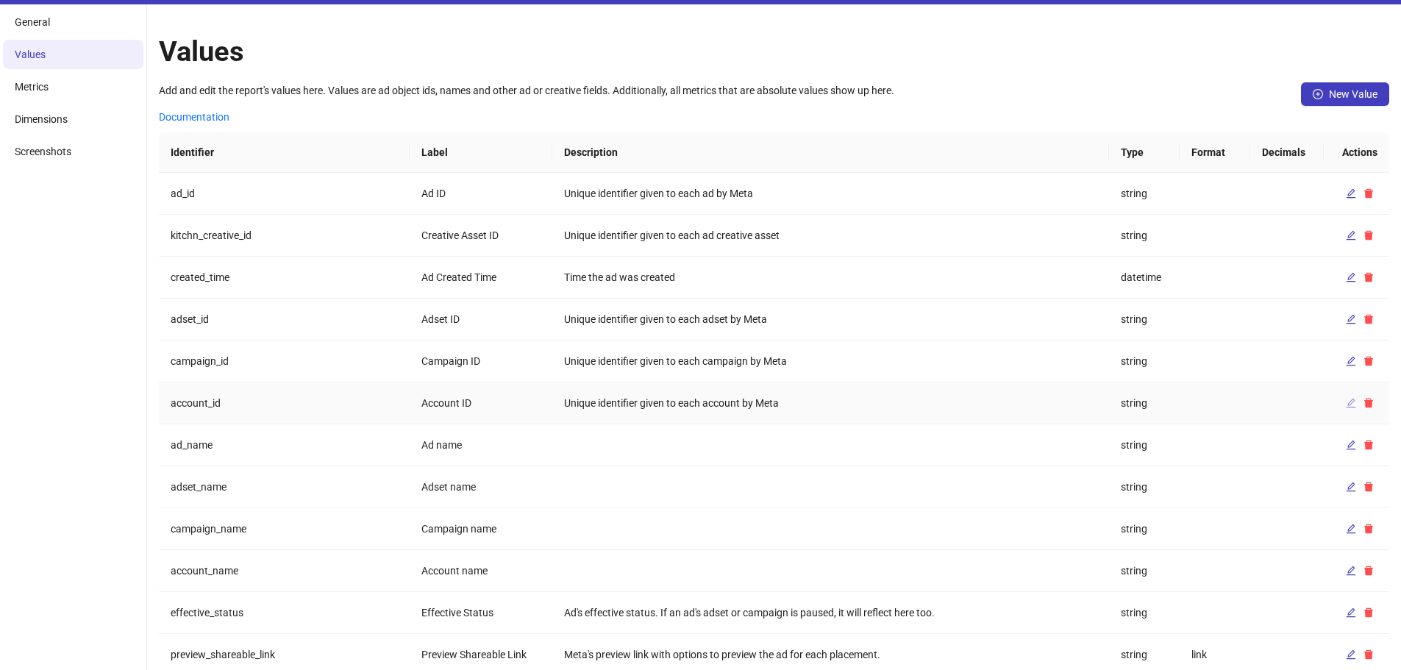
click at [1347, 403] on icon "edit" at bounding box center [1350, 403] width 10 height 10
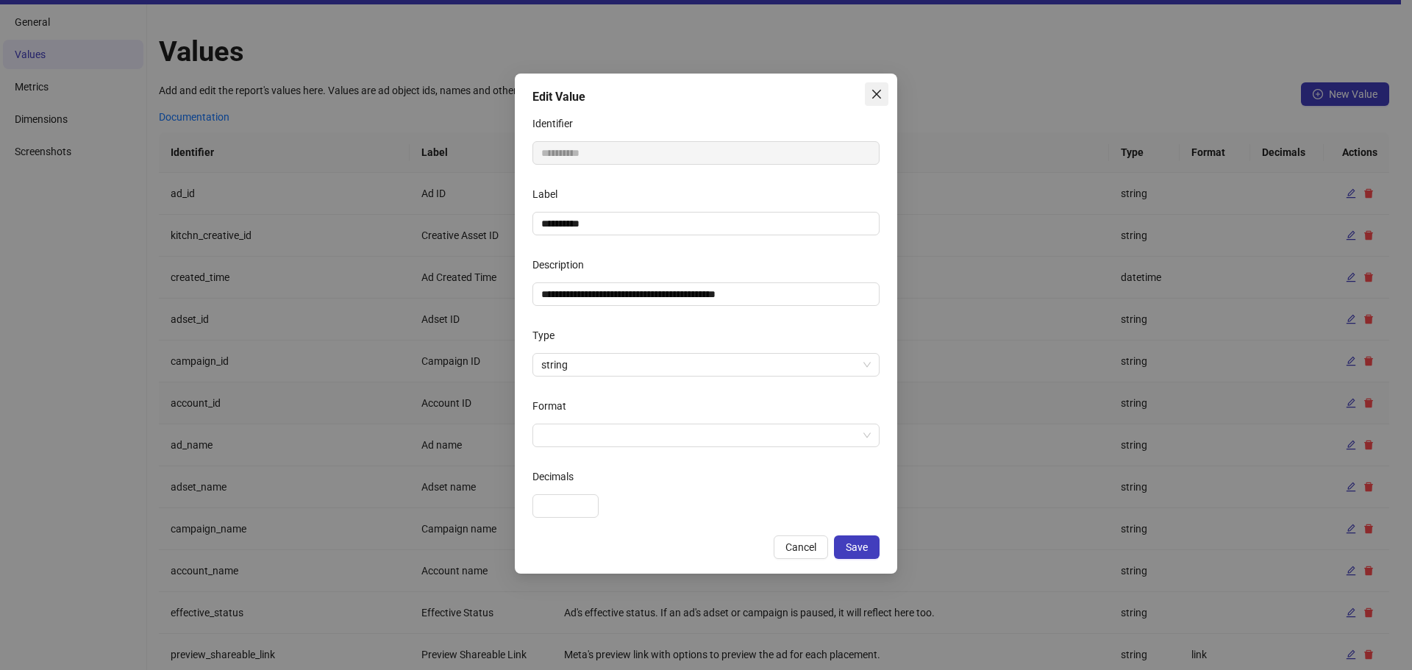
click at [873, 90] on icon "close" at bounding box center [876, 94] width 9 height 9
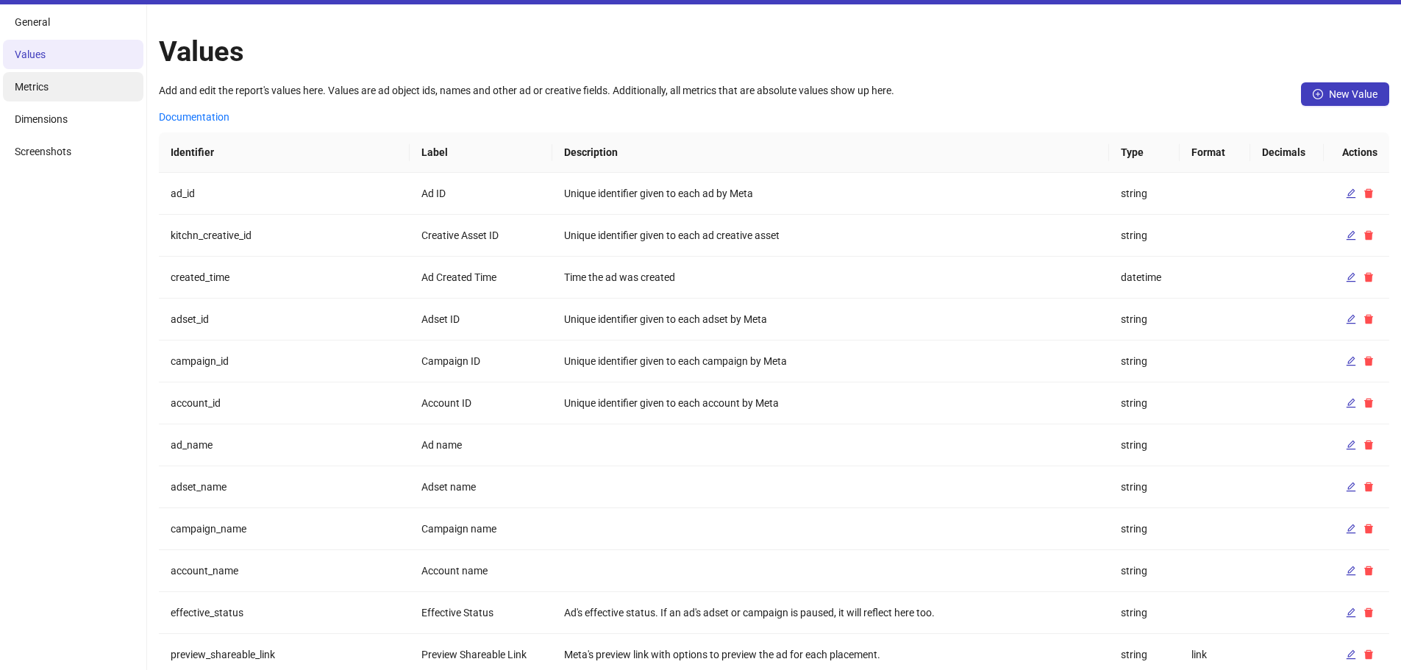
click at [79, 90] on li "Metrics" at bounding box center [73, 86] width 140 height 29
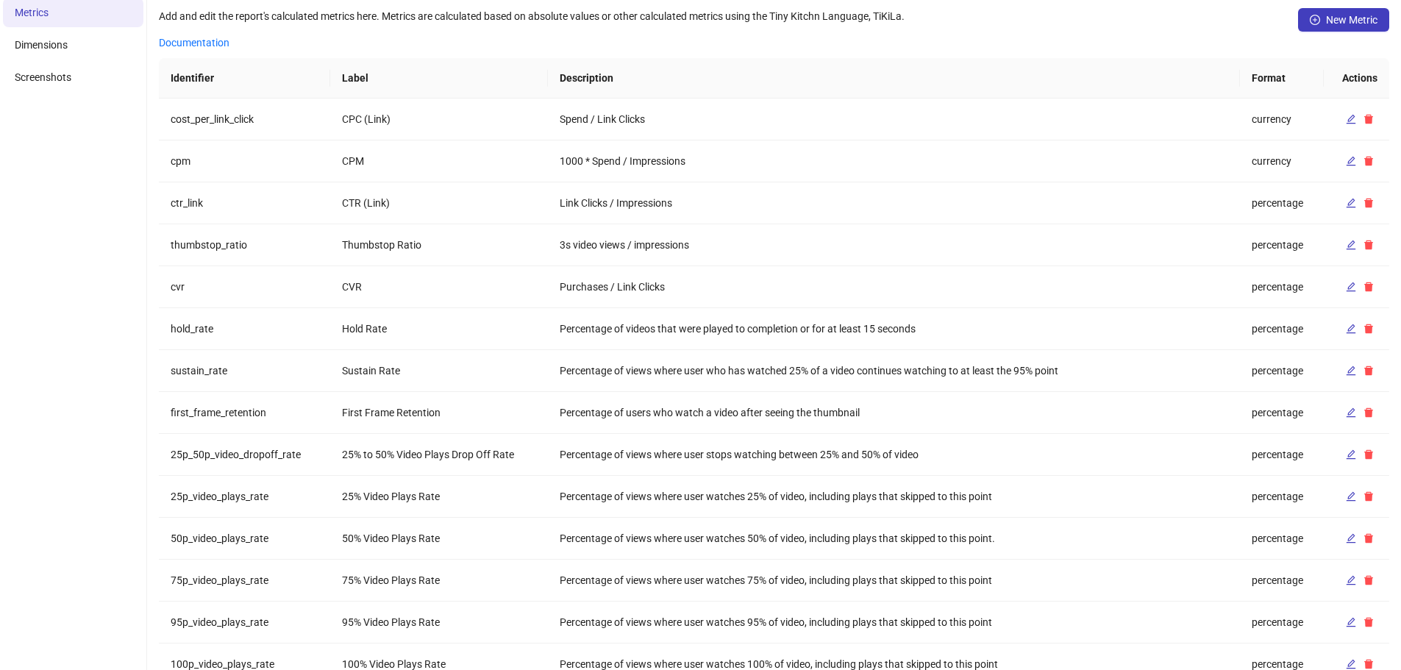
scroll to position [0, 0]
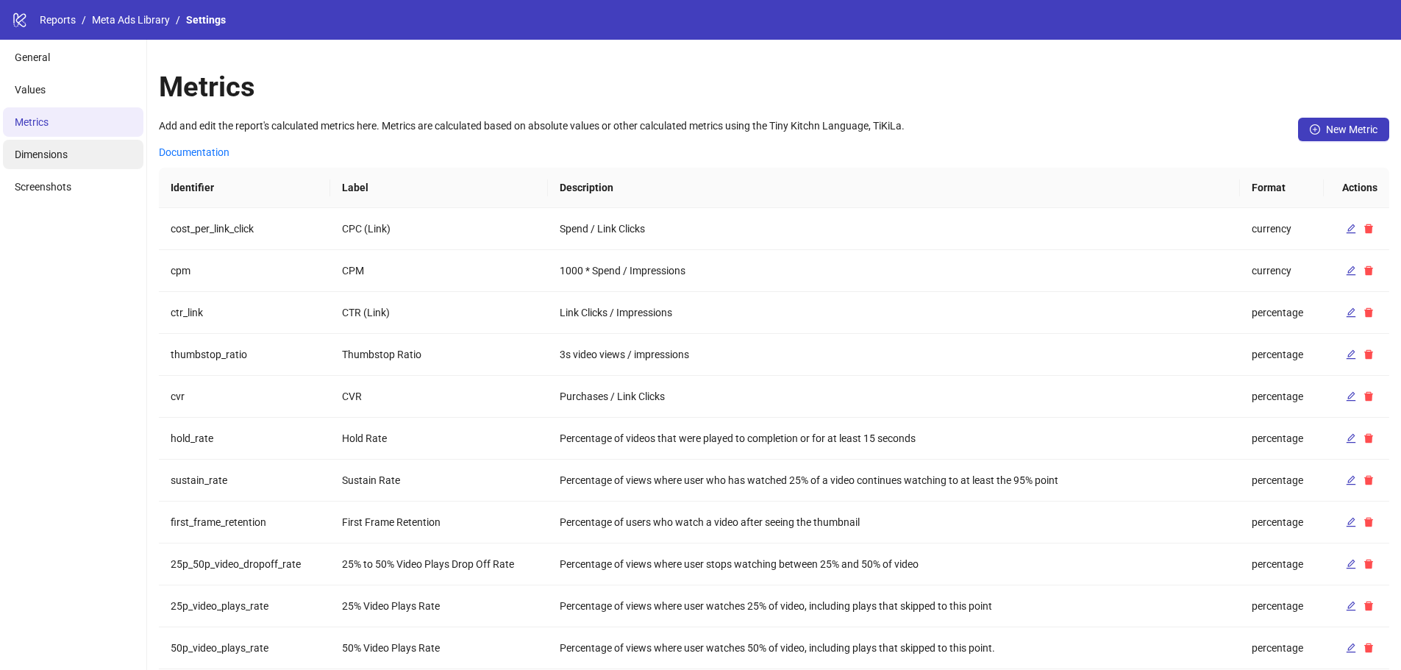
click at [51, 155] on span "Dimensions" at bounding box center [41, 155] width 53 height 12
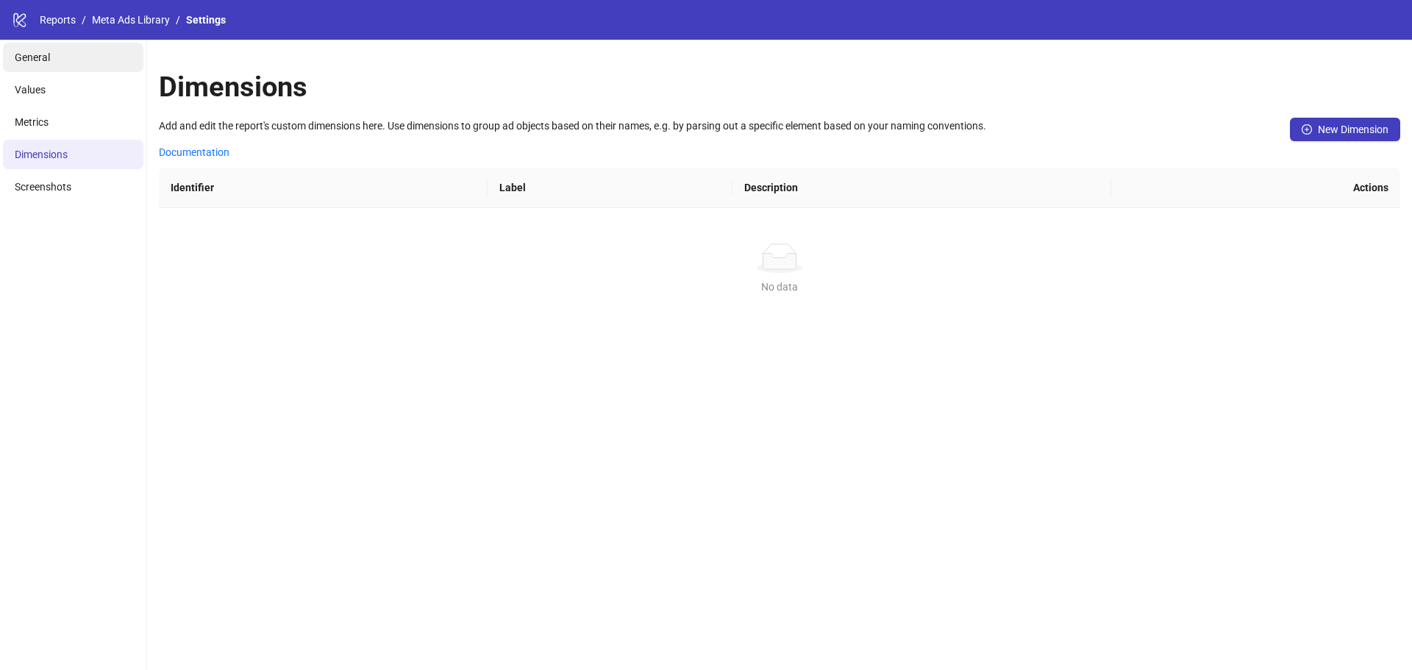
click at [77, 67] on li "General" at bounding box center [73, 57] width 140 height 29
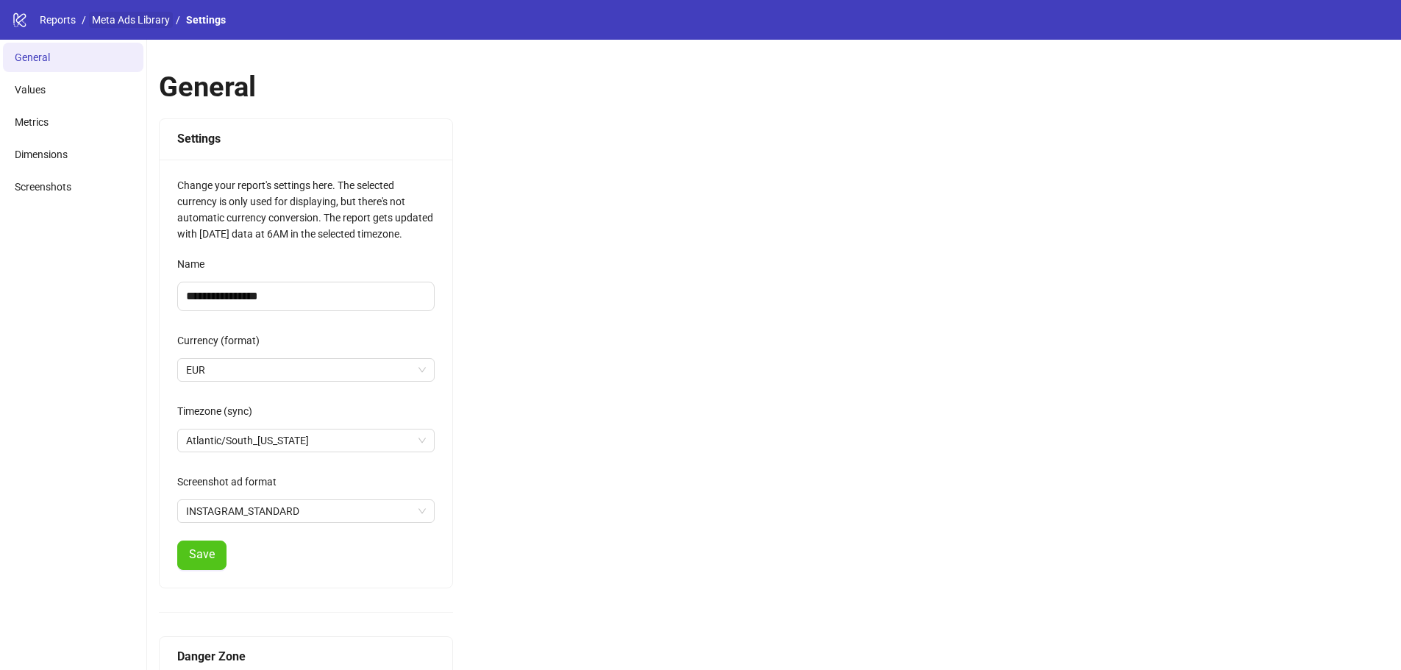
click at [118, 24] on link "Meta Ads Library" at bounding box center [131, 20] width 84 height 16
